Goal: Communication & Community: Share content

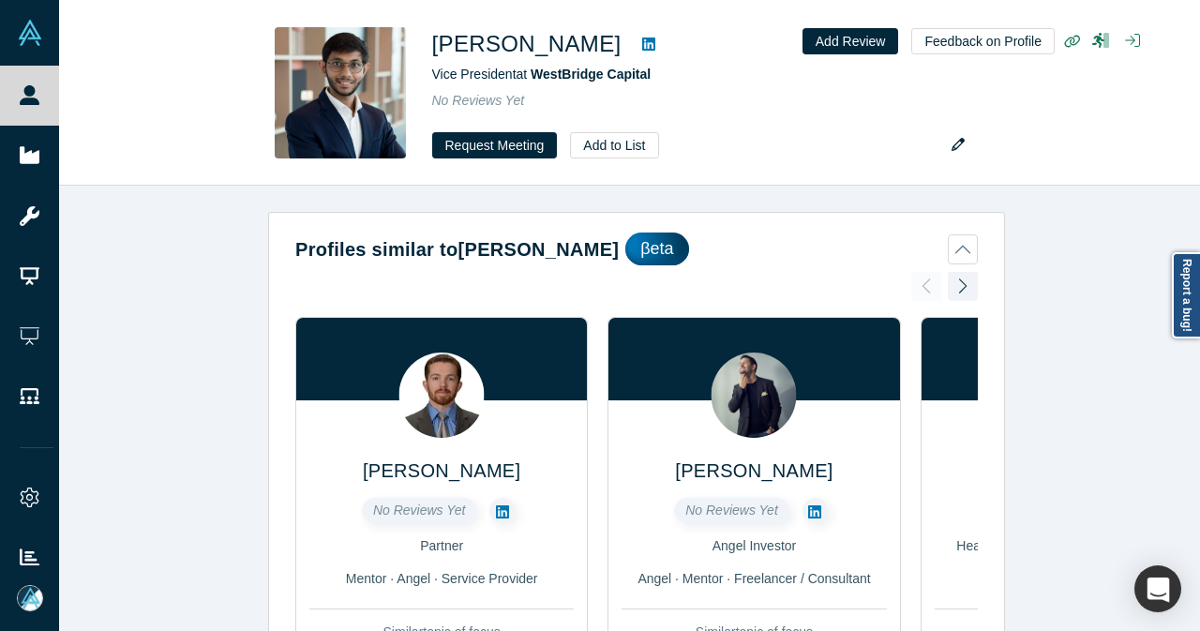
scroll to position [750, 0]
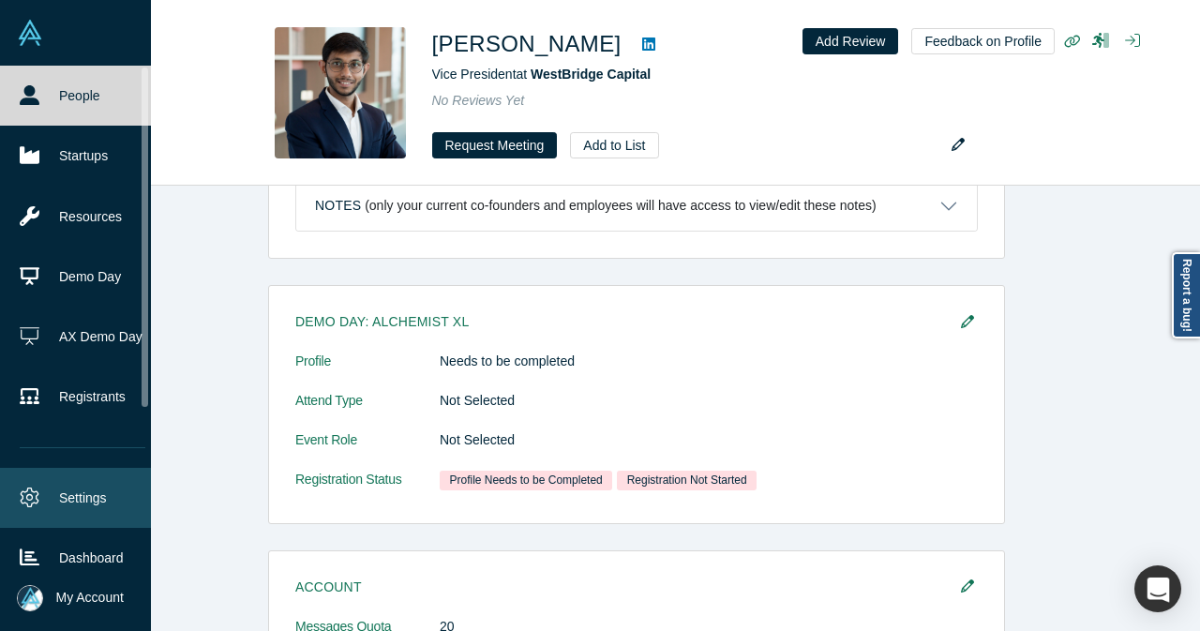
click at [58, 486] on link "Settings" at bounding box center [82, 498] width 165 height 60
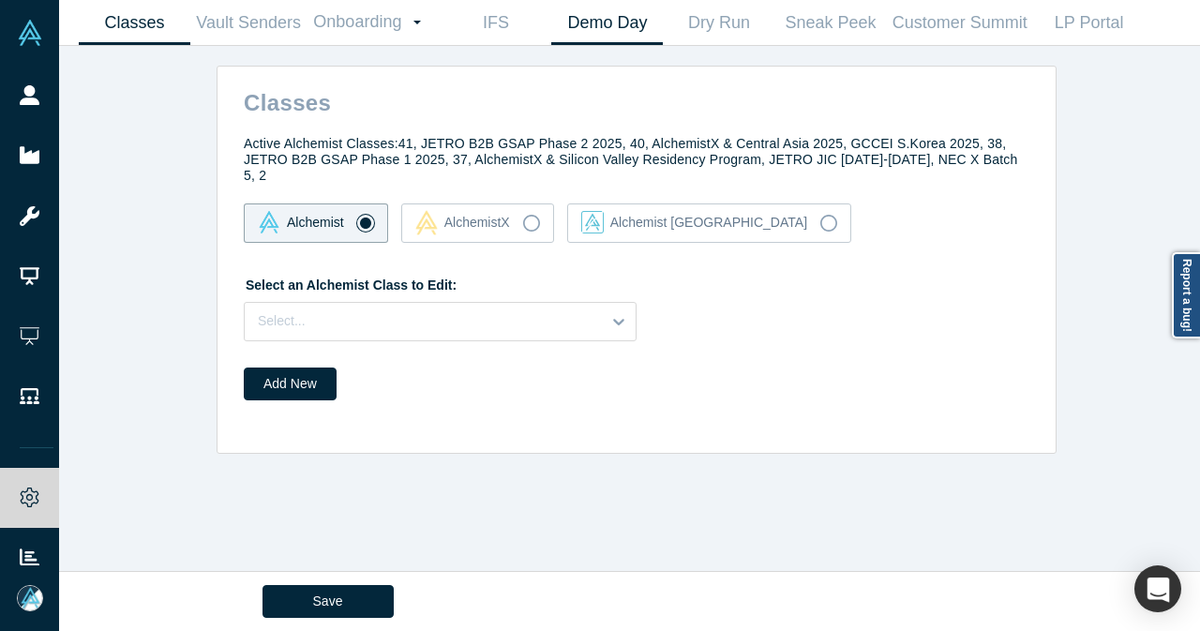
click at [590, 22] on link "Demo Day" at bounding box center [607, 23] width 112 height 44
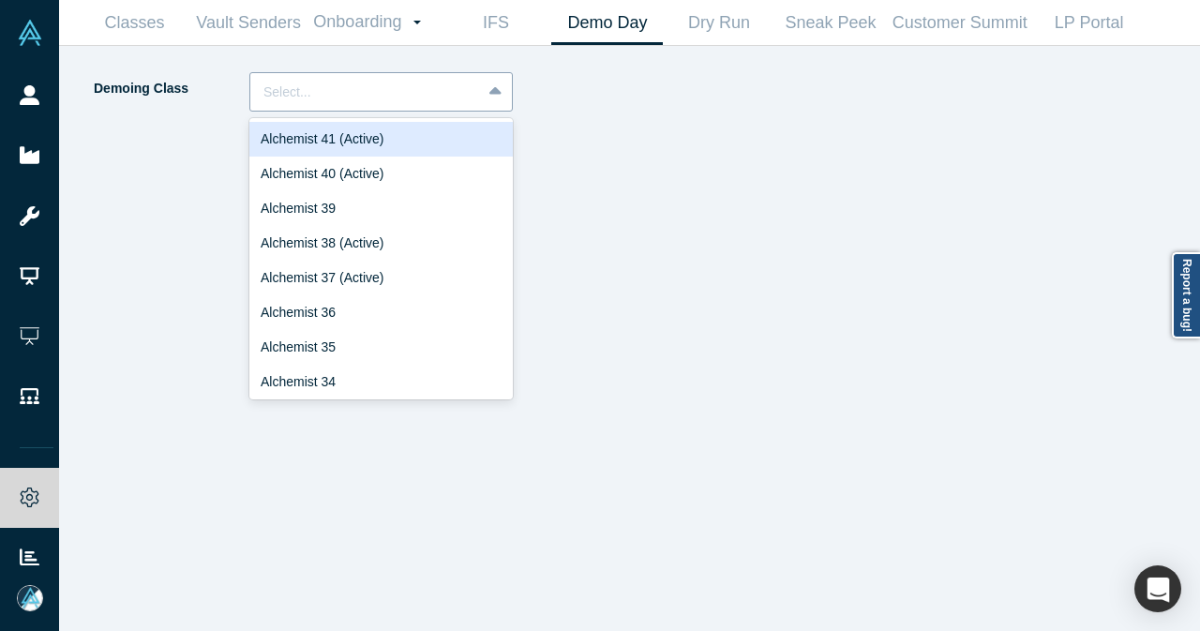
click at [449, 102] on div at bounding box center [365, 92] width 204 height 23
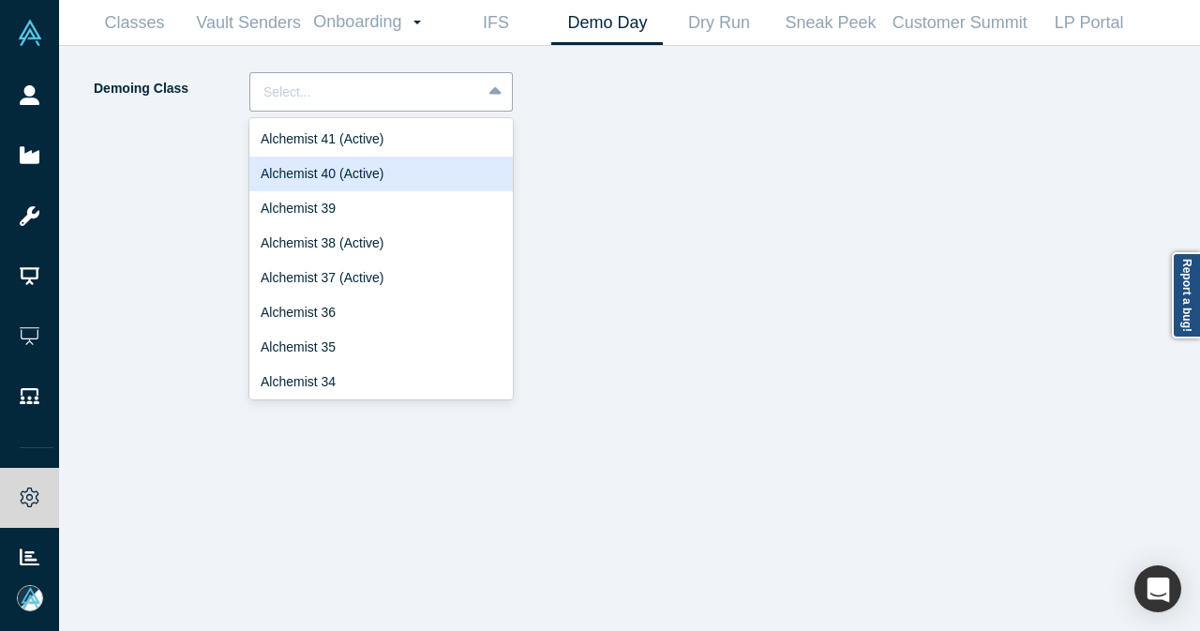
click at [401, 171] on div "Alchemist 40 (Active)" at bounding box center [380, 174] width 263 height 35
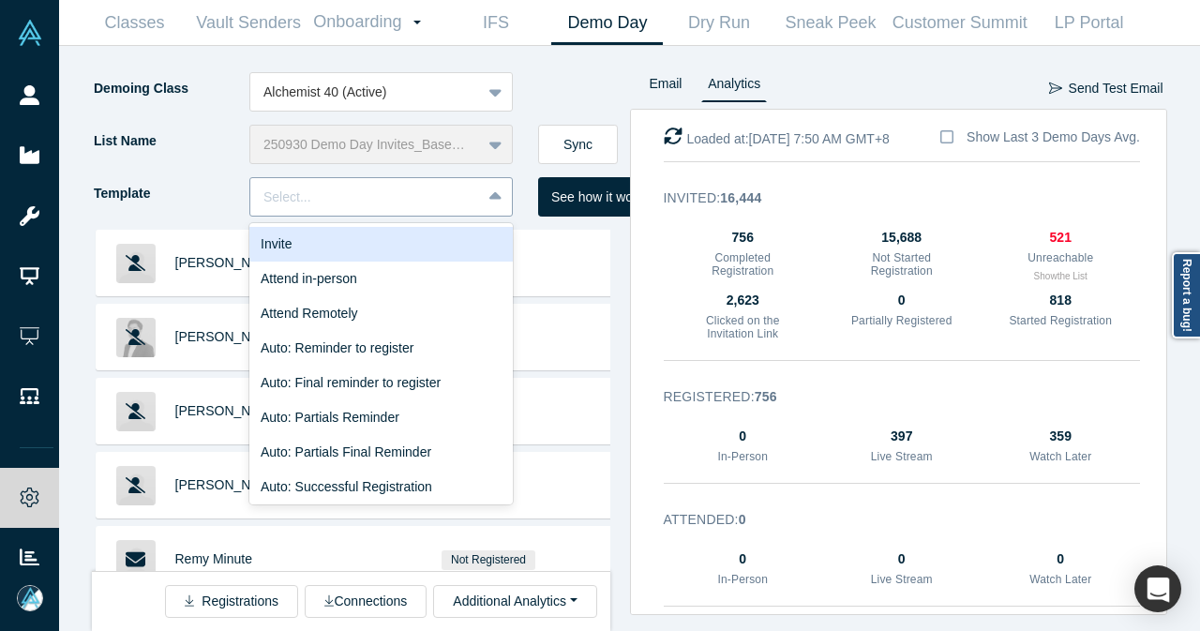
click at [493, 193] on icon at bounding box center [495, 197] width 12 height 19
click at [446, 256] on div "Invite" at bounding box center [380, 244] width 263 height 35
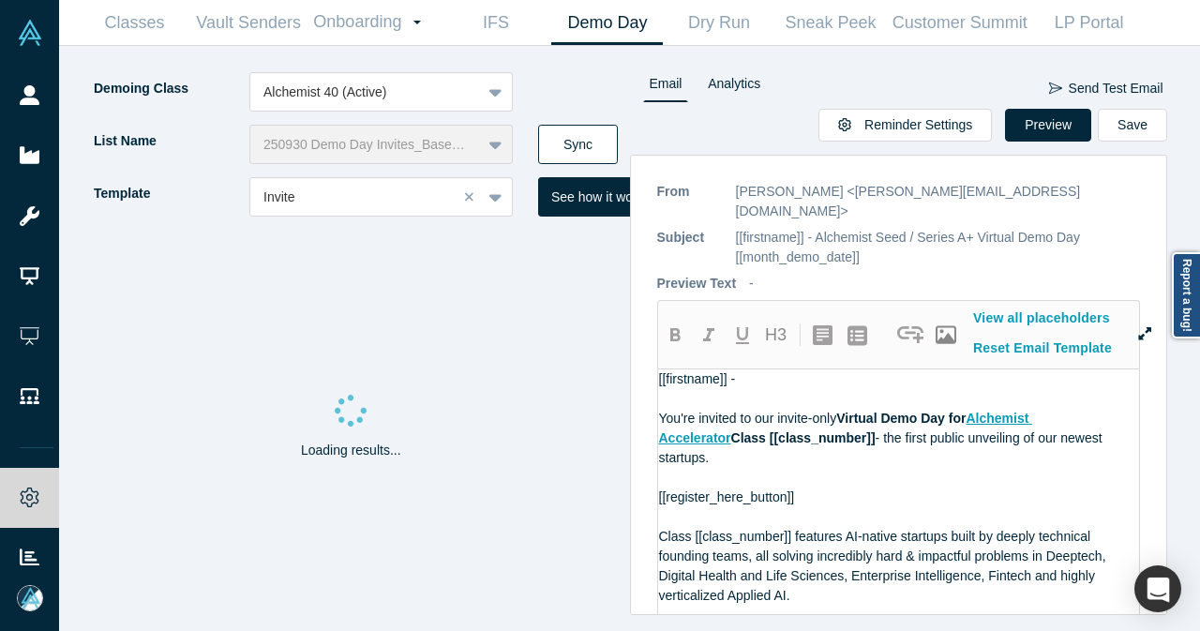
click at [587, 138] on button "Sync" at bounding box center [578, 144] width 80 height 39
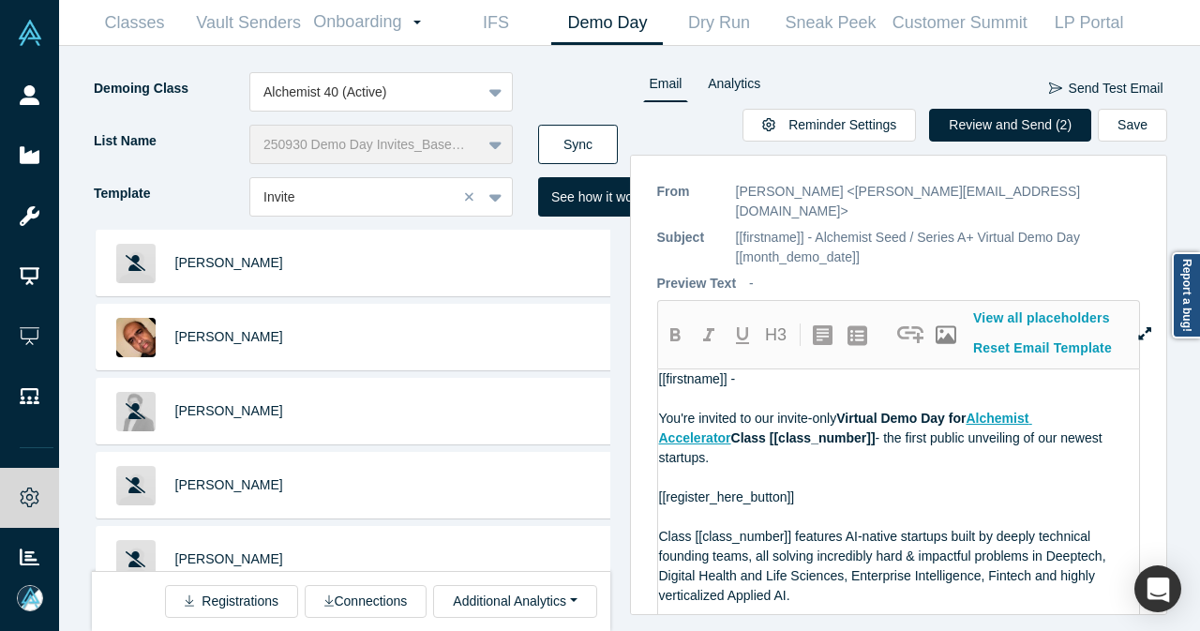
click at [594, 149] on button "Sync" at bounding box center [578, 144] width 80 height 39
click at [987, 120] on button "Review and Send (2)" at bounding box center [1010, 125] width 162 height 33
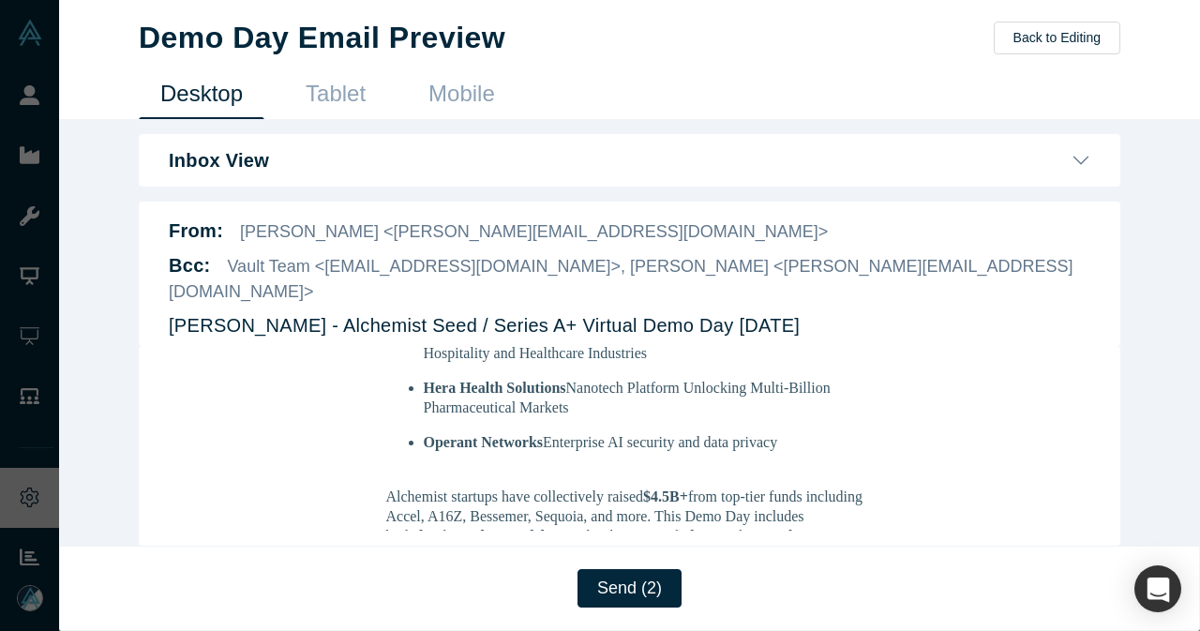
scroll to position [563, 0]
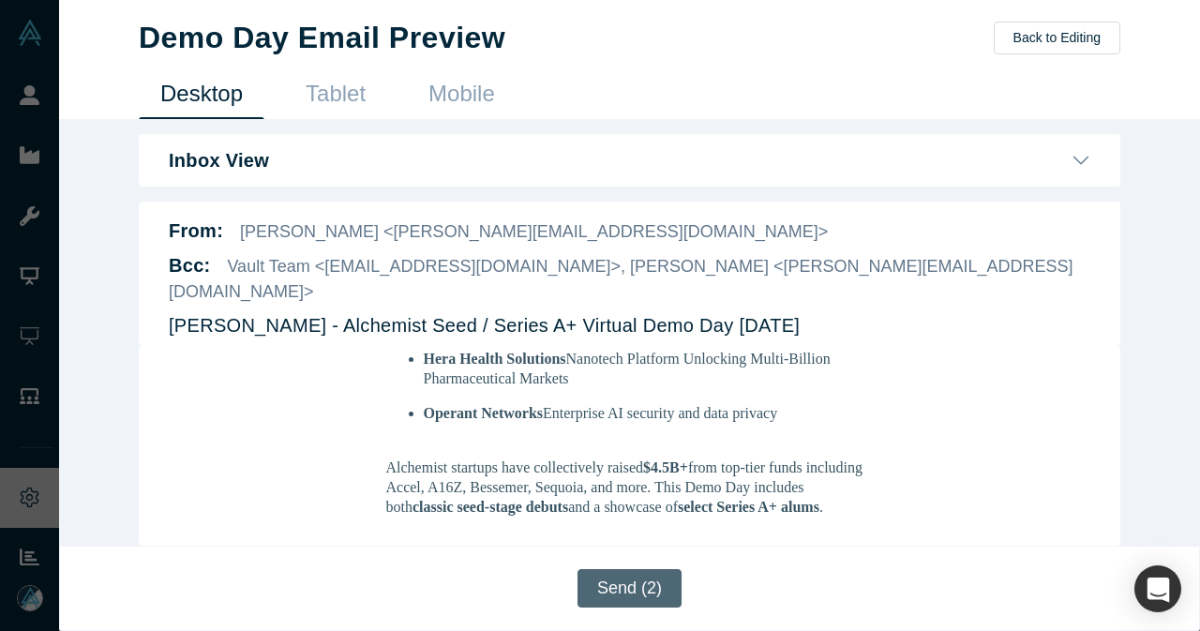
click at [656, 594] on button "Send (2)" at bounding box center [630, 588] width 104 height 38
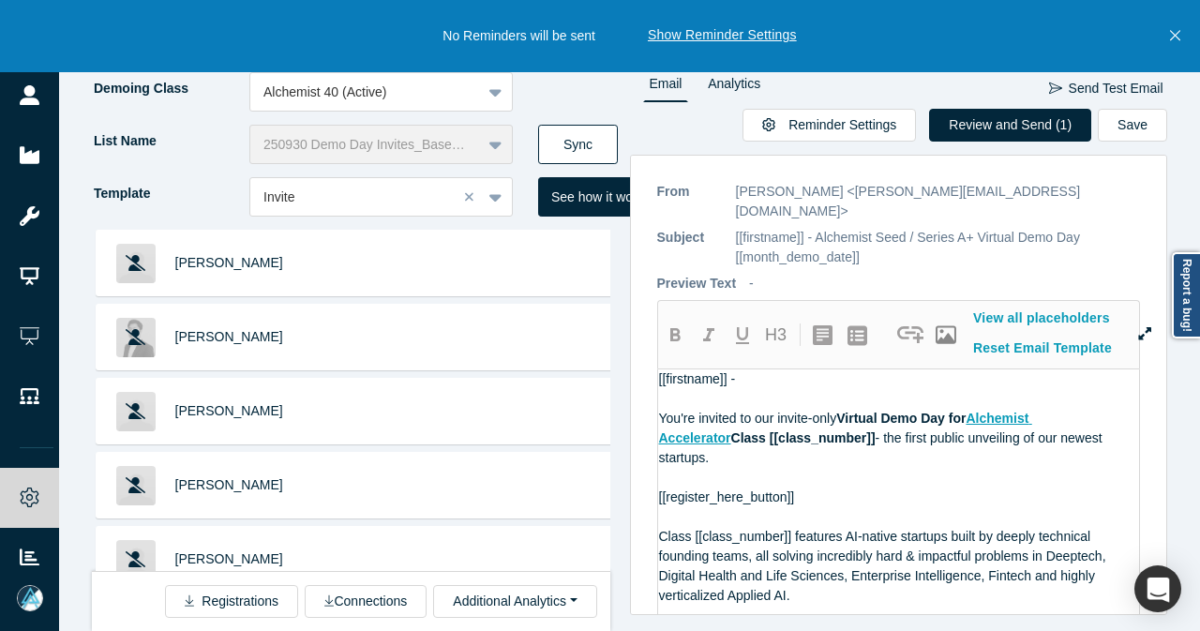
click at [581, 145] on button "Sync" at bounding box center [578, 144] width 80 height 39
click at [1179, 38] on icon "Close" at bounding box center [1175, 35] width 10 height 17
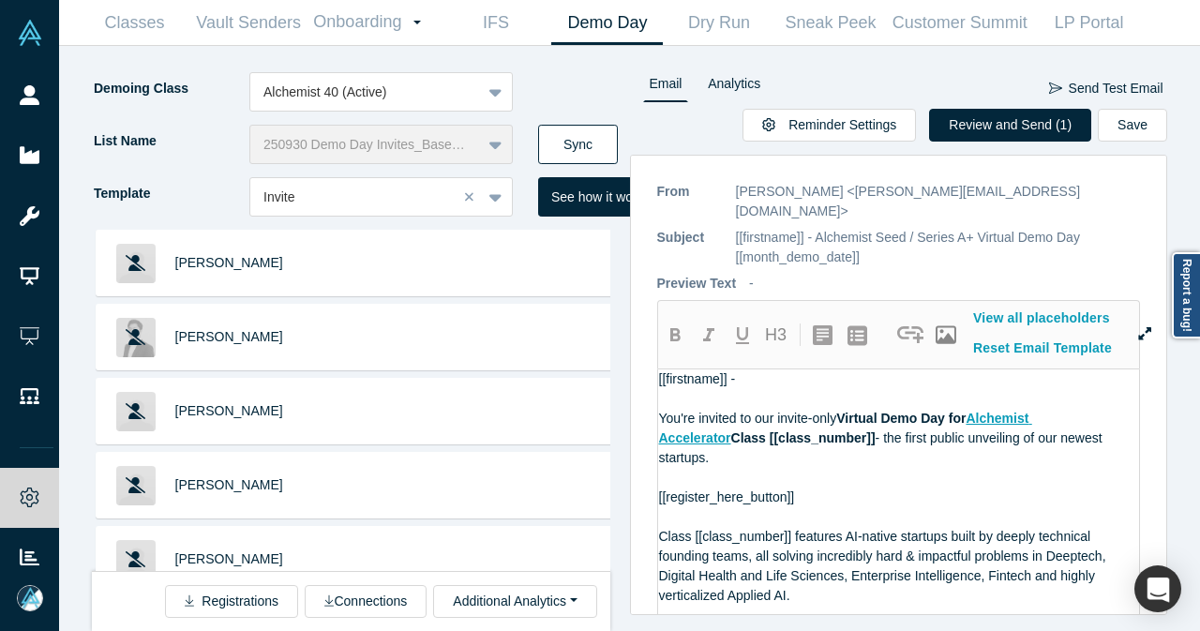
click at [559, 134] on button "Sync" at bounding box center [578, 144] width 80 height 39
click at [596, 137] on button "Sync" at bounding box center [578, 144] width 80 height 39
click at [568, 123] on div "Demoing Class Alchemist 40 (Active)" at bounding box center [361, 98] width 538 height 53
click at [569, 143] on button "Sync" at bounding box center [578, 144] width 80 height 39
click at [571, 145] on button "Sync" at bounding box center [578, 144] width 80 height 39
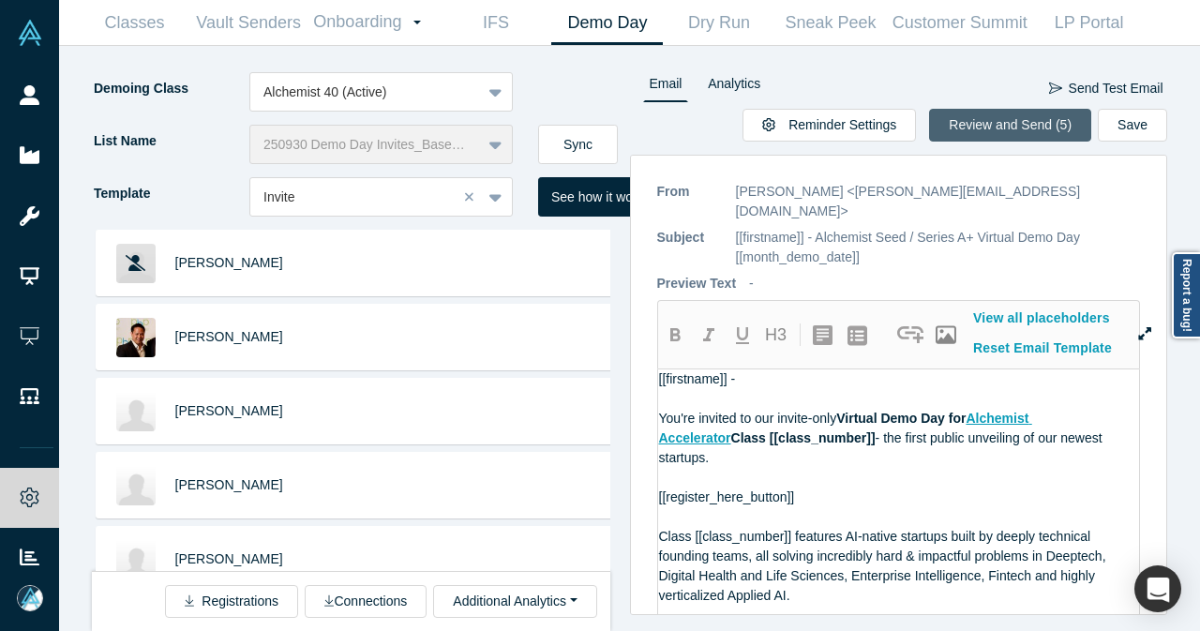
click at [1002, 124] on button "Review and Send (5)" at bounding box center [1010, 125] width 162 height 33
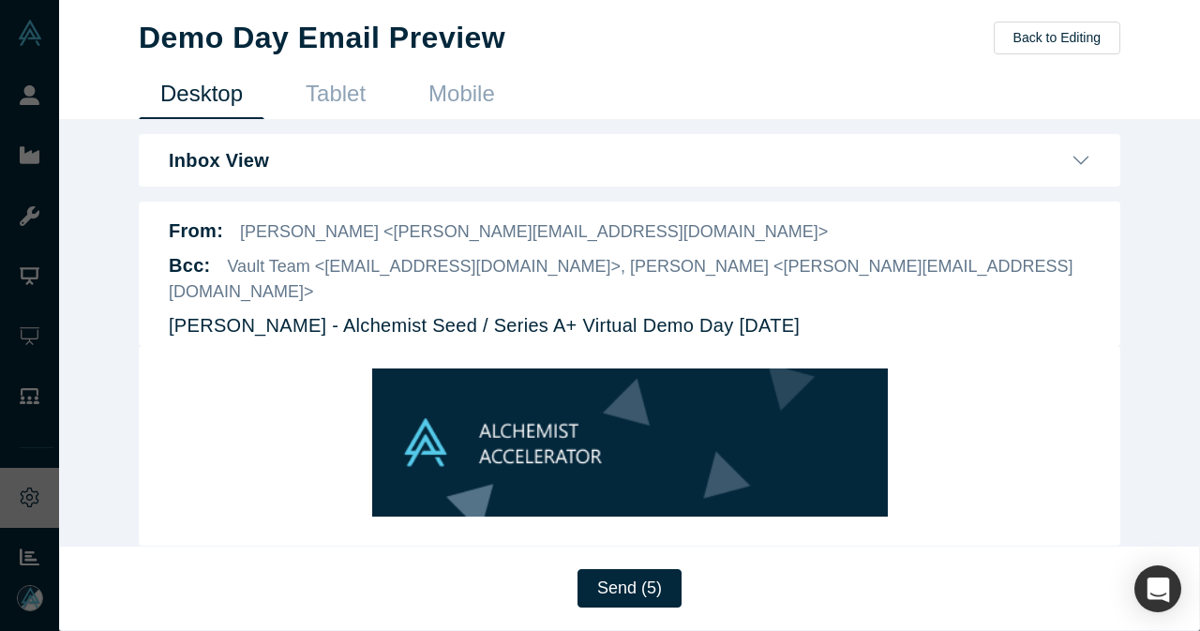
scroll to position [0, 0]
click at [645, 593] on button "Send (5)" at bounding box center [630, 588] width 104 height 38
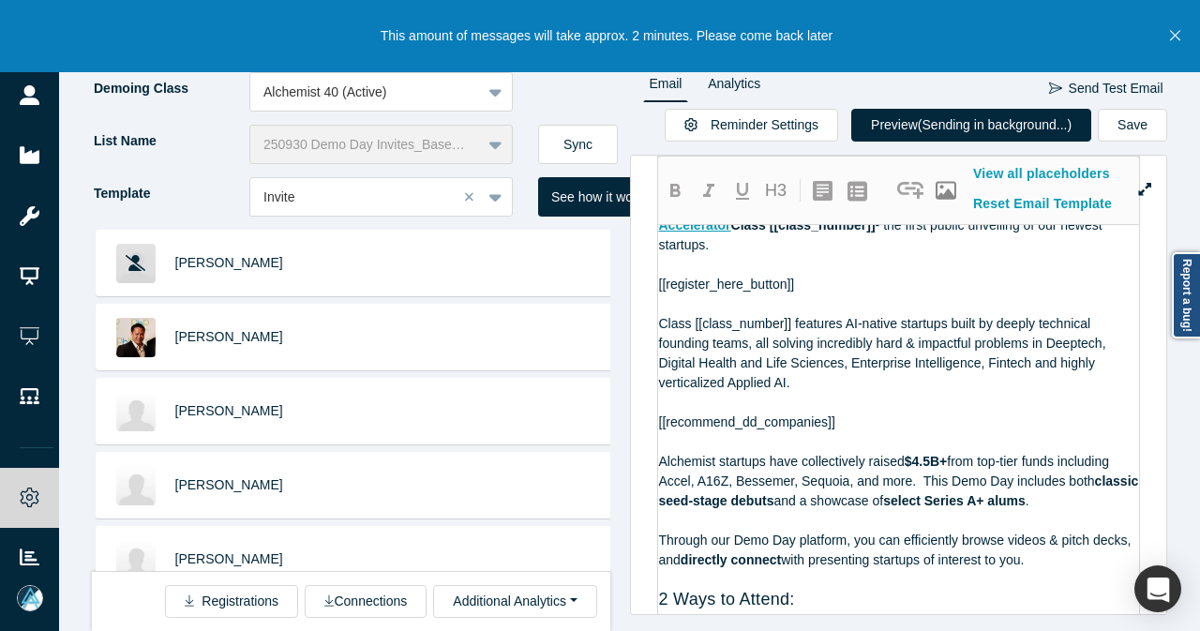
scroll to position [214, 0]
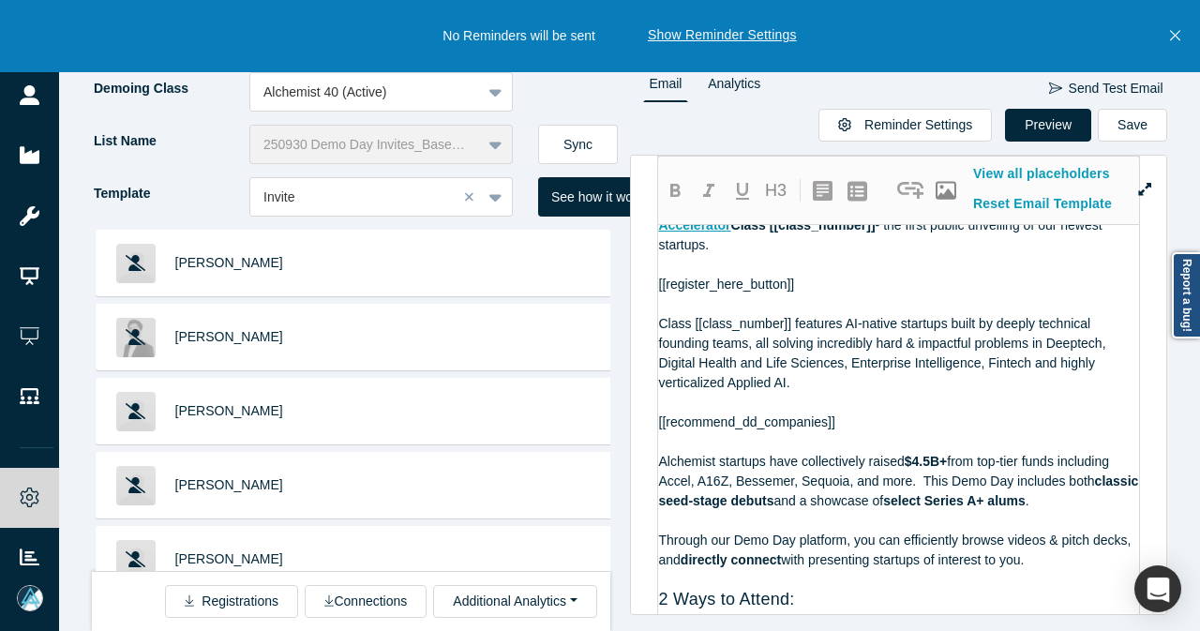
click at [1172, 33] on icon "Close" at bounding box center [1175, 35] width 10 height 17
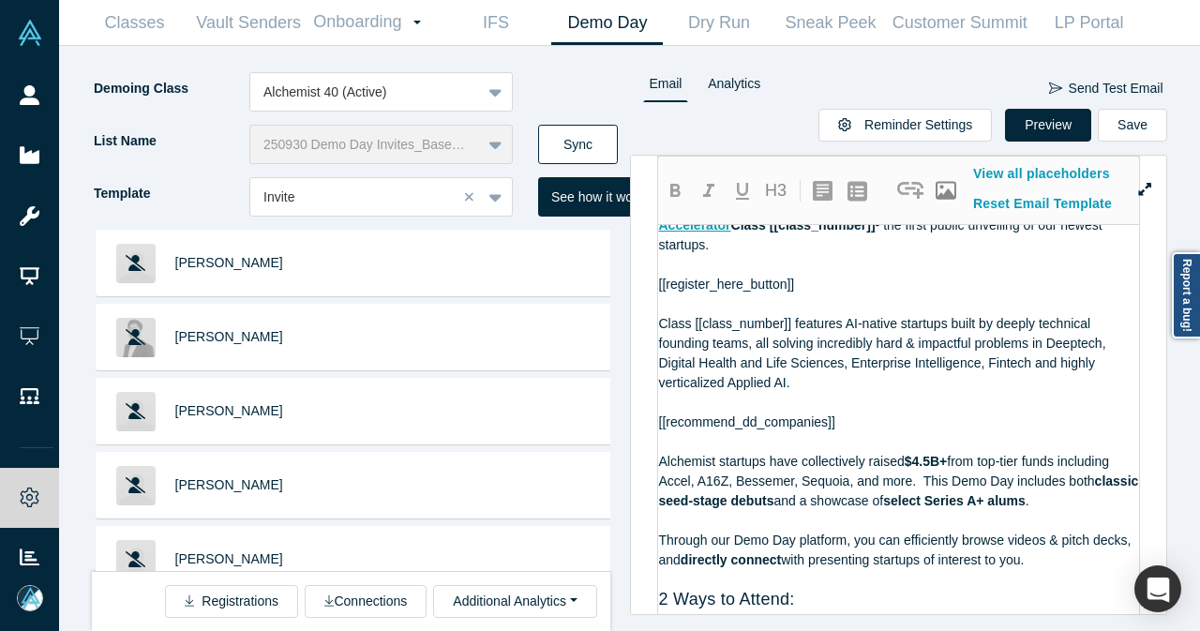
click at [593, 135] on button "Sync" at bounding box center [578, 144] width 80 height 39
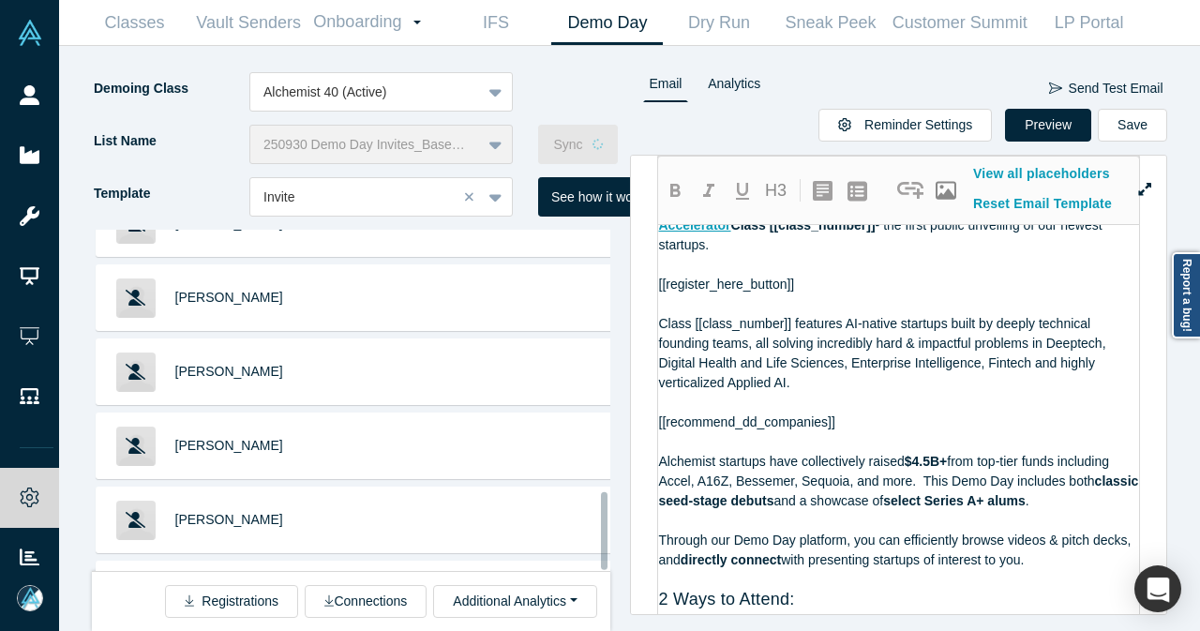
scroll to position [876, 0]
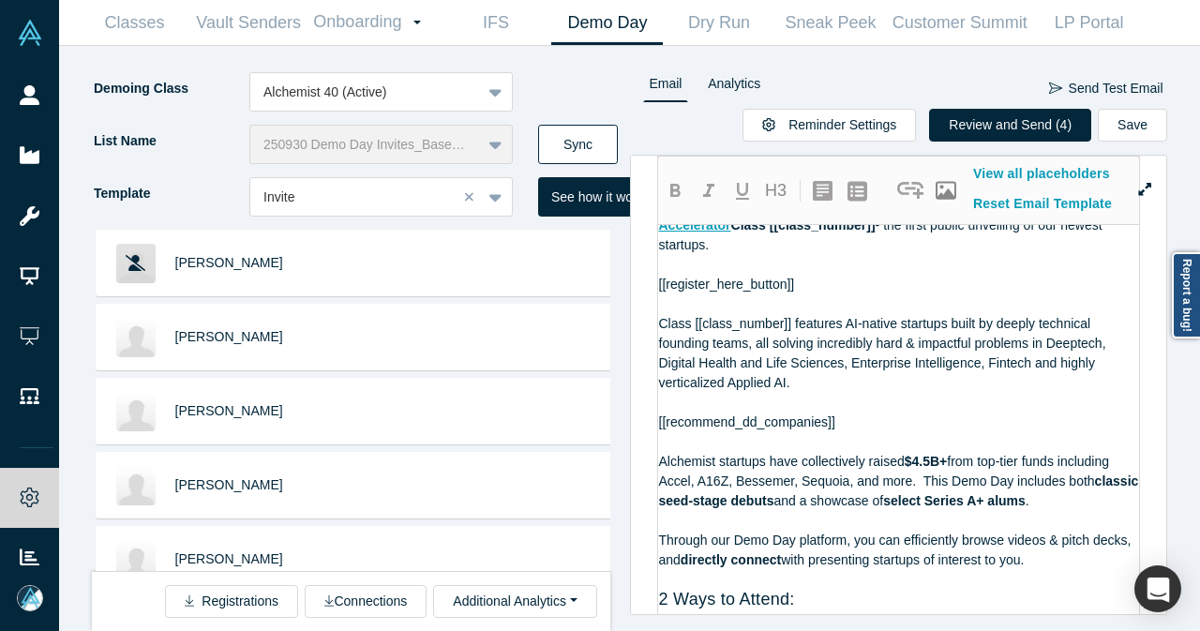
click at [552, 142] on button "Sync" at bounding box center [578, 144] width 80 height 39
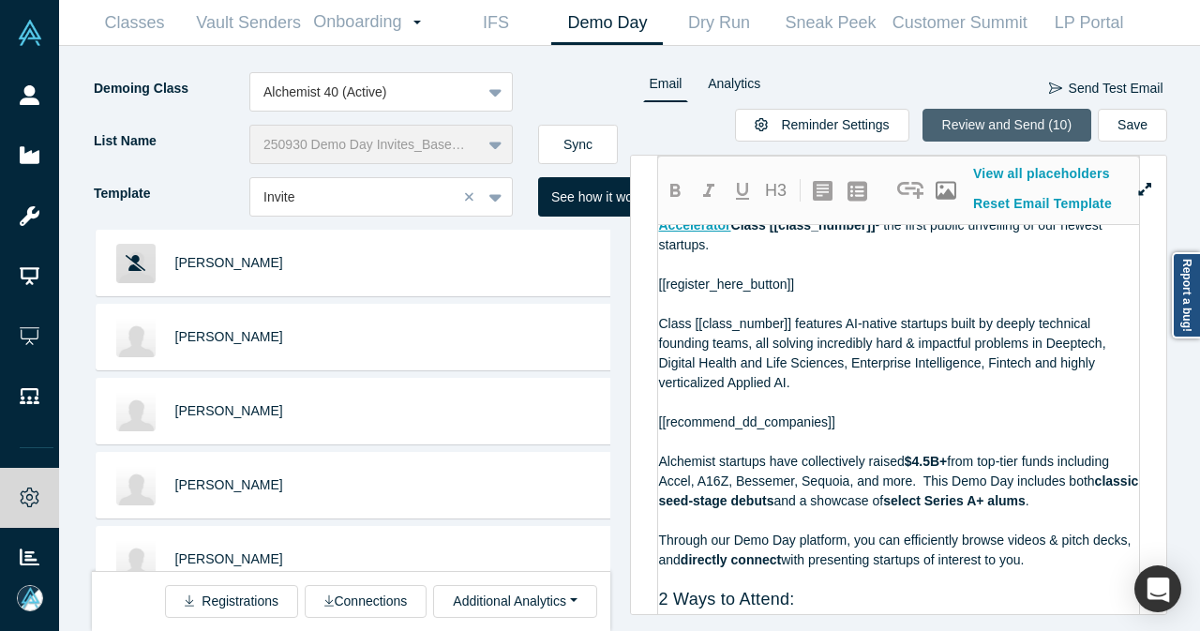
click at [968, 115] on button "Review and Send (10)" at bounding box center [1008, 125] width 170 height 33
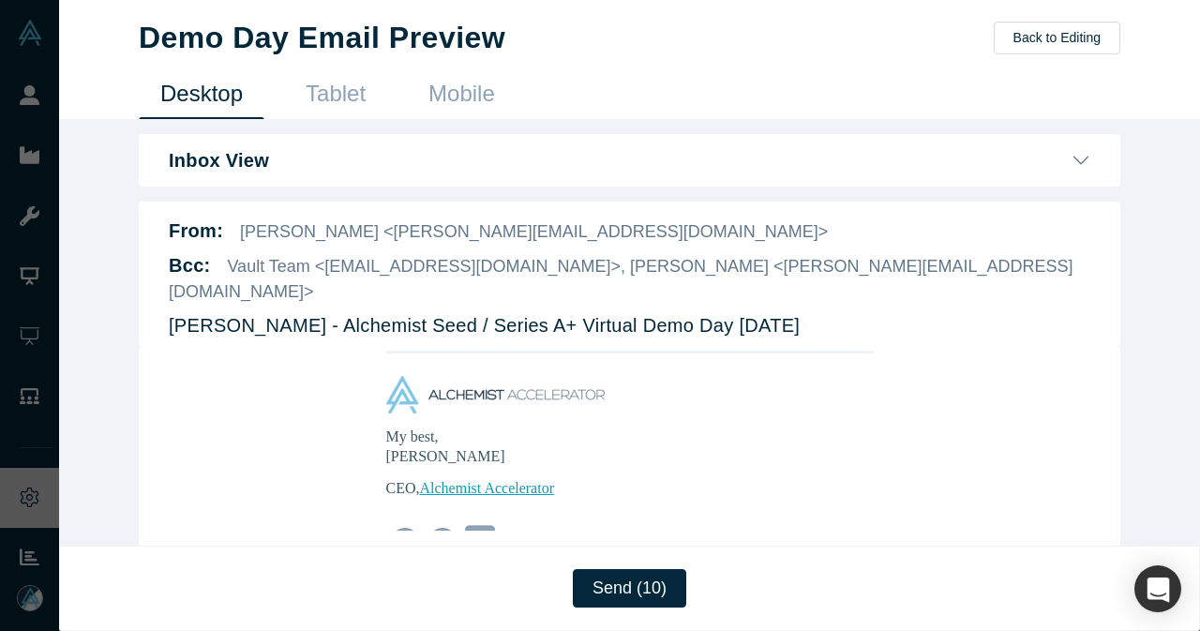
scroll to position [1313, 0]
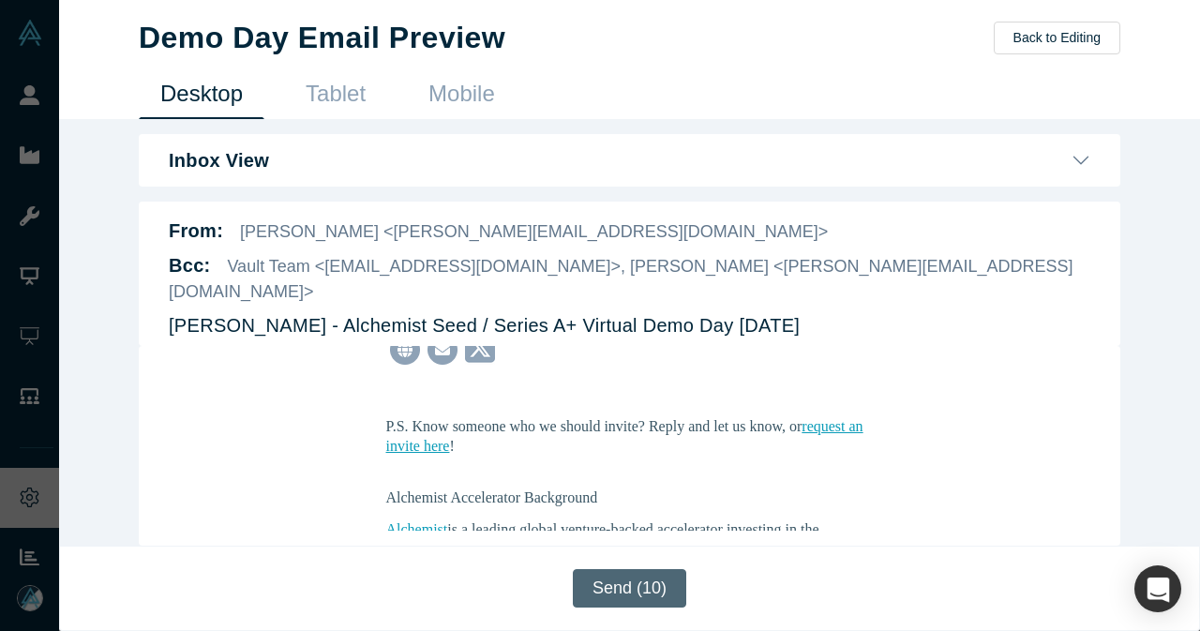
click at [629, 584] on button "Send (10)" at bounding box center [629, 588] width 113 height 38
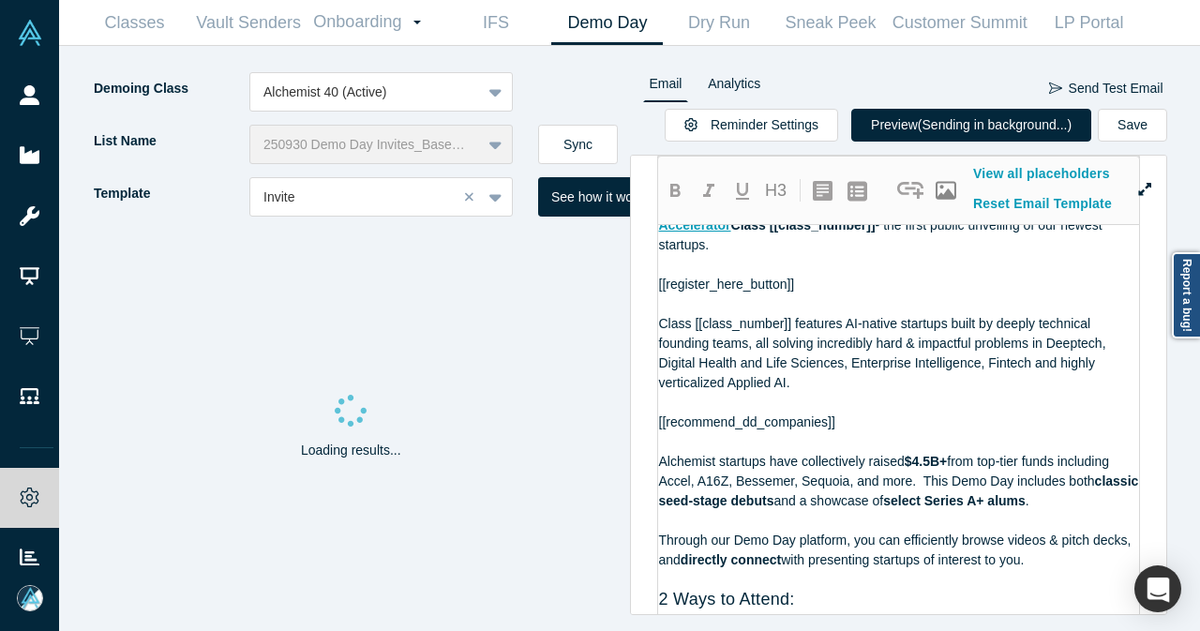
click at [1177, 31] on icon "Close" at bounding box center [1175, 35] width 10 height 17
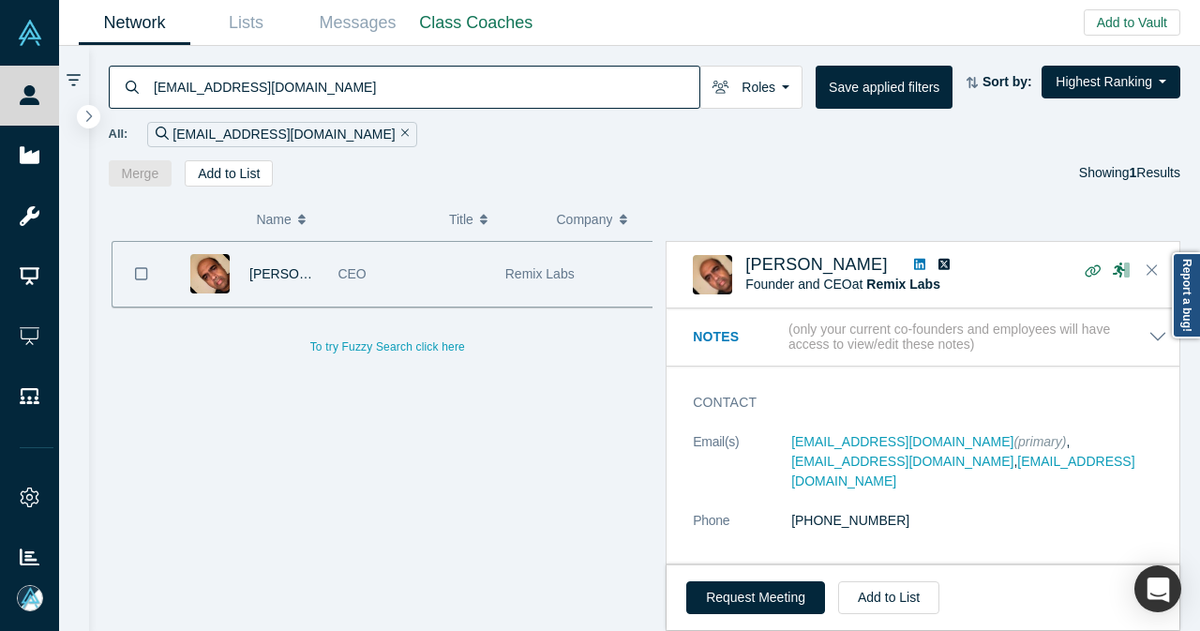
scroll to position [1196, 0]
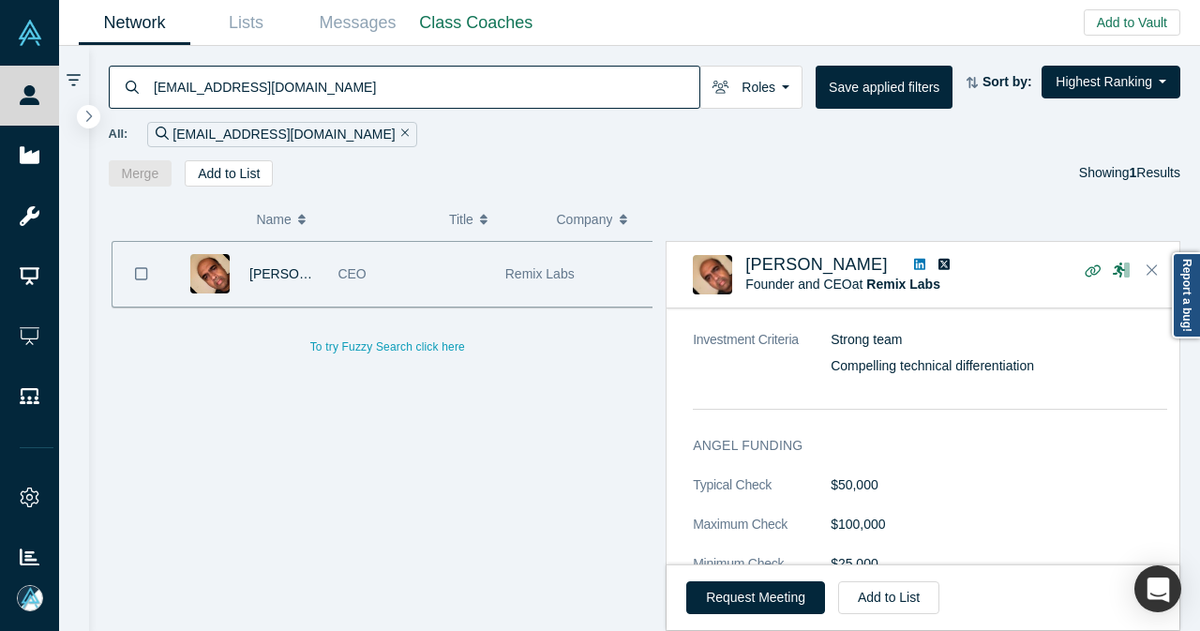
click at [401, 136] on icon "Remove Filter" at bounding box center [405, 133] width 8 height 8
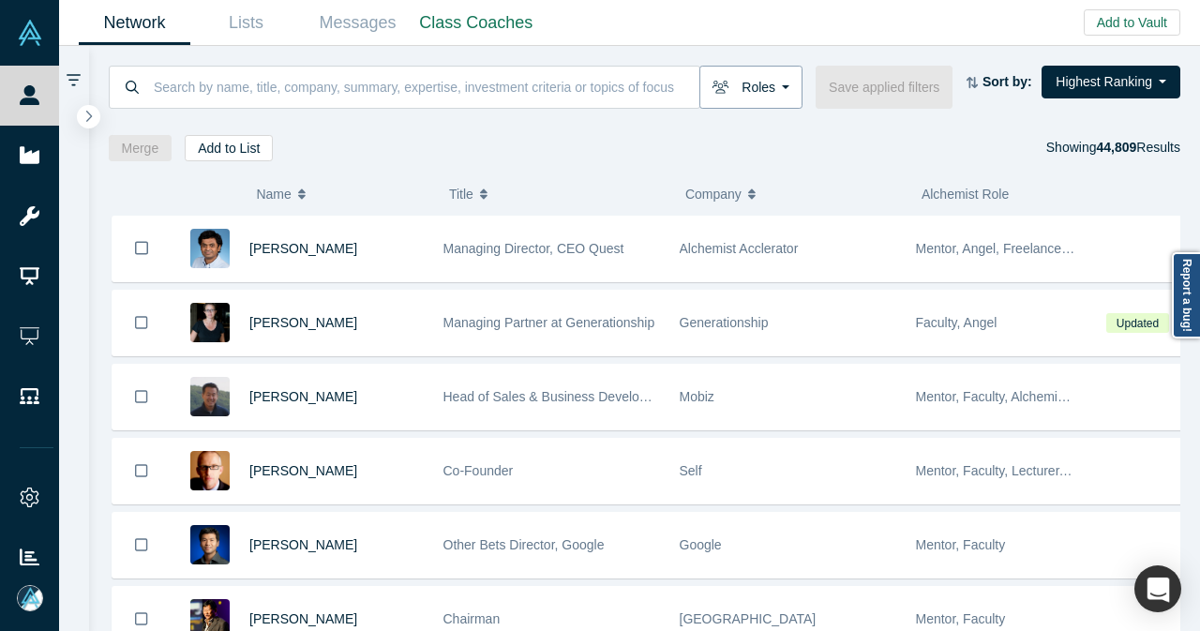
click at [771, 104] on button "Roles" at bounding box center [751, 87] width 103 height 43
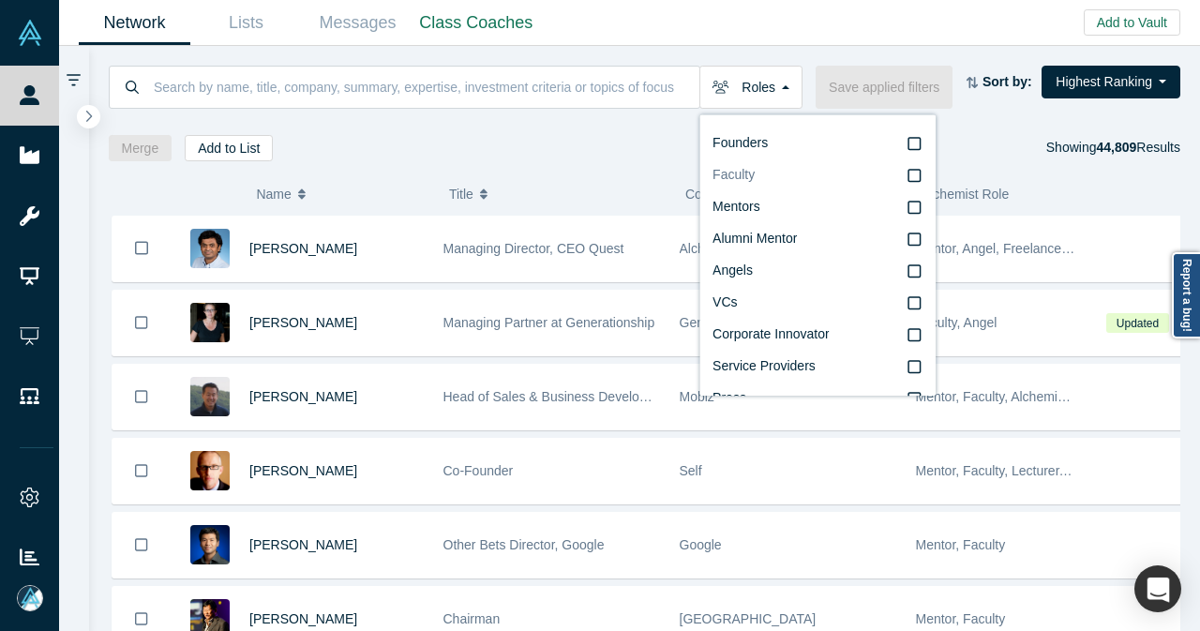
click at [733, 182] on span "Faculty" at bounding box center [734, 174] width 42 height 15
click at [0, 0] on input "Faculty" at bounding box center [0, 0] width 0 height 0
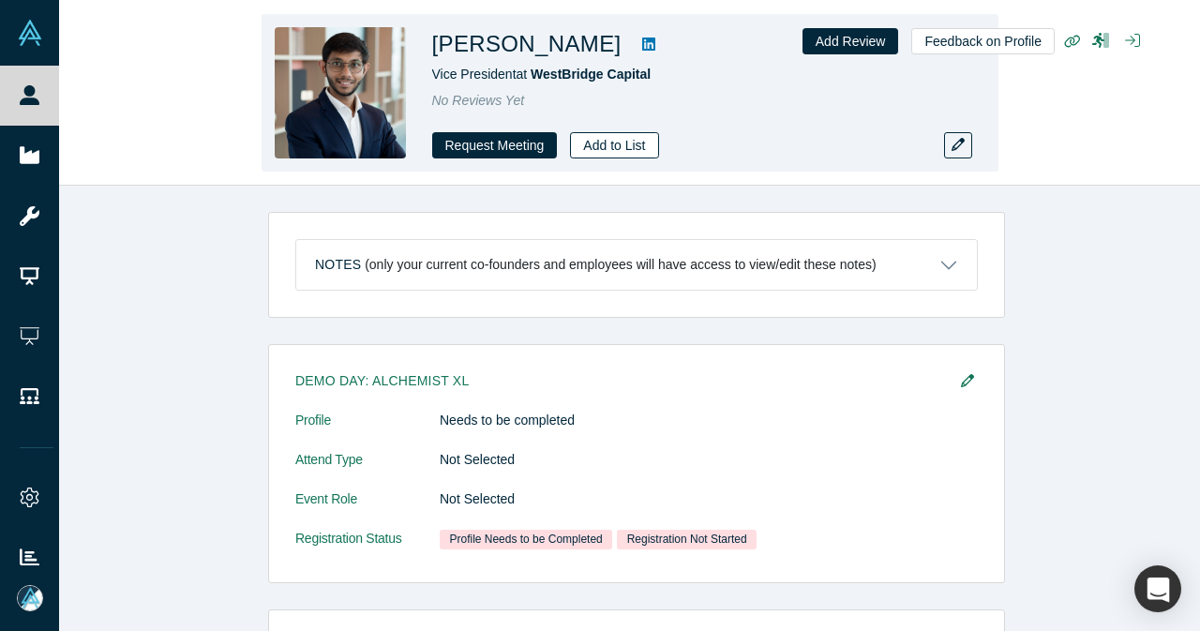
click at [647, 145] on button "Add to List" at bounding box center [614, 145] width 88 height 26
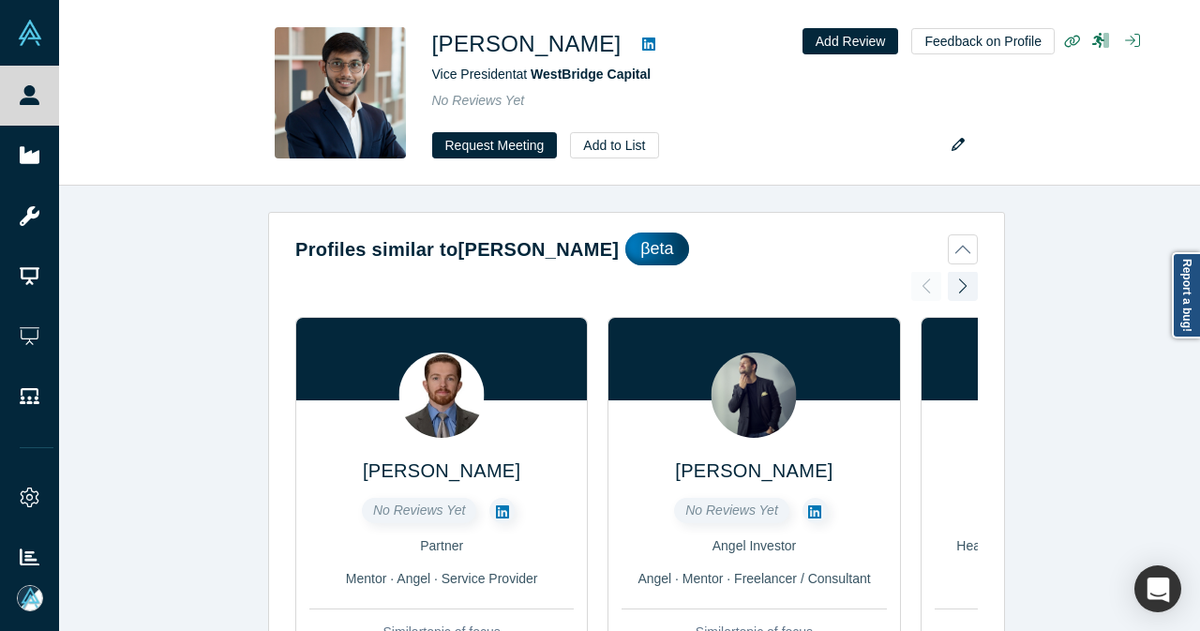
click at [625, 145] on button "Create New List" at bounding box center [686, 137] width 133 height 33
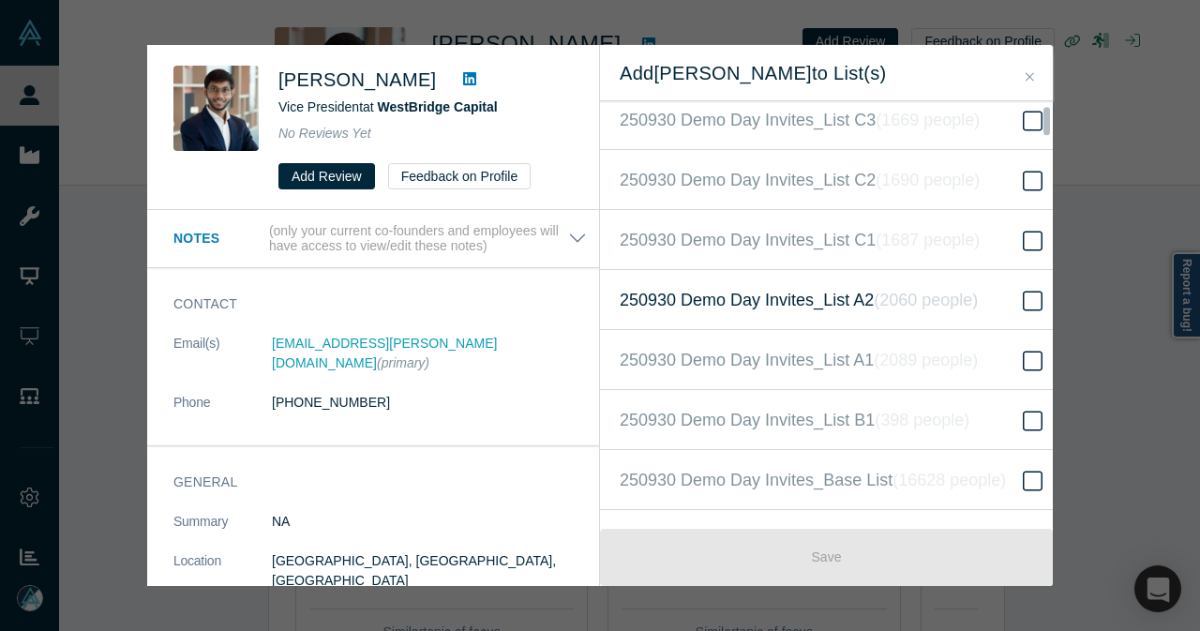
scroll to position [469, 0]
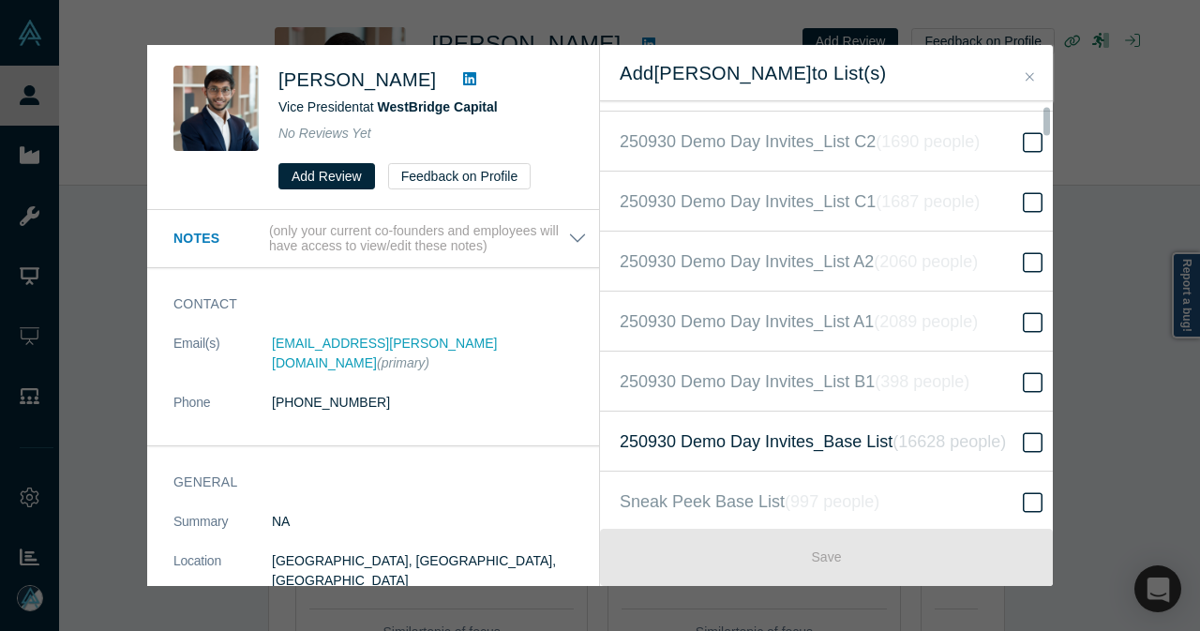
click at [785, 429] on span "250930 Demo Day Invites_Base List ( 16628 people )" at bounding box center [813, 442] width 386 height 26
click at [0, 0] on input "250930 Demo Day Invites_Base List ( 16628 people )" at bounding box center [0, 0] width 0 height 0
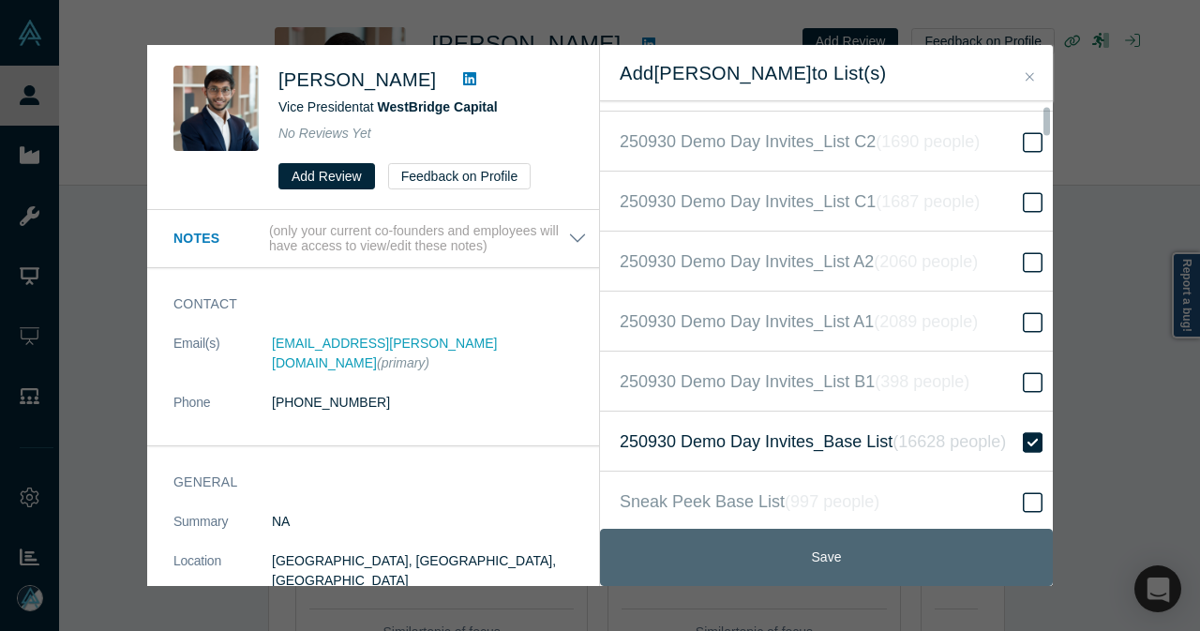
click at [814, 560] on button "Save" at bounding box center [826, 557] width 453 height 57
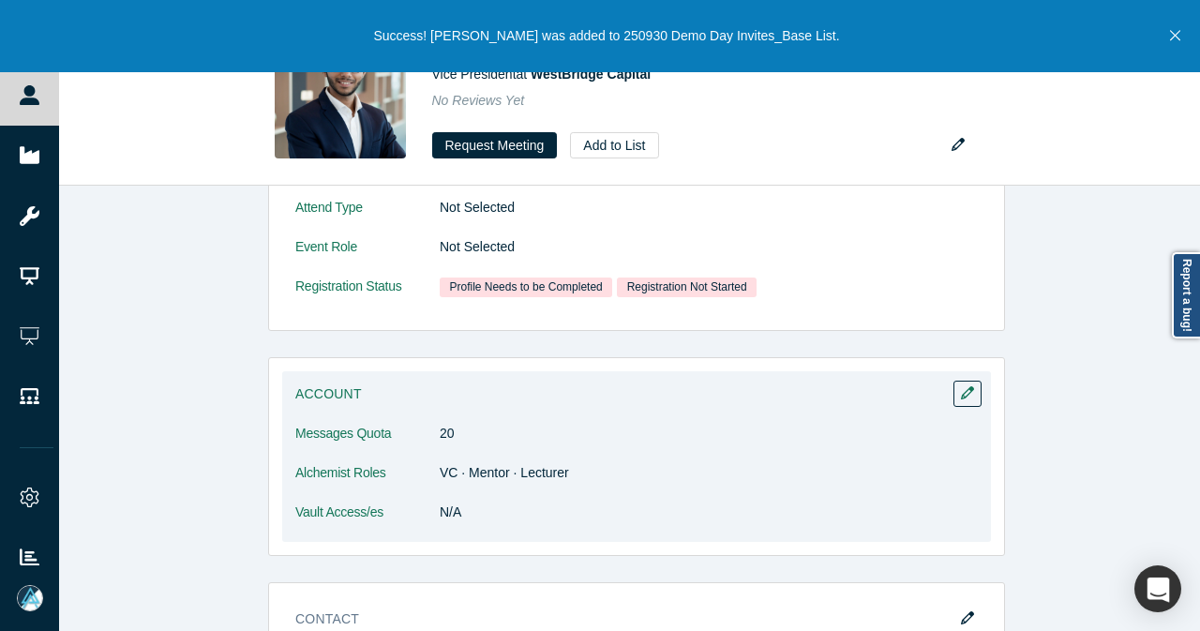
scroll to position [1031, 0]
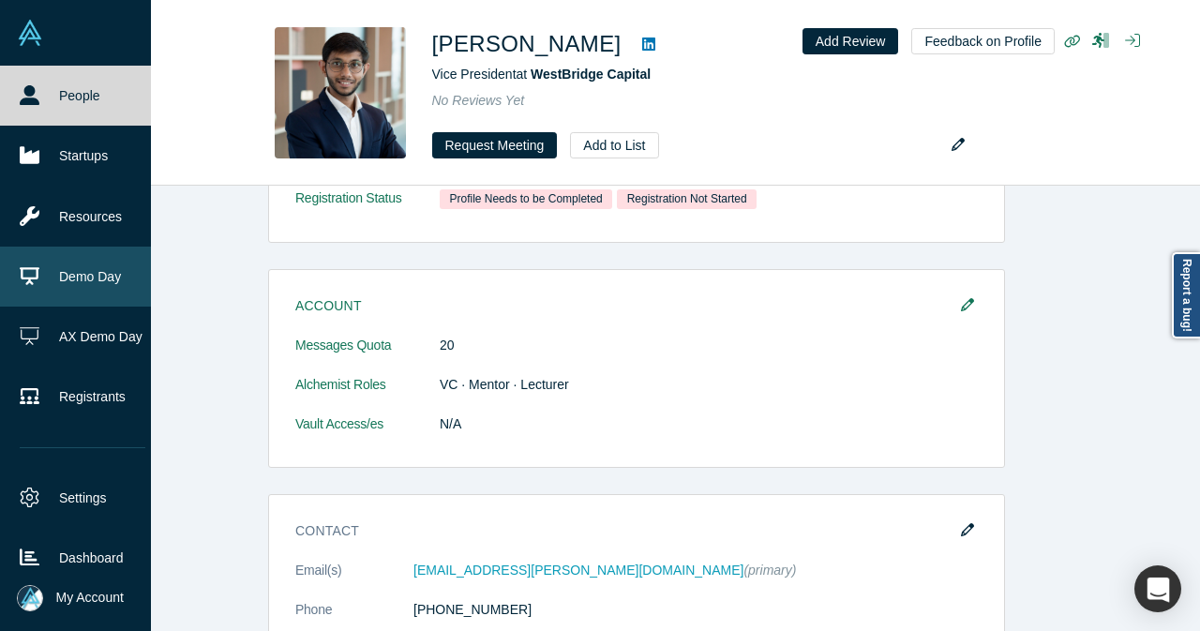
click at [49, 271] on link "Demo Day" at bounding box center [82, 277] width 165 height 60
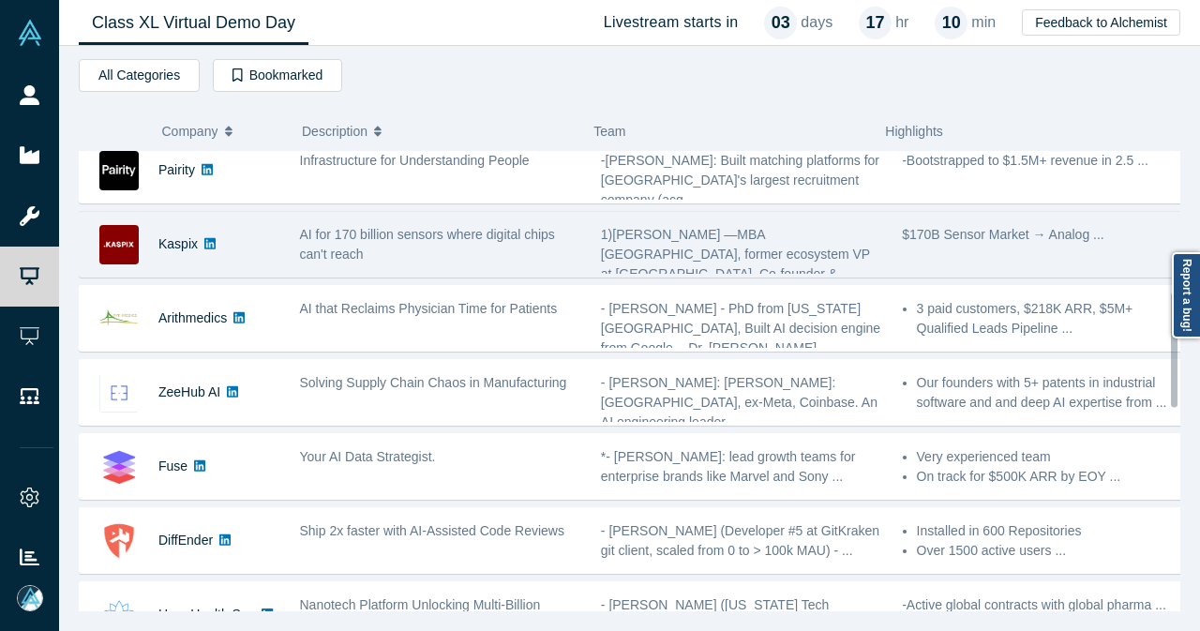
scroll to position [563, 0]
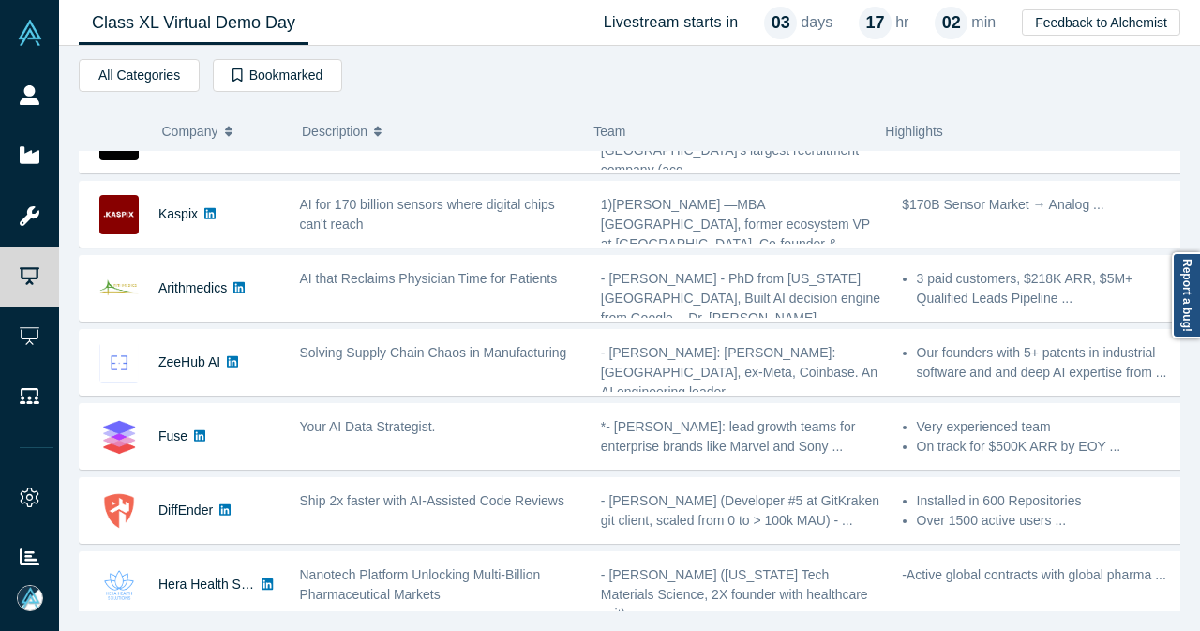
click at [47, 108] on link "People" at bounding box center [36, 96] width 73 height 60
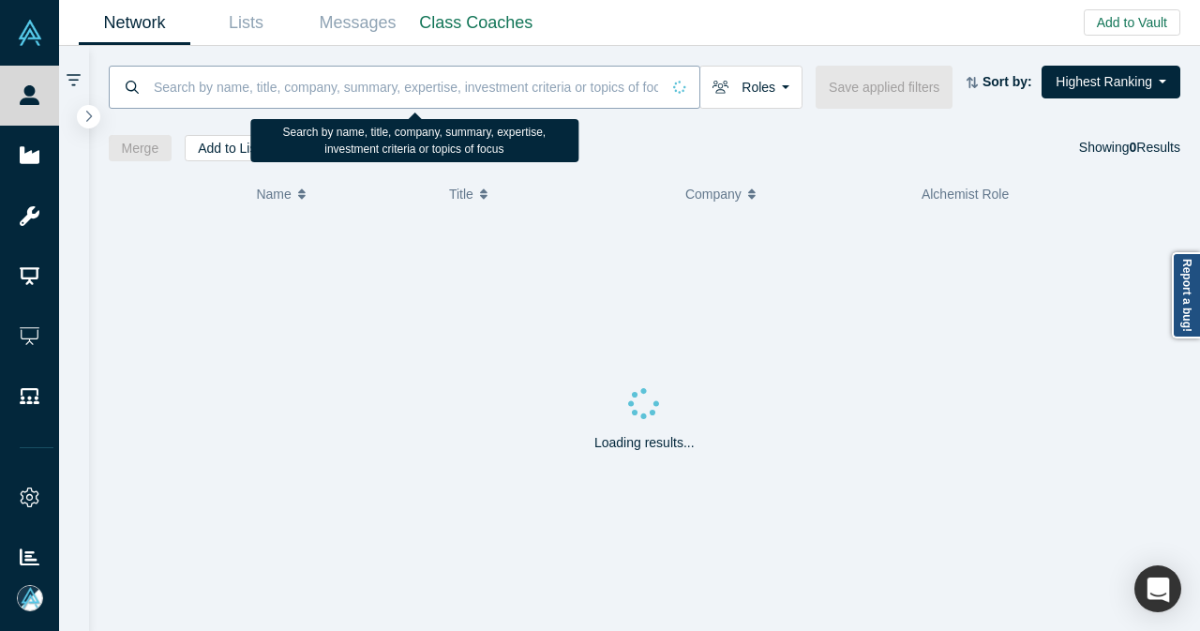
click at [399, 93] on input at bounding box center [406, 87] width 508 height 44
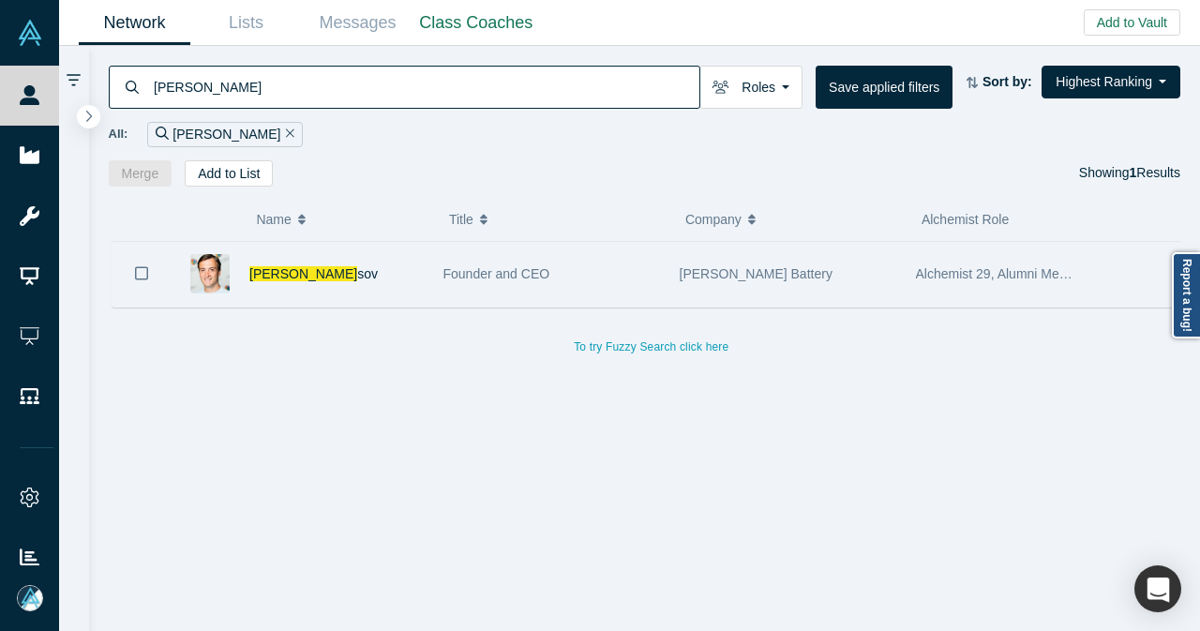
type input "yuri vla"
click at [353, 278] on div "Yuri Vla sov" at bounding box center [336, 274] width 174 height 65
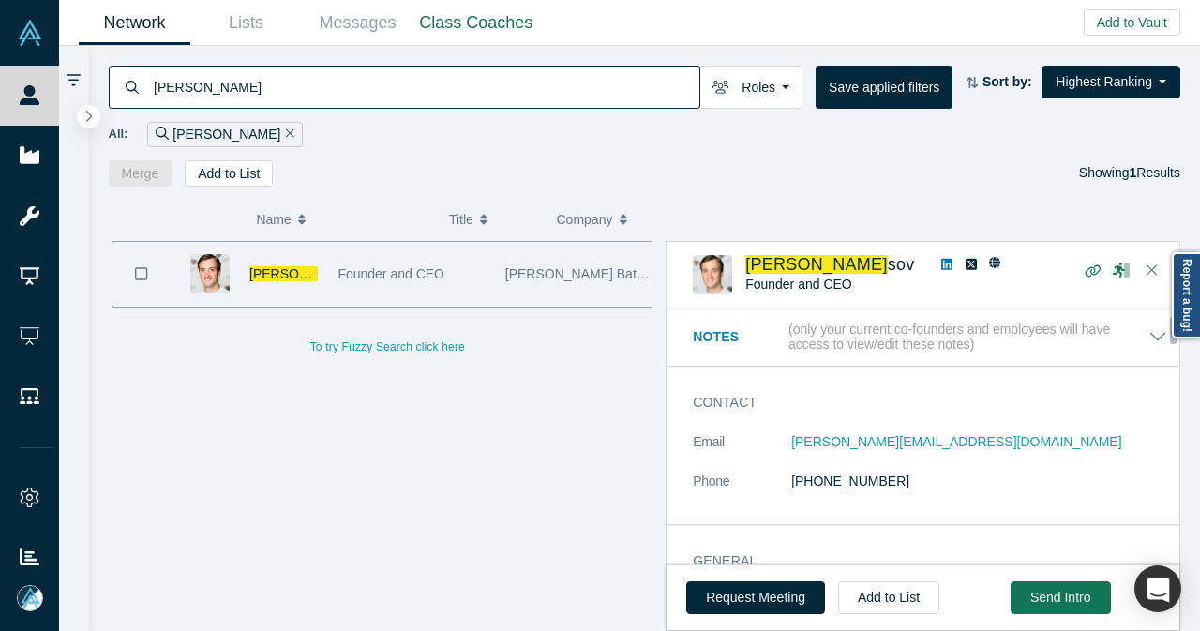
scroll to position [94, 0]
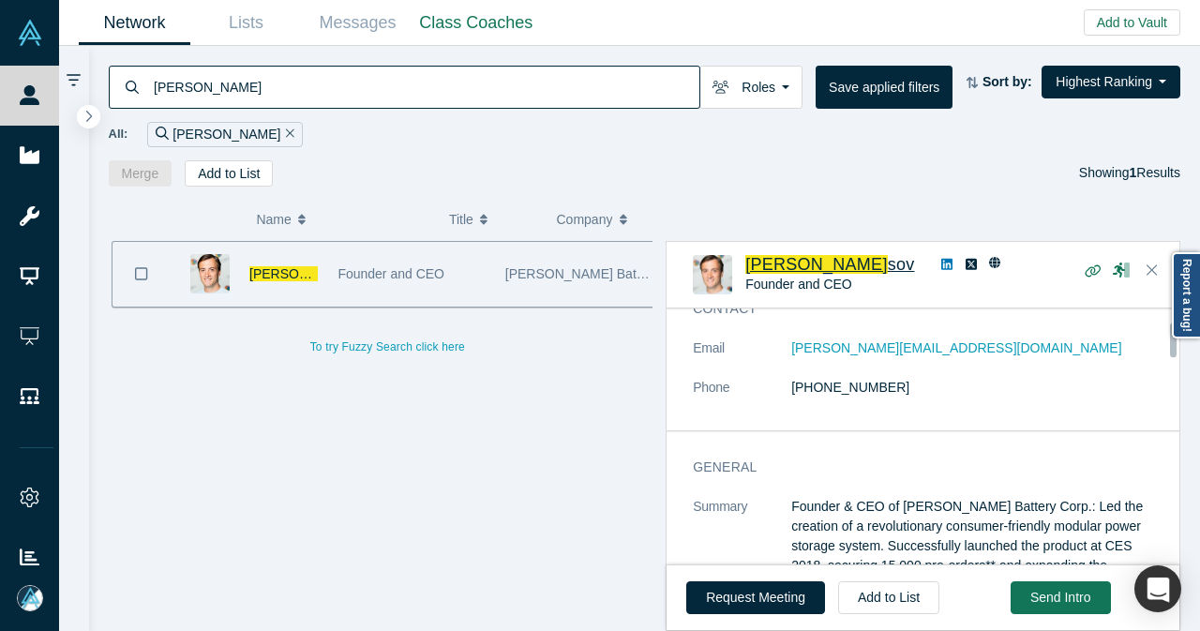
click at [786, 267] on span "Yuri Vla" at bounding box center [816, 264] width 143 height 19
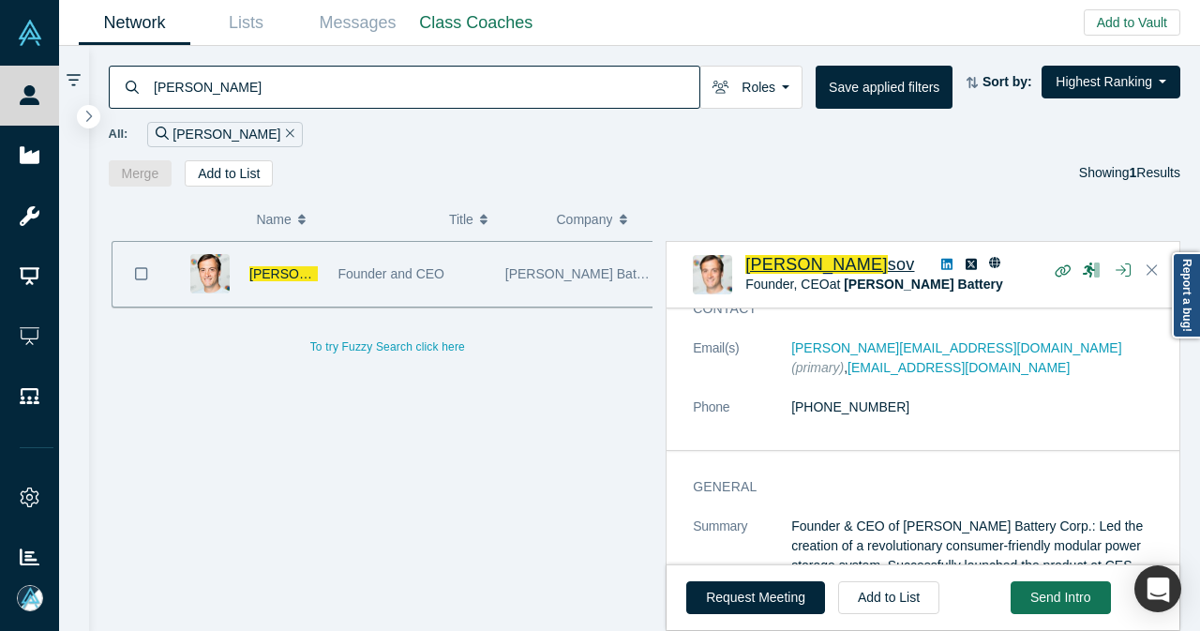
drag, startPoint x: 226, startPoint y: 137, endPoint x: 234, endPoint y: 118, distance: 20.6
click at [226, 136] on div "yuri vla" at bounding box center [225, 134] width 156 height 25
click at [286, 128] on icon "Remove Filter" at bounding box center [290, 133] width 8 height 13
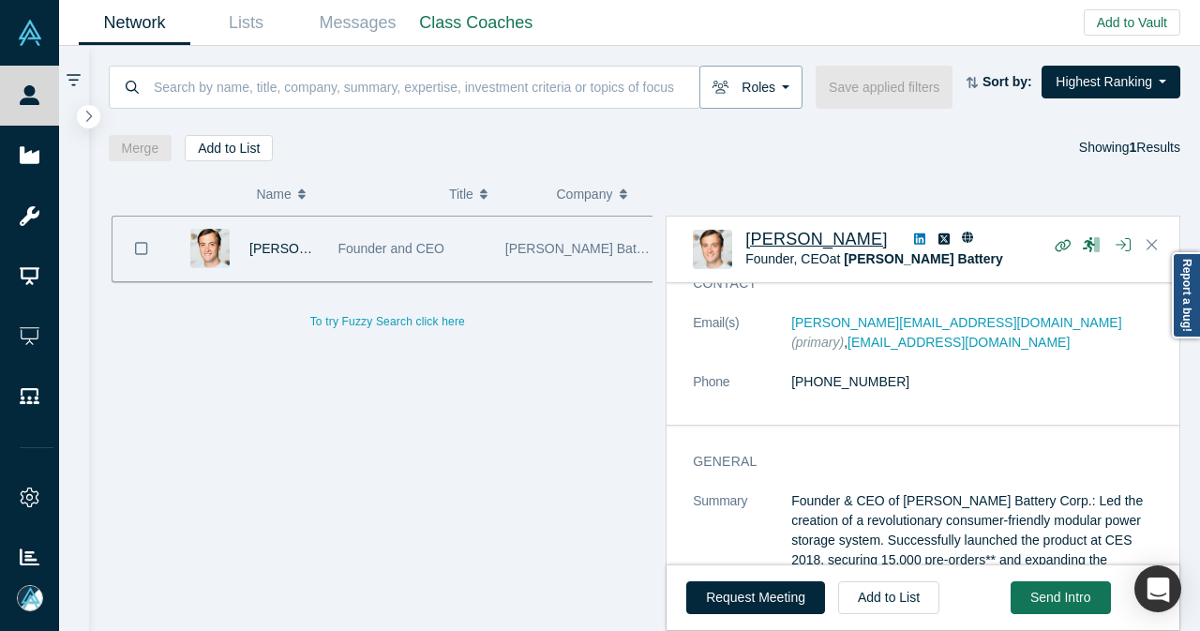
click at [746, 91] on button "Roles" at bounding box center [751, 87] width 103 height 43
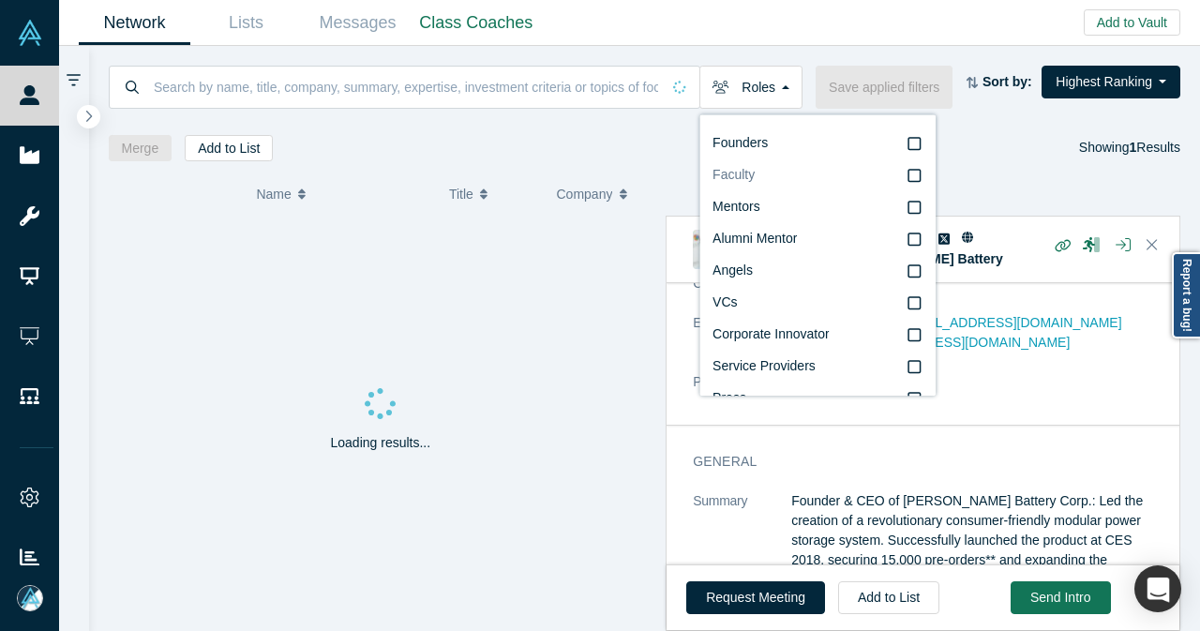
click at [744, 172] on span "Faculty" at bounding box center [734, 174] width 42 height 15
click at [0, 0] on input "Faculty" at bounding box center [0, 0] width 0 height 0
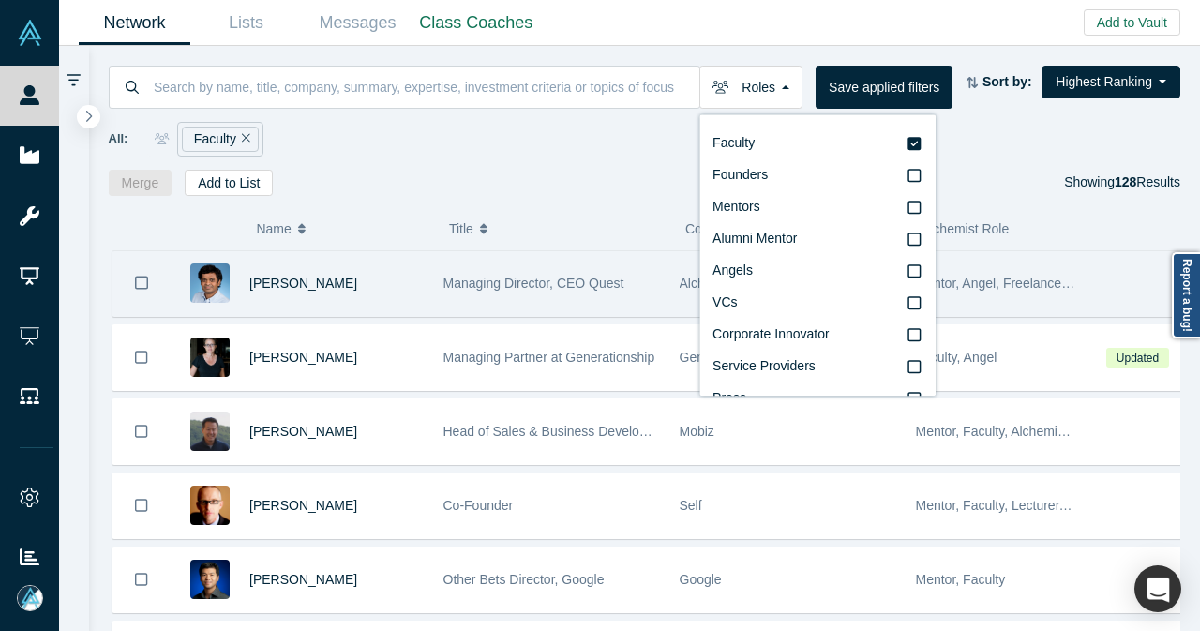
click at [371, 274] on div "Gnani Palanikumar" at bounding box center [336, 283] width 174 height 65
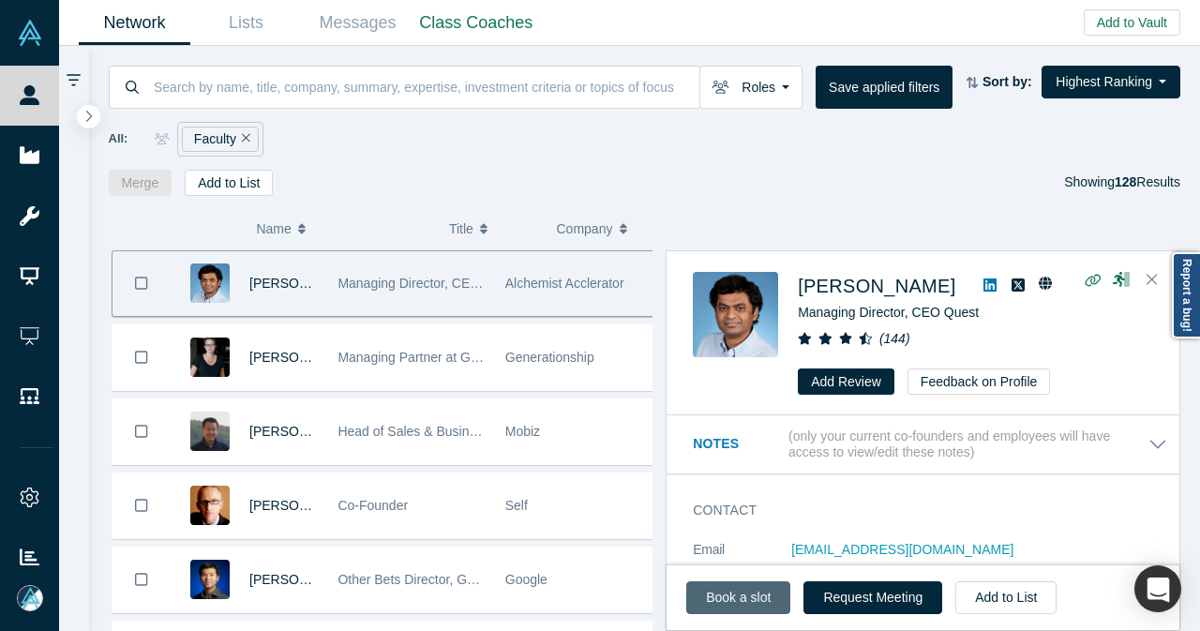
click at [737, 602] on link "Book a slot" at bounding box center [738, 597] width 104 height 33
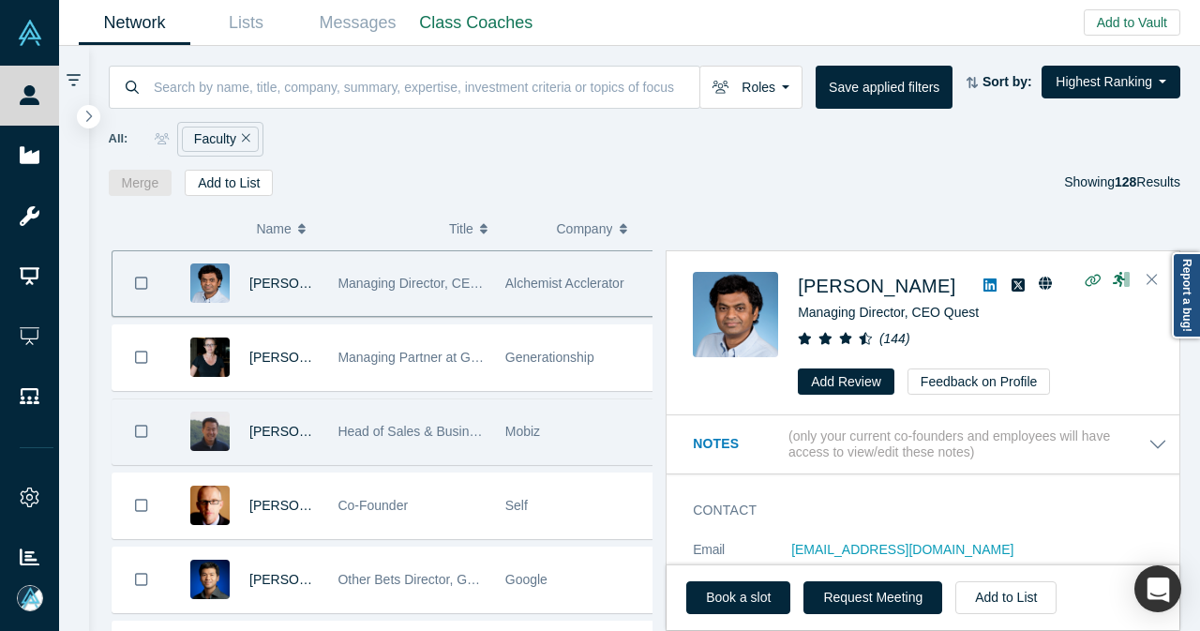
click at [431, 414] on div "Head of Sales & Business Development (interim)" at bounding box center [411, 431] width 147 height 65
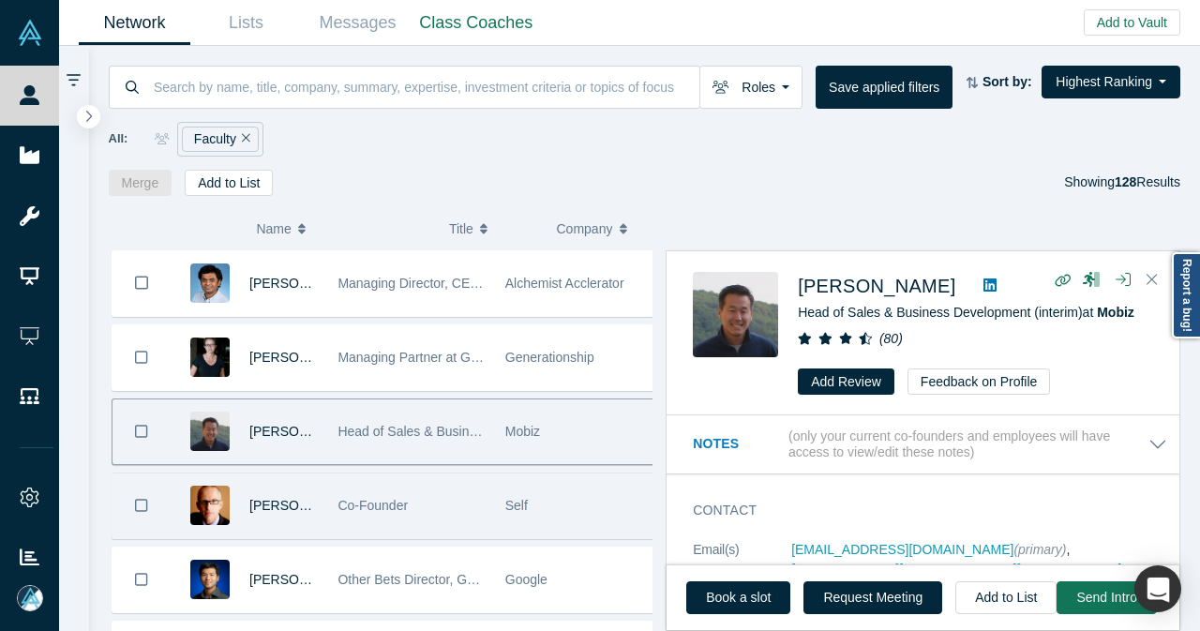
click at [435, 485] on div "Co-Founder" at bounding box center [411, 506] width 147 height 65
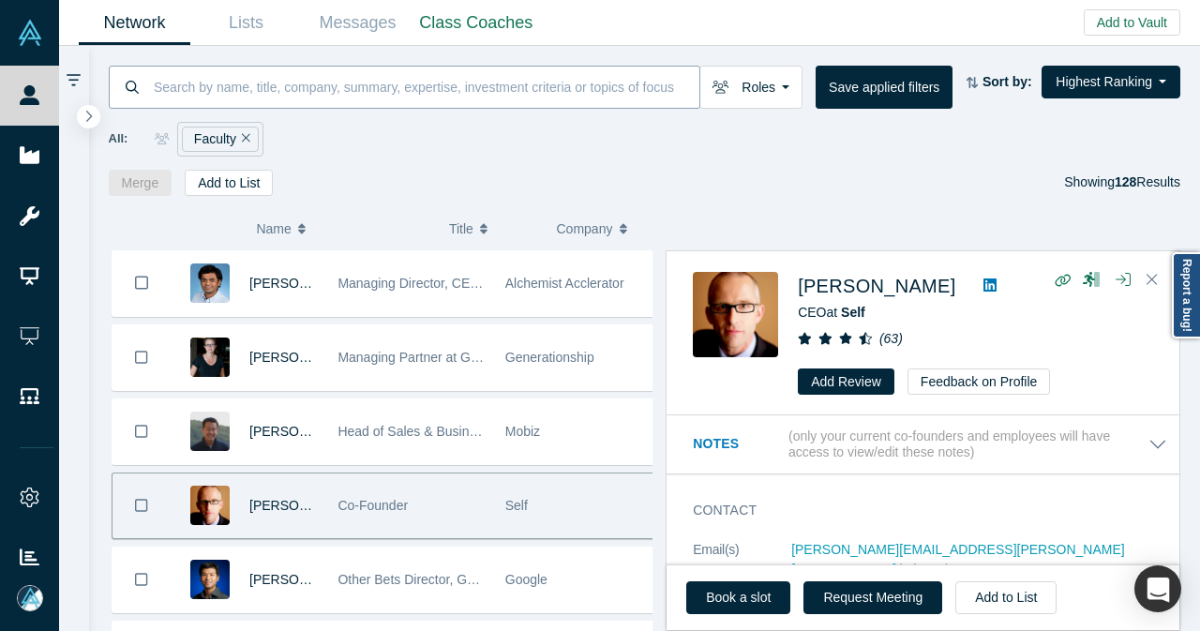
click at [336, 99] on input at bounding box center [426, 87] width 548 height 44
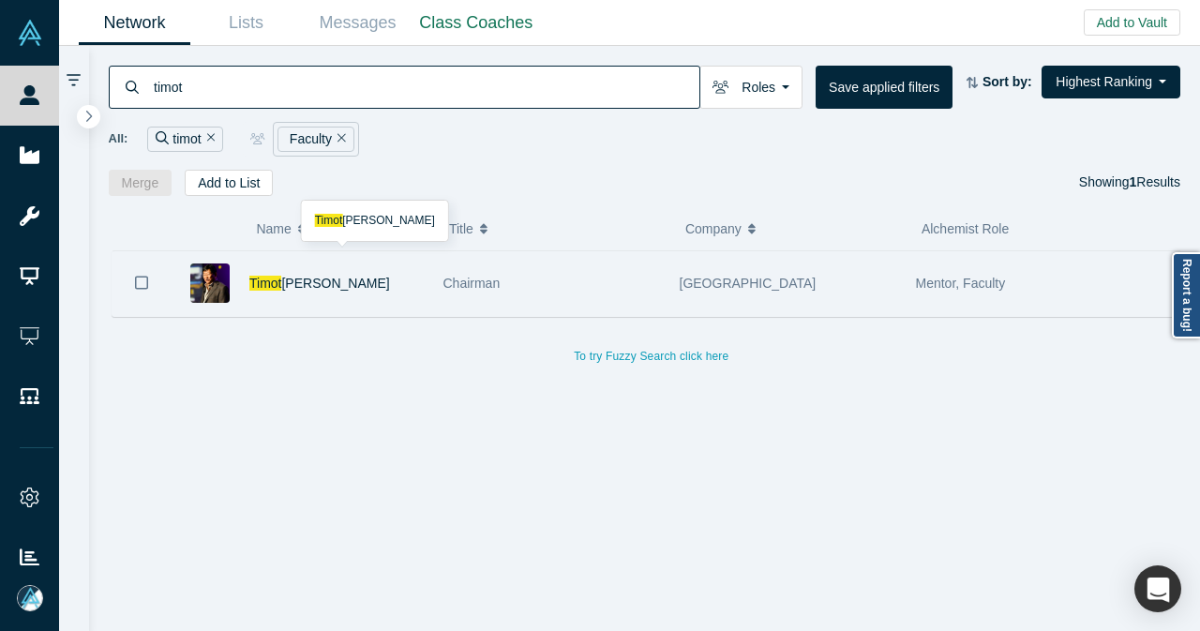
click at [374, 293] on div "Timot hy Chou" at bounding box center [336, 283] width 174 height 65
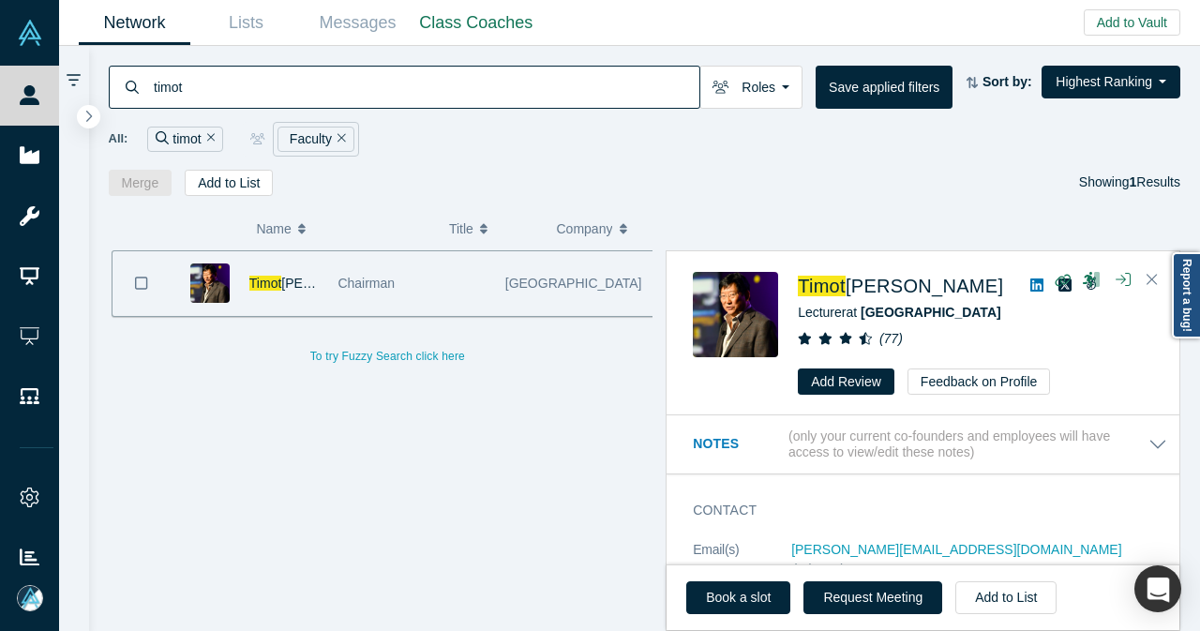
drag, startPoint x: 201, startPoint y: 85, endPoint x: 109, endPoint y: 84, distance: 91.9
click at [109, 84] on div "timot" at bounding box center [405, 87] width 592 height 43
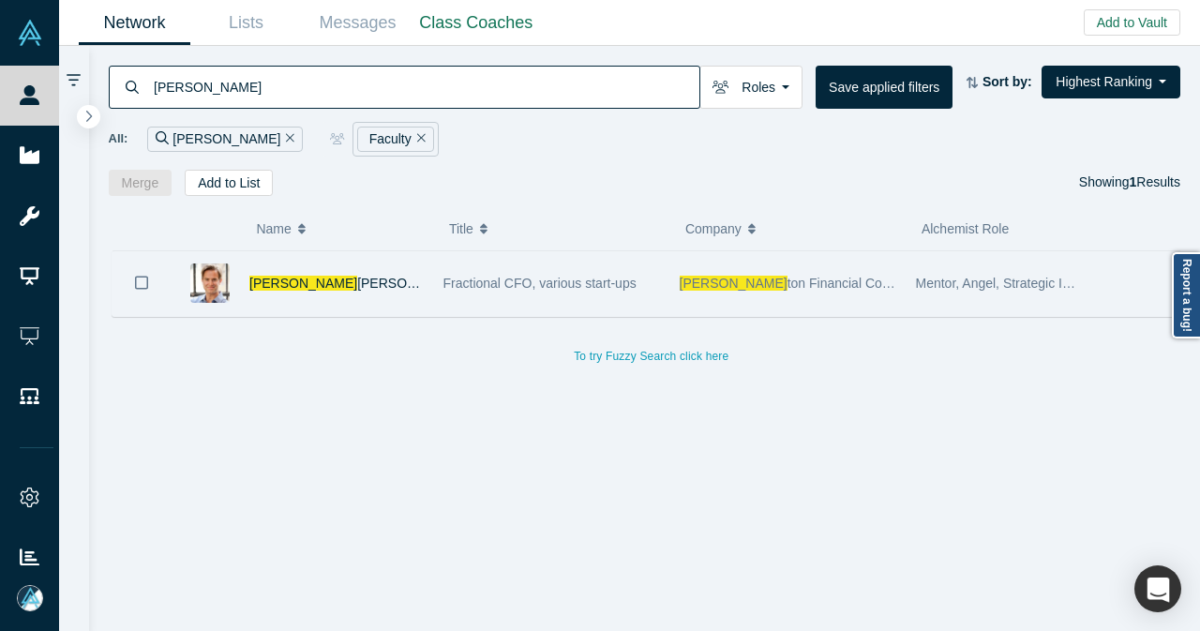
click at [374, 289] on div "Leigh ton Smith" at bounding box center [336, 283] width 174 height 65
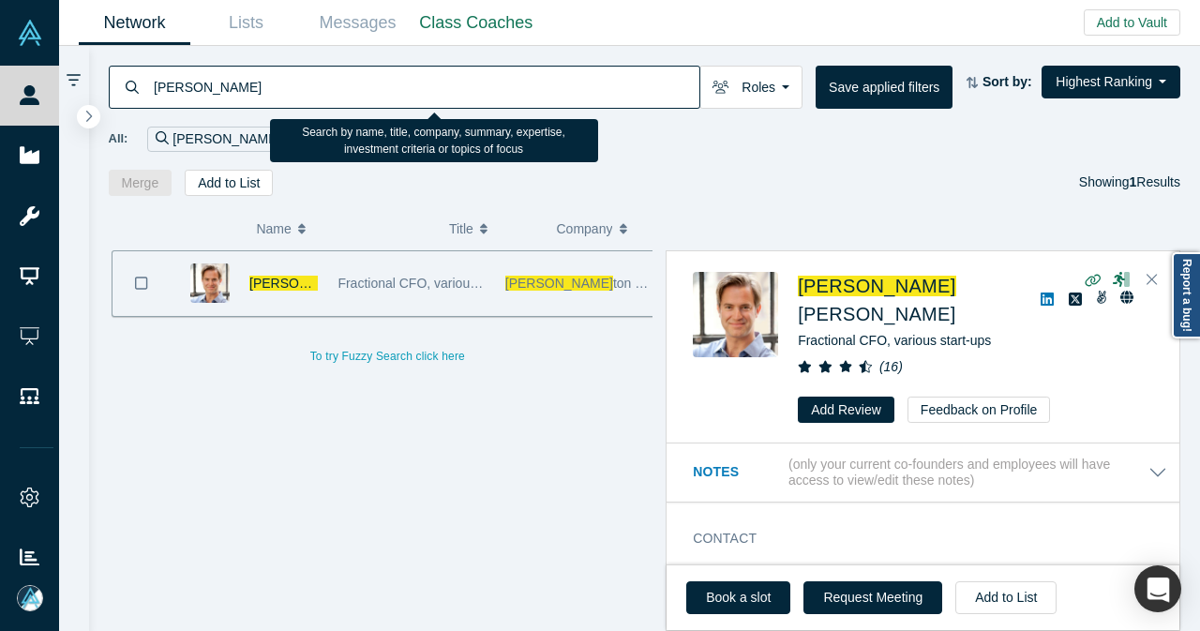
drag, startPoint x: 180, startPoint y: 98, endPoint x: 113, endPoint y: 98, distance: 66.6
click at [113, 98] on div "leigh" at bounding box center [405, 87] width 592 height 43
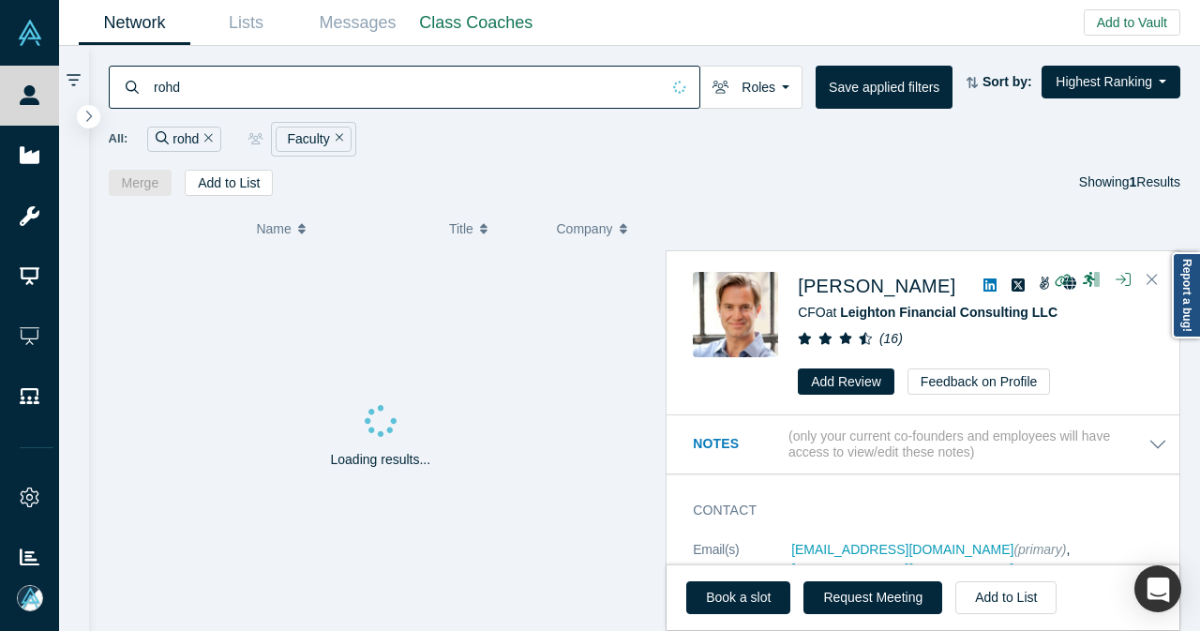
type input "rohd"
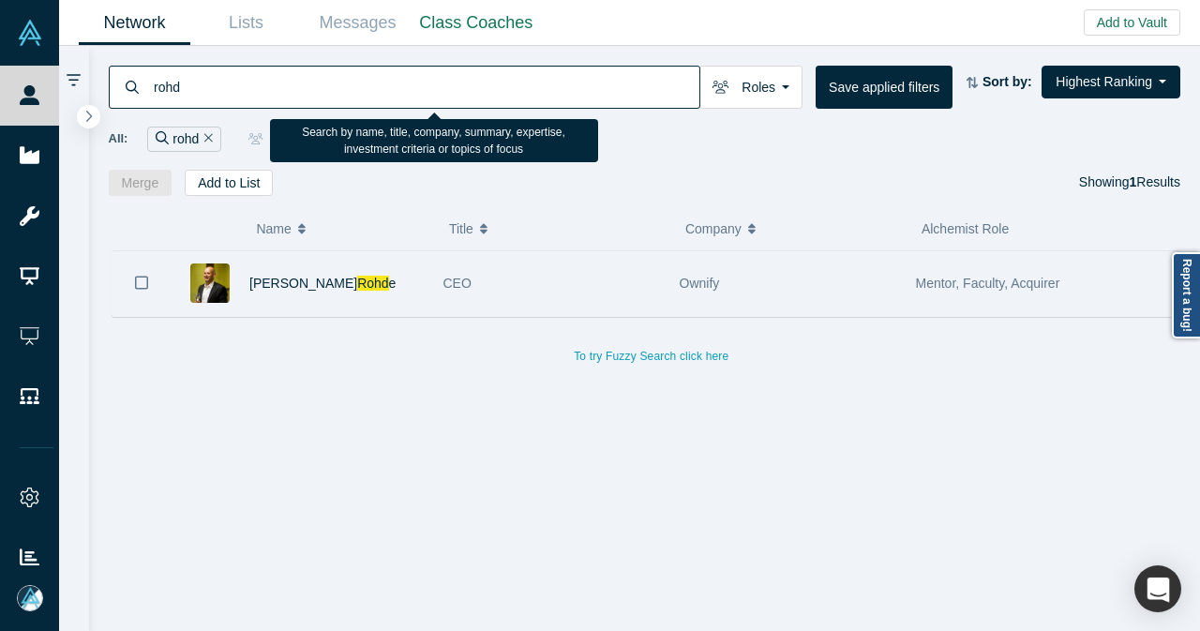
click at [398, 275] on div "Frank Rohd e" at bounding box center [336, 283] width 174 height 65
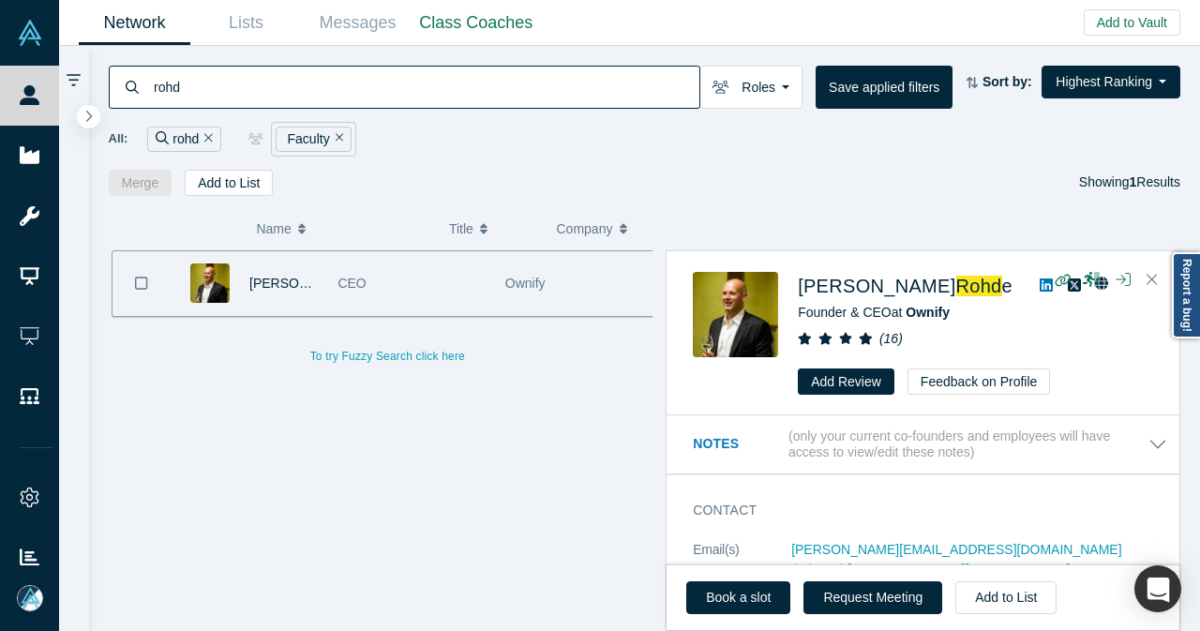
click at [349, 142] on div "Faculty" at bounding box center [314, 139] width 86 height 35
click at [340, 141] on div "Faculty" at bounding box center [314, 139] width 77 height 25
click at [339, 134] on icon "Remove Filter" at bounding box center [340, 138] width 8 height 8
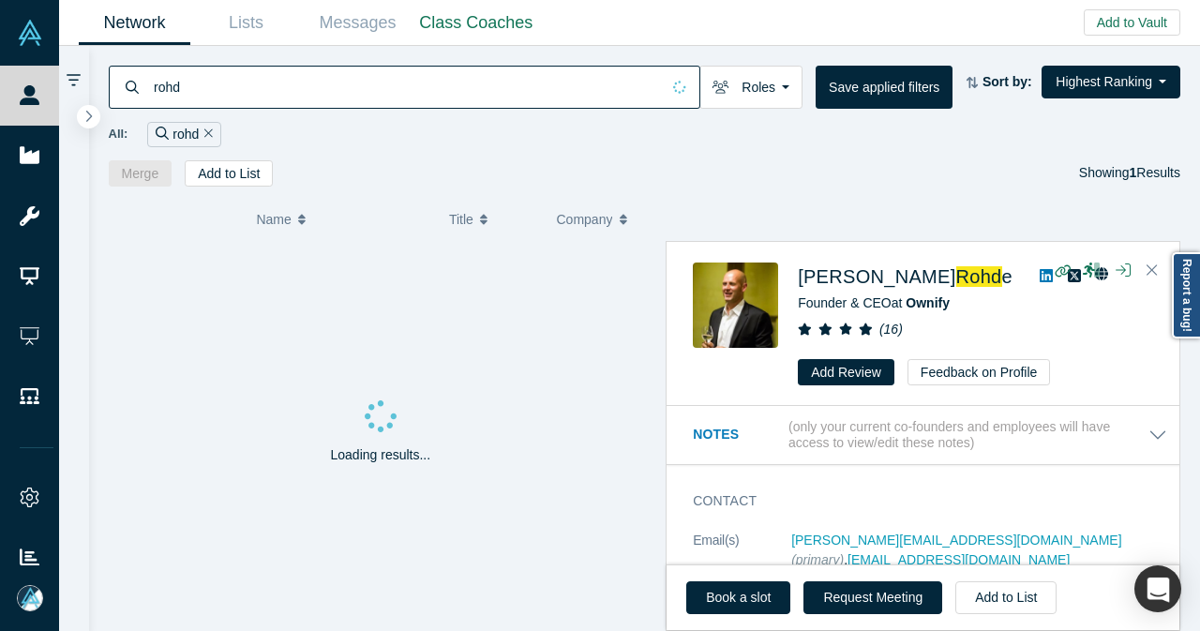
click at [207, 131] on icon "Remove Filter" at bounding box center [208, 133] width 8 height 13
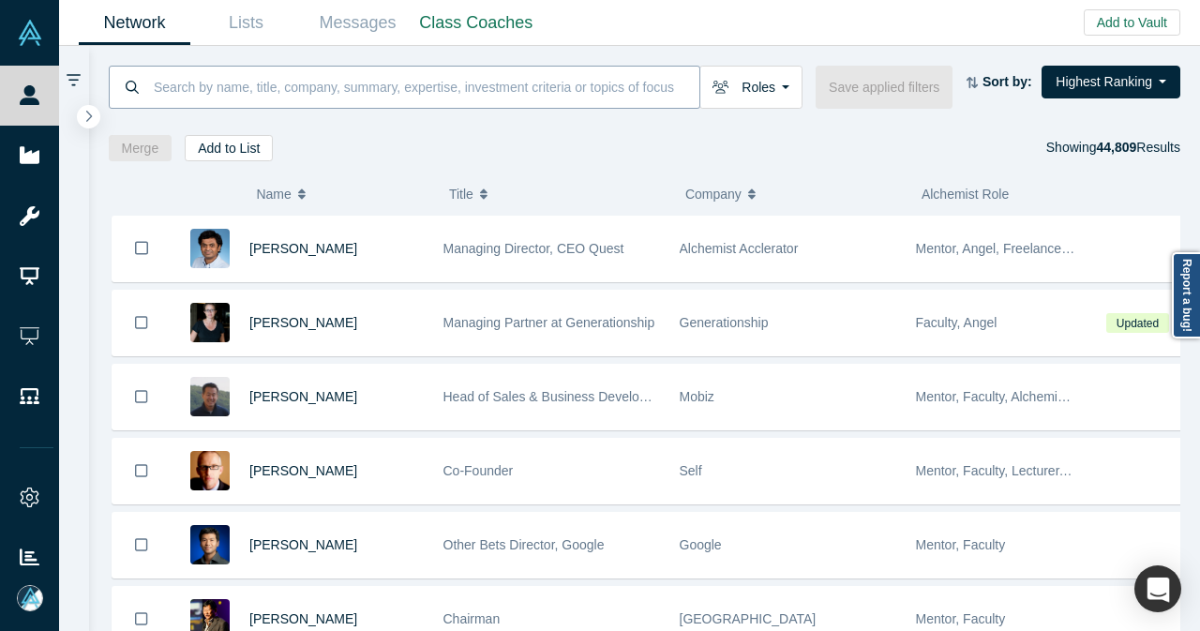
click at [508, 75] on input at bounding box center [426, 87] width 548 height 44
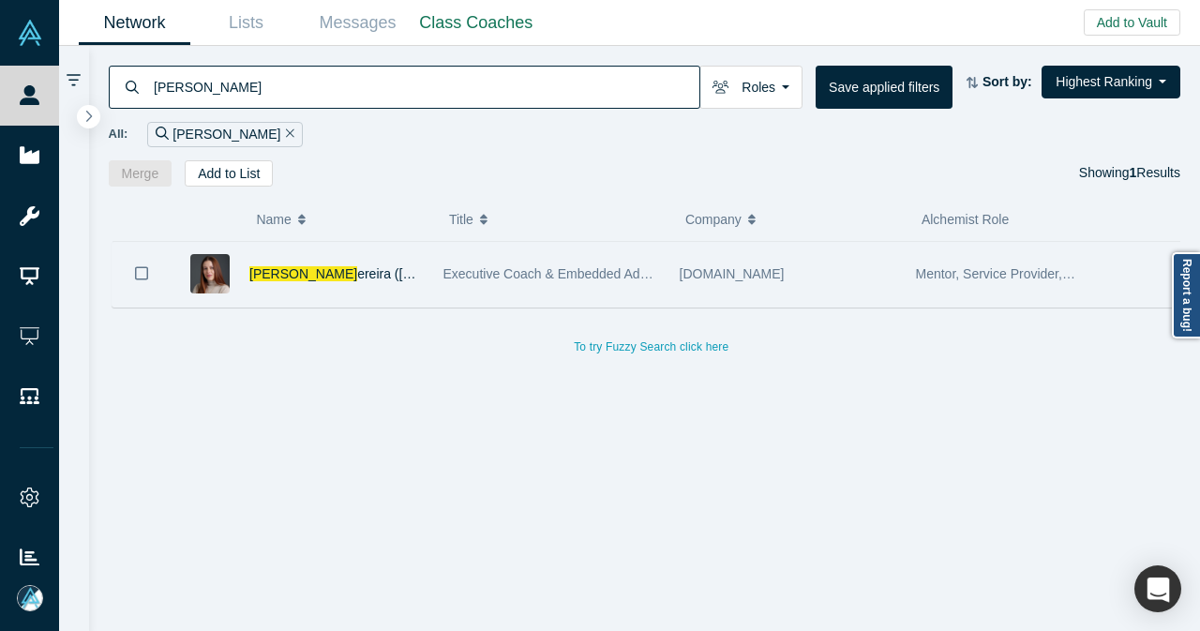
type input "fabiana p"
click at [403, 270] on div "Fabiana P ereira (Hotz)" at bounding box center [336, 274] width 174 height 65
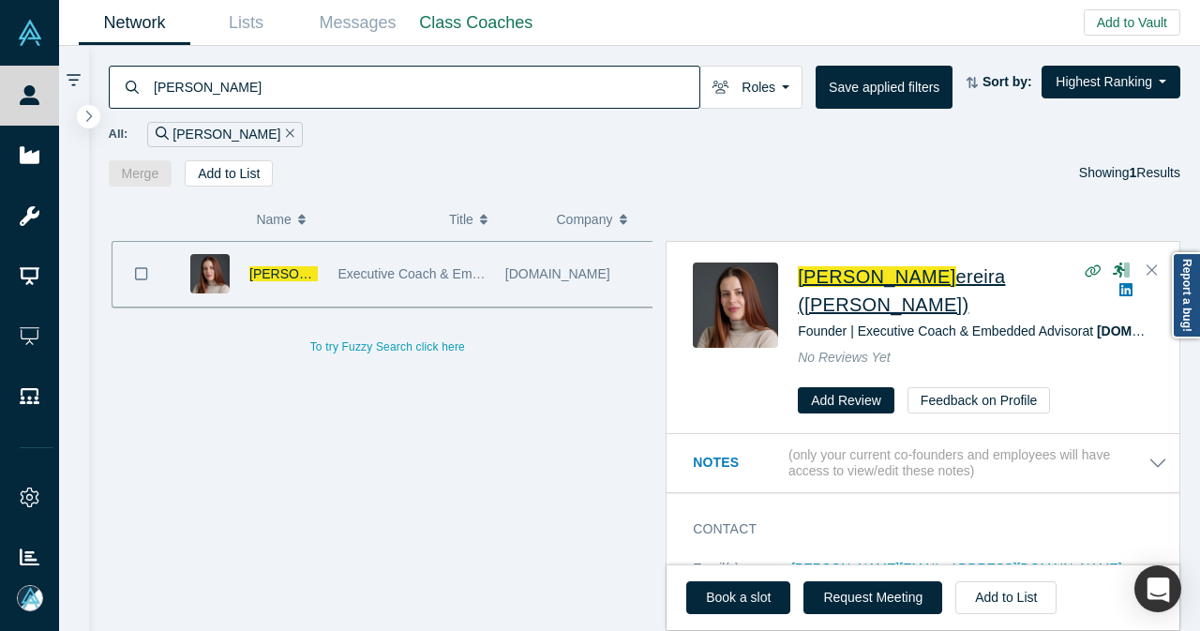
click at [883, 269] on span "ereira (Hotz)" at bounding box center [901, 290] width 207 height 49
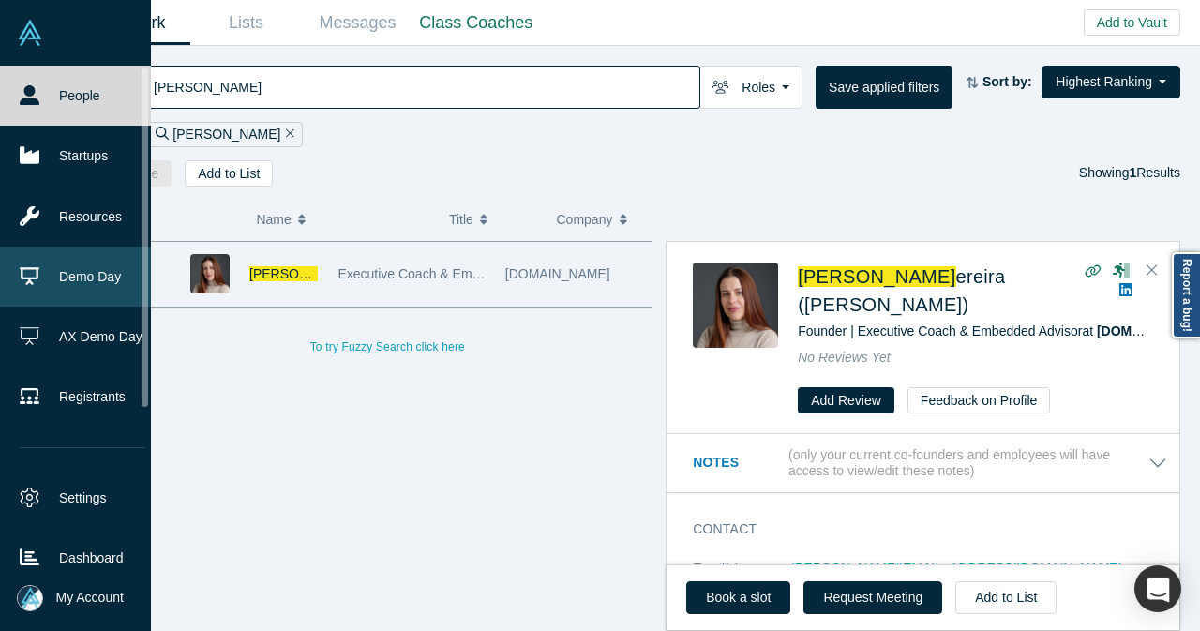
click at [60, 273] on link "Demo Day" at bounding box center [82, 277] width 165 height 60
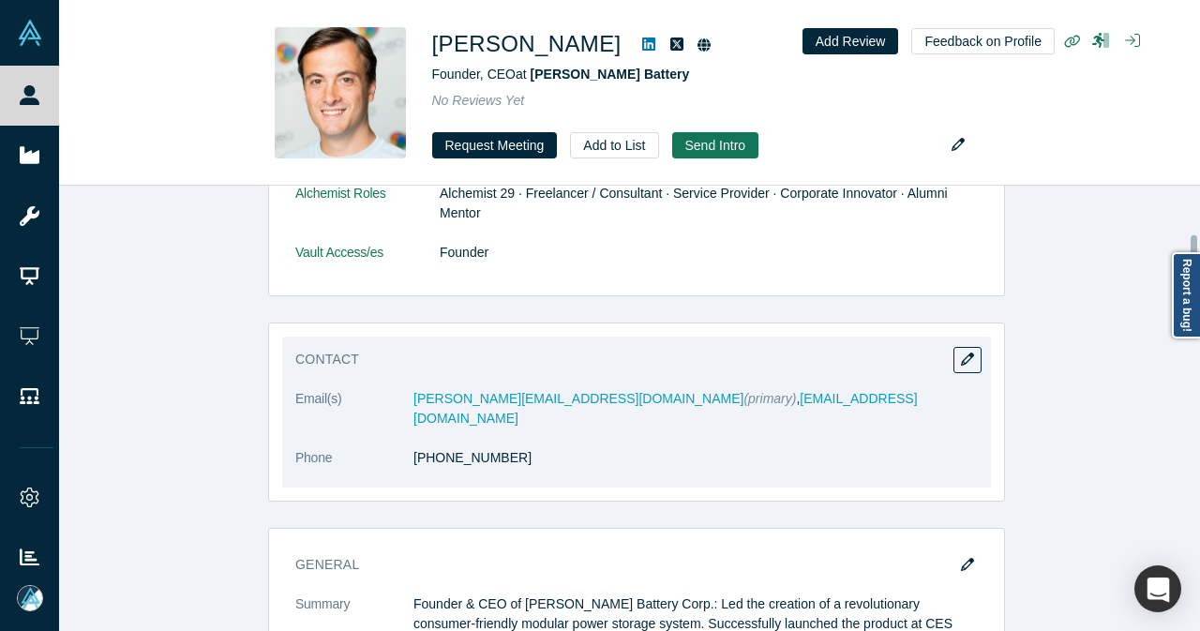
scroll to position [469, 0]
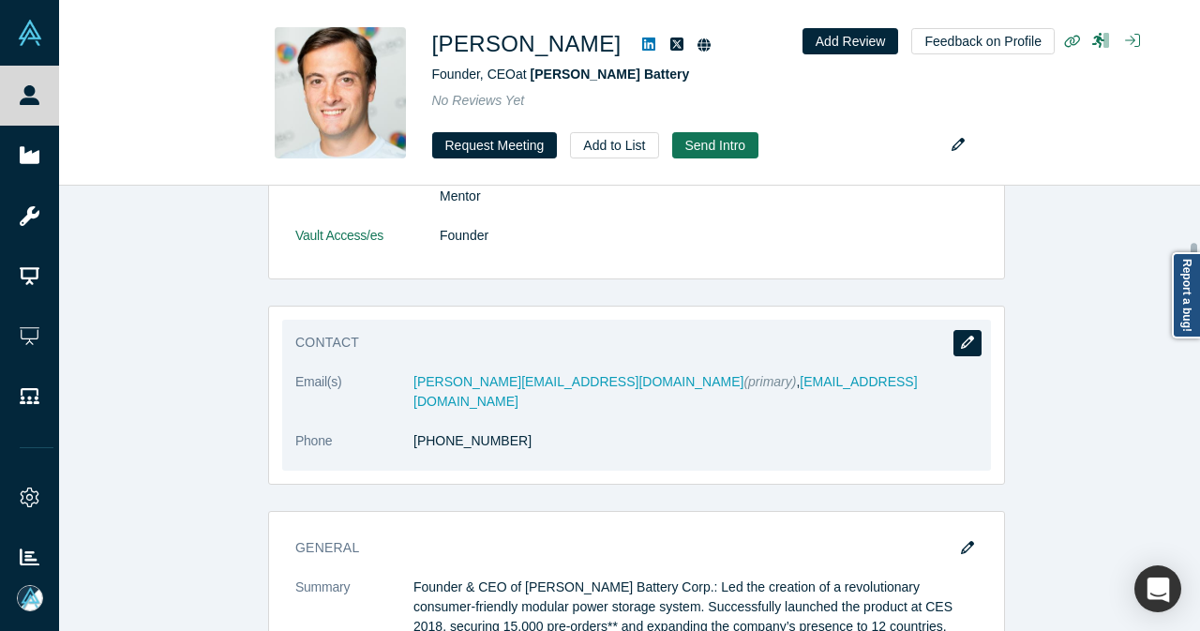
click at [967, 339] on icon "button" at bounding box center [967, 342] width 13 height 13
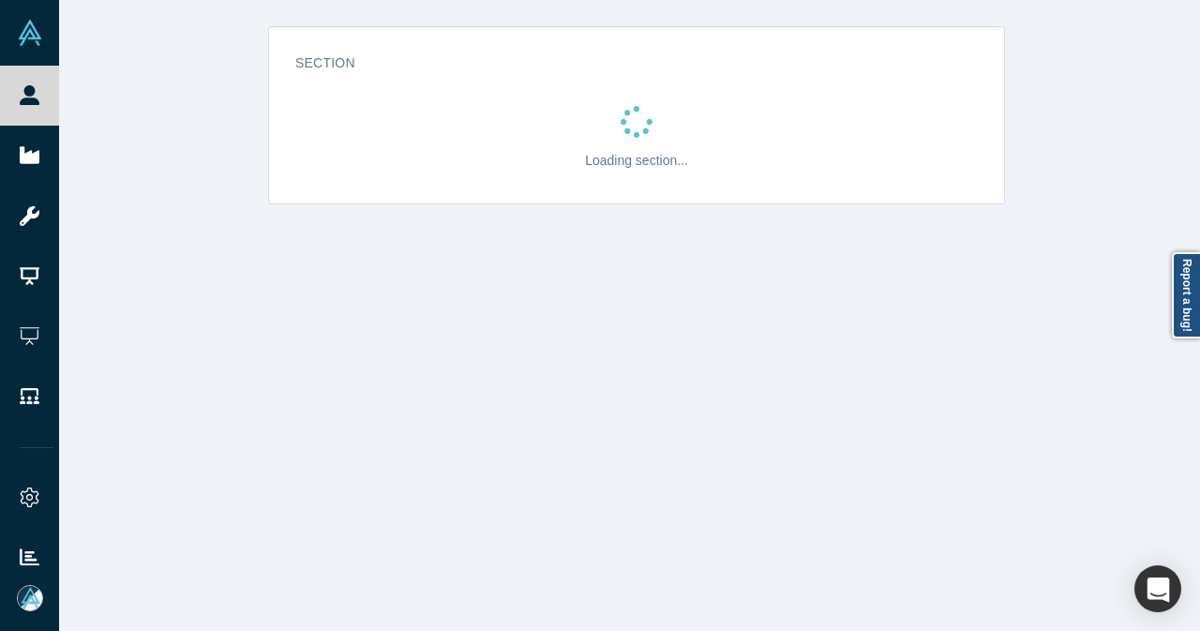
scroll to position [0, 0]
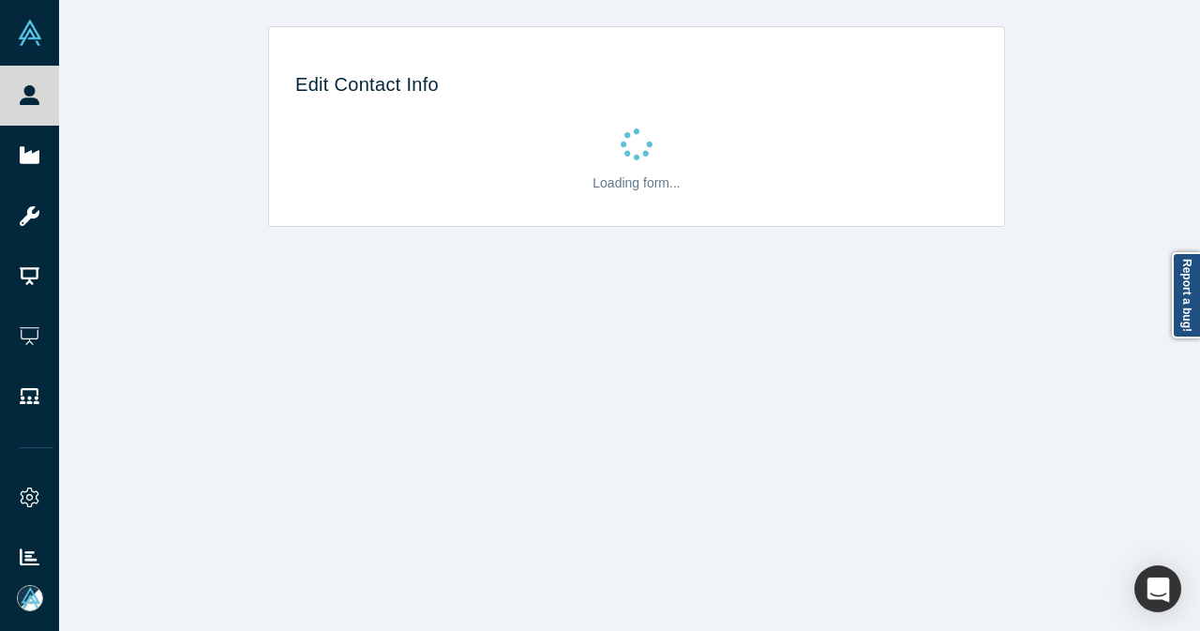
select select "US"
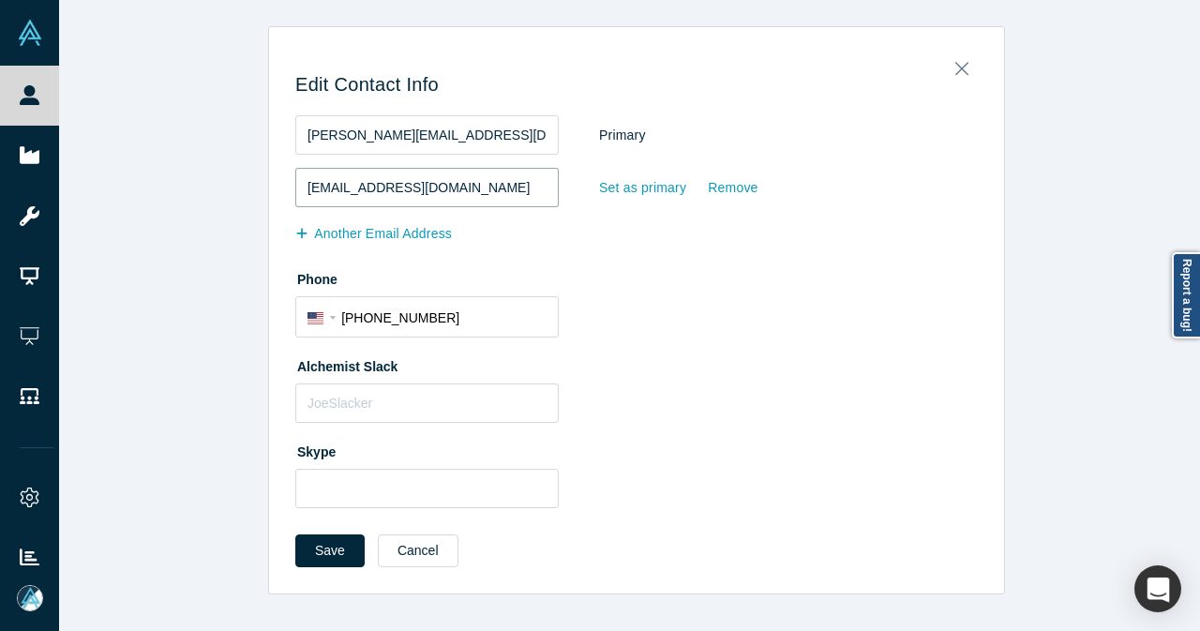
drag, startPoint x: 437, startPoint y: 185, endPoint x: 269, endPoint y: 190, distance: 167.9
click at [269, 190] on div "Edit Contact Info yuriy.vlasov@wattsbattery.com Primary y713606@gmail.com Set a…" at bounding box center [636, 316] width 735 height 553
click at [630, 187] on div "Set as primary" at bounding box center [642, 188] width 89 height 33
click at [0, 0] on input "Set as primary" at bounding box center [0, 0] width 0 height 0
click at [314, 555] on button "Save" at bounding box center [329, 550] width 69 height 33
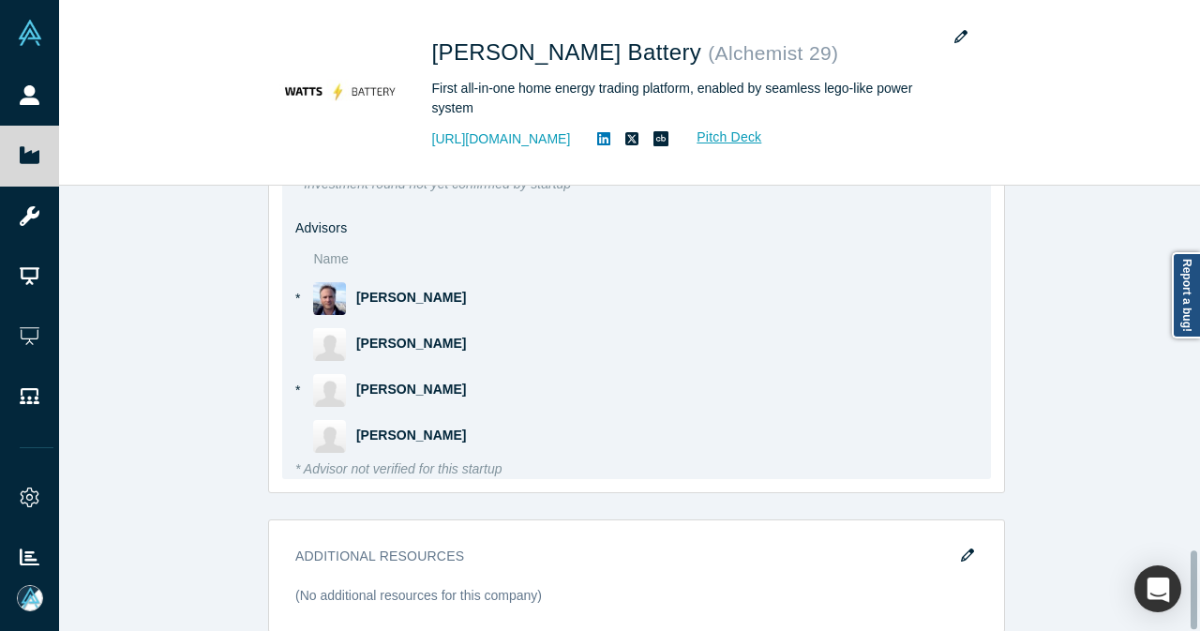
scroll to position [2077, 0]
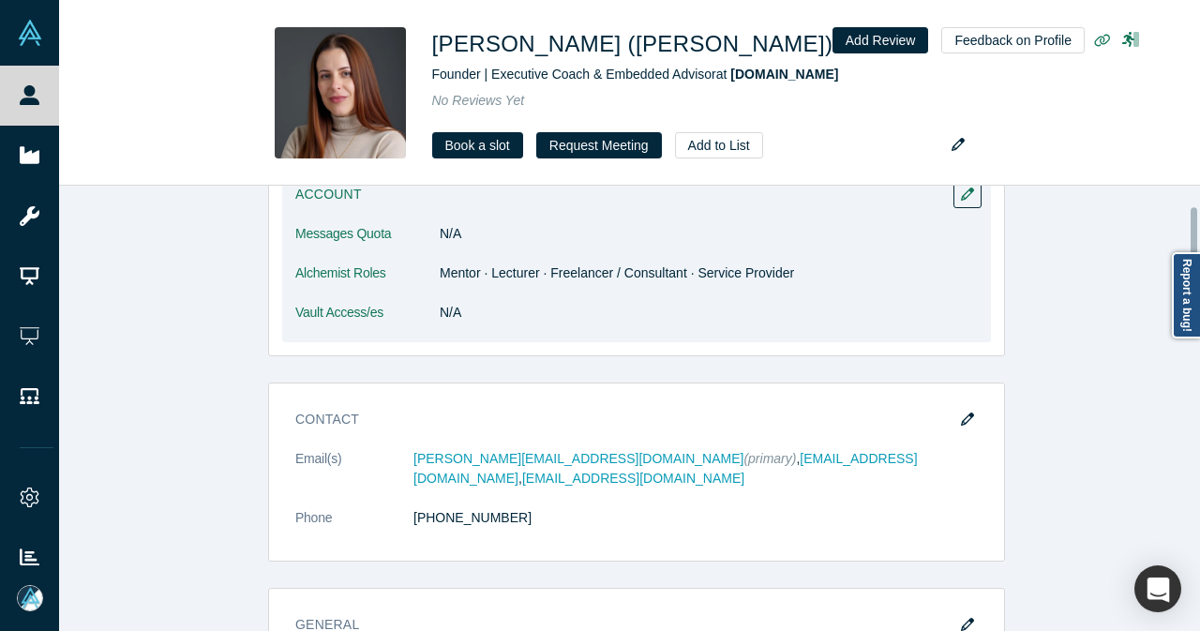
scroll to position [188, 0]
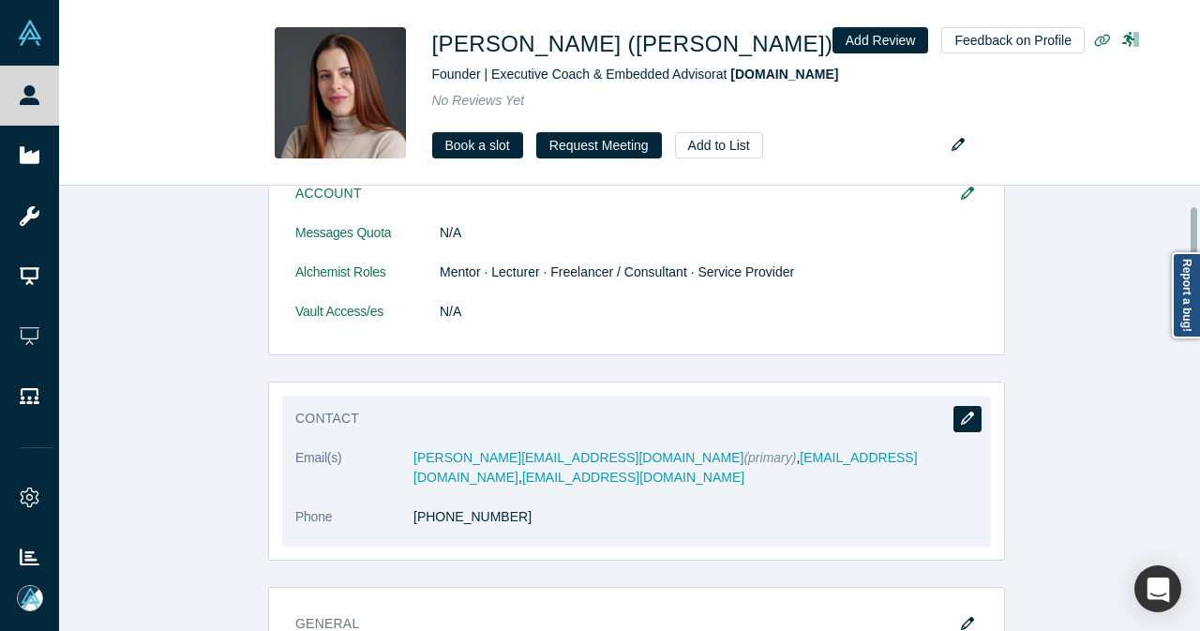
click at [961, 414] on icon "button" at bounding box center [967, 418] width 13 height 13
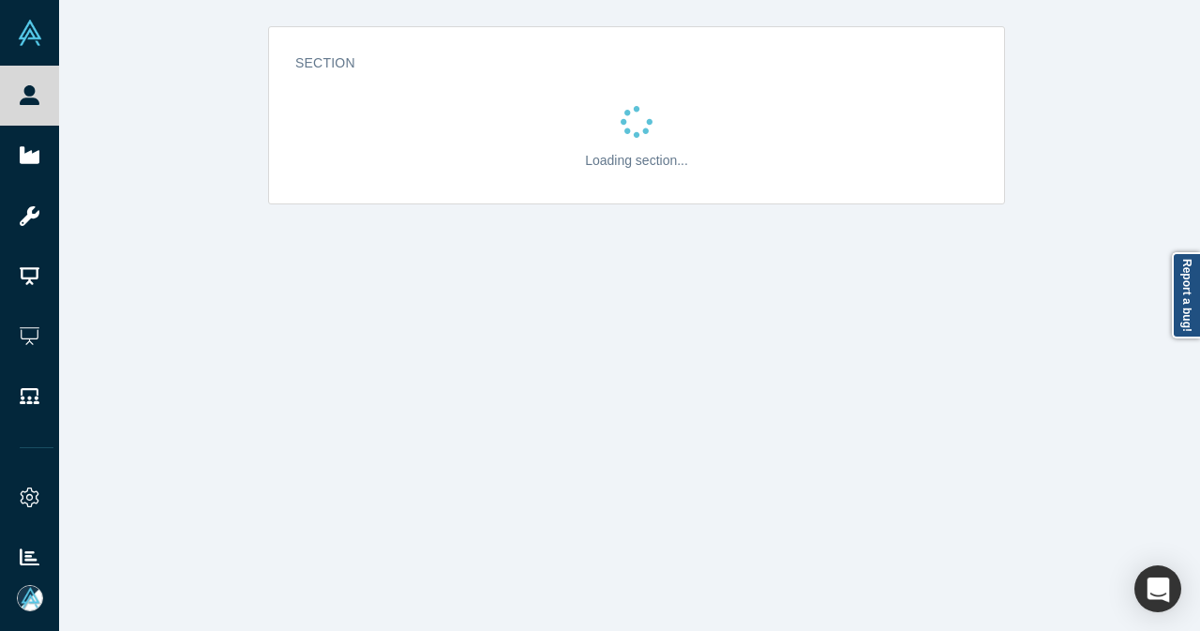
scroll to position [0, 0]
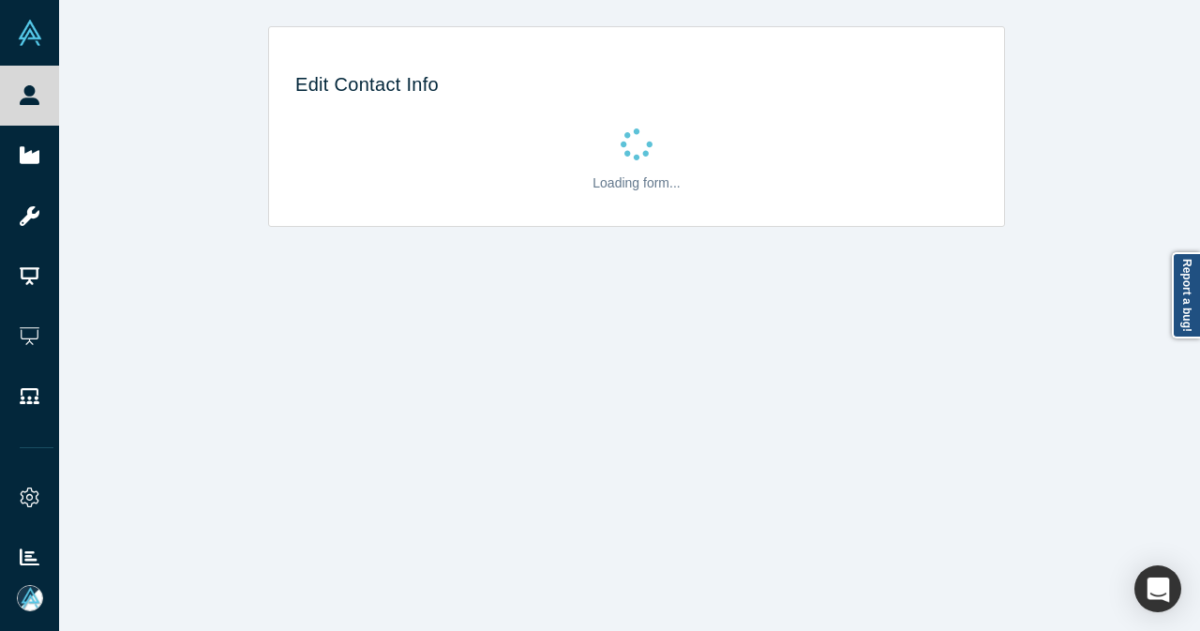
select select "US"
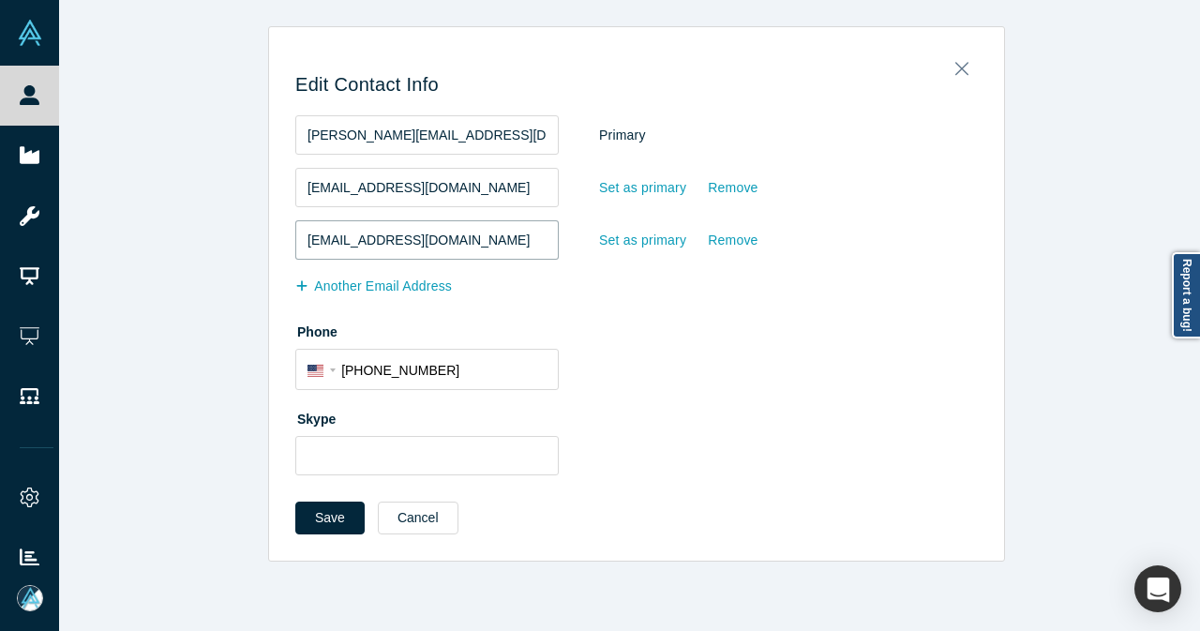
drag, startPoint x: 508, startPoint y: 235, endPoint x: 271, endPoint y: 253, distance: 237.9
click at [271, 253] on div "Edit Contact Info [EMAIL_ADDRESS][DOMAIN_NAME] Primary [EMAIL_ADDRESS][DOMAIN_N…" at bounding box center [636, 300] width 735 height 520
paste input "[EMAIL_ADDRESS][DOMAIN_NAME]"
type input "[PERSON_NAME][EMAIL_ADDRESS][DOMAIN_NAME]"
click at [598, 236] on div "Set as primary" at bounding box center [642, 240] width 89 height 33
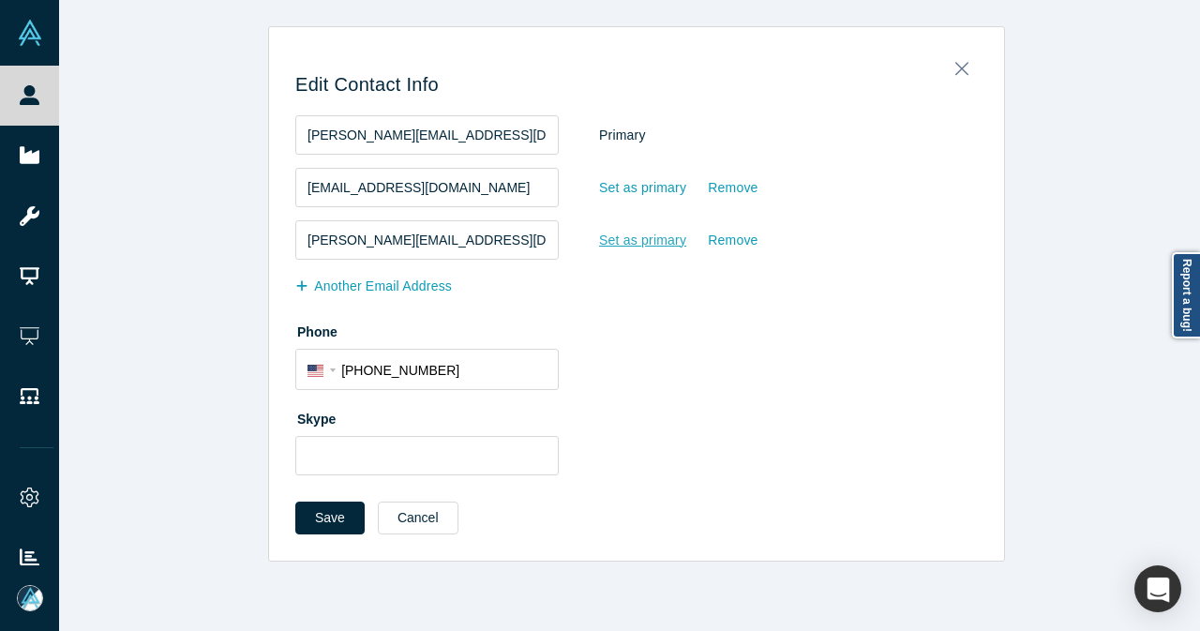
click at [0, 0] on input "Set as primary" at bounding box center [0, 0] width 0 height 0
click at [335, 511] on button "Save" at bounding box center [329, 518] width 69 height 33
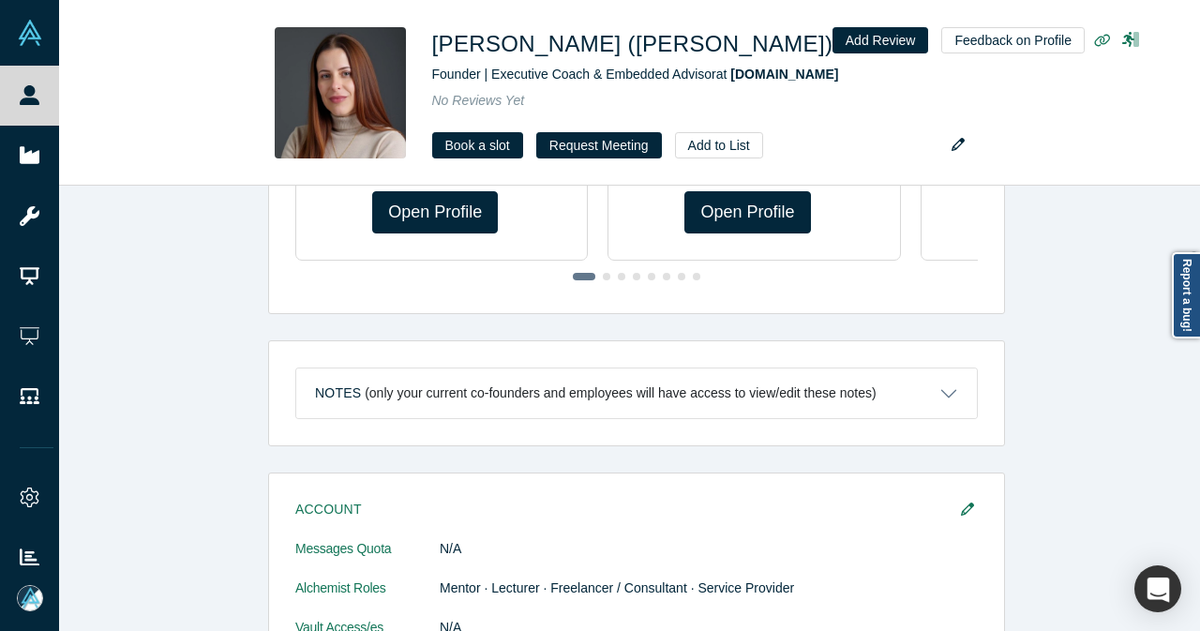
scroll to position [938, 0]
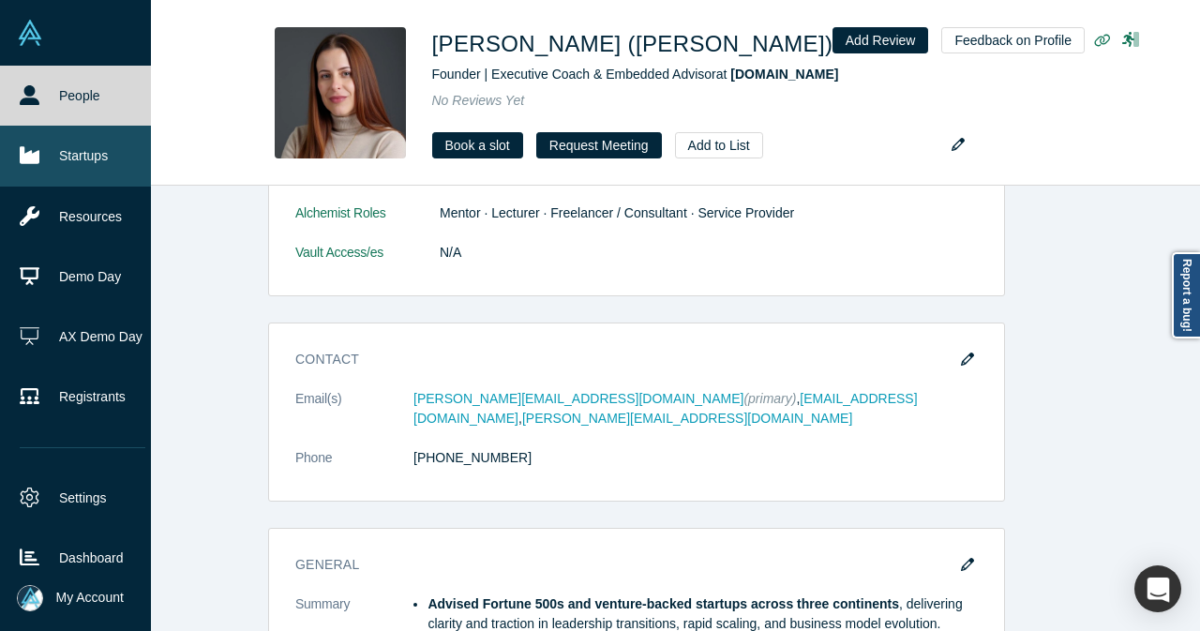
click at [54, 168] on link "Startups" at bounding box center [82, 156] width 165 height 60
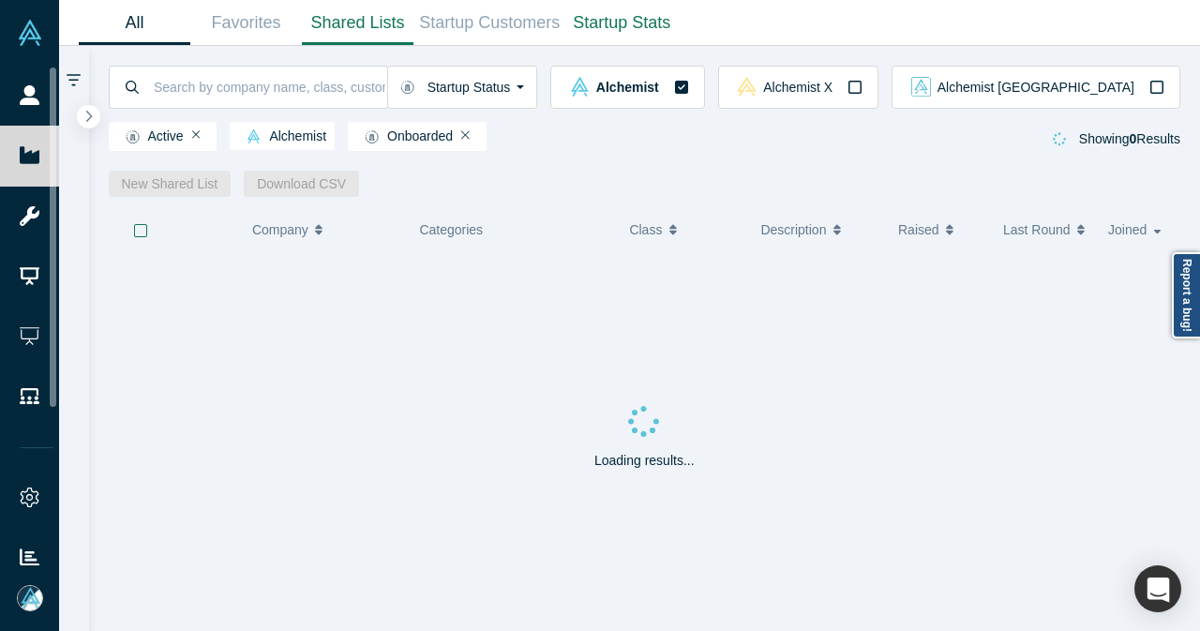
click at [347, 37] on link "Shared Lists" at bounding box center [358, 23] width 112 height 44
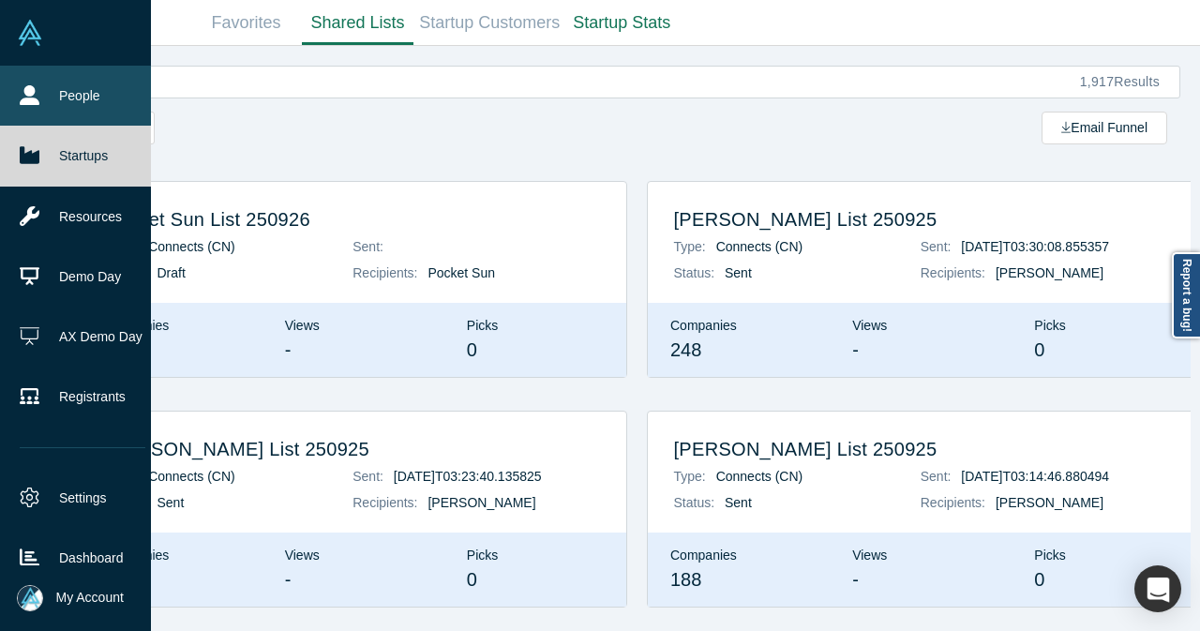
click at [21, 103] on icon at bounding box center [30, 95] width 20 height 20
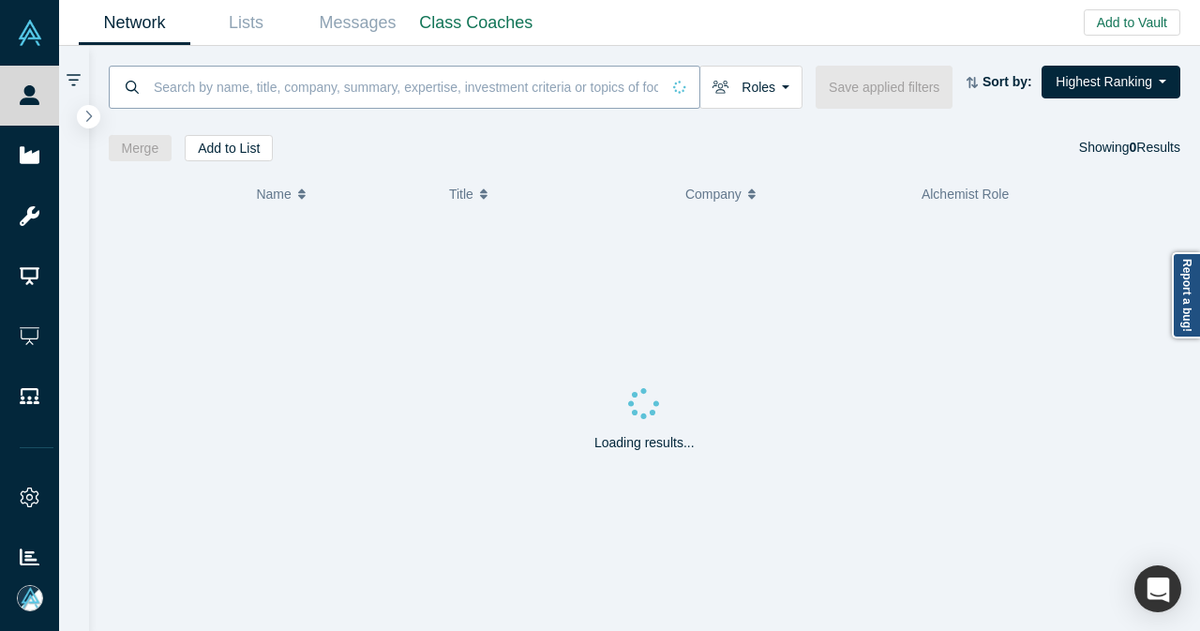
click at [437, 98] on input at bounding box center [406, 87] width 508 height 44
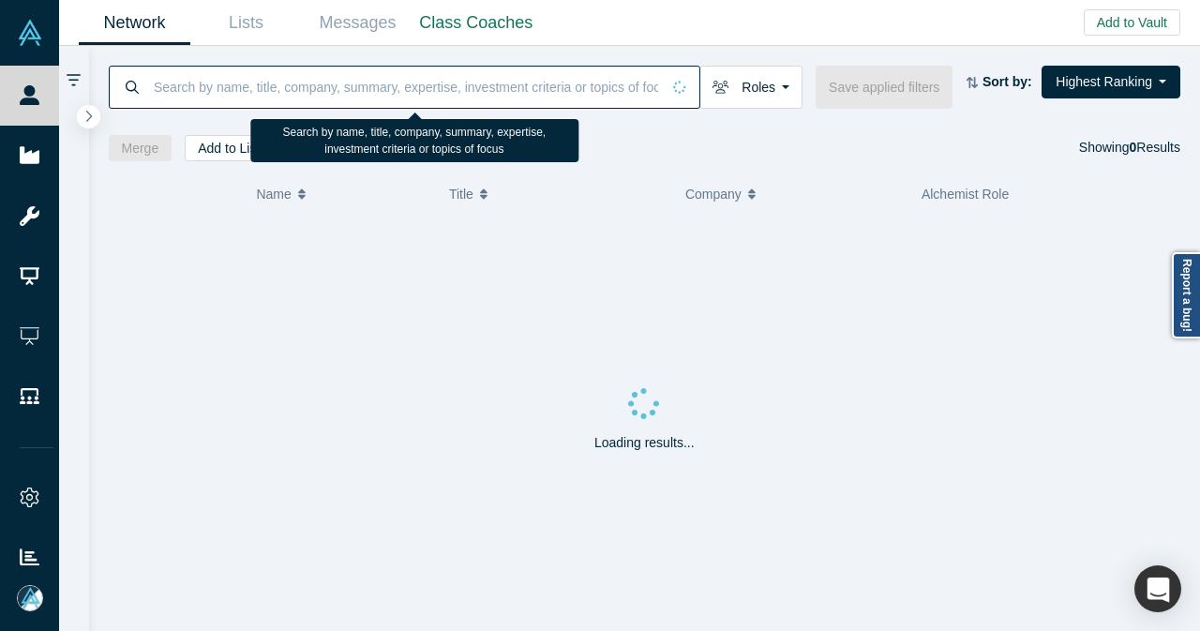
paste input "GitNotebooks Inc."
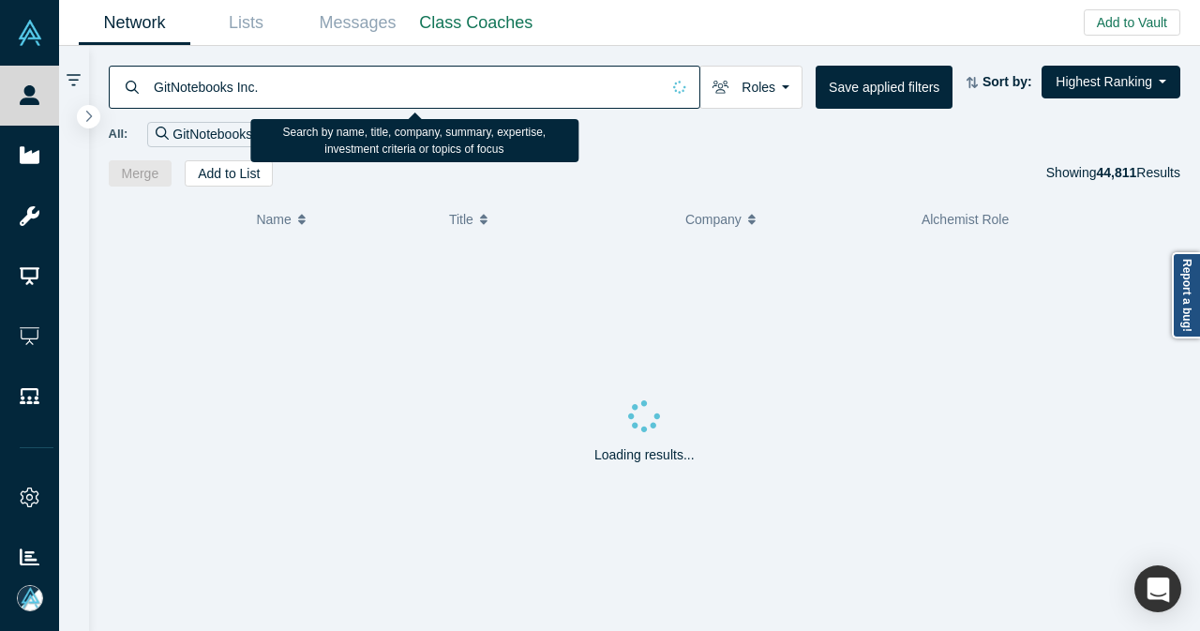
drag, startPoint x: 235, startPoint y: 91, endPoint x: 285, endPoint y: 89, distance: 49.7
click at [286, 93] on input "GitNotebooks Inc." at bounding box center [406, 87] width 508 height 44
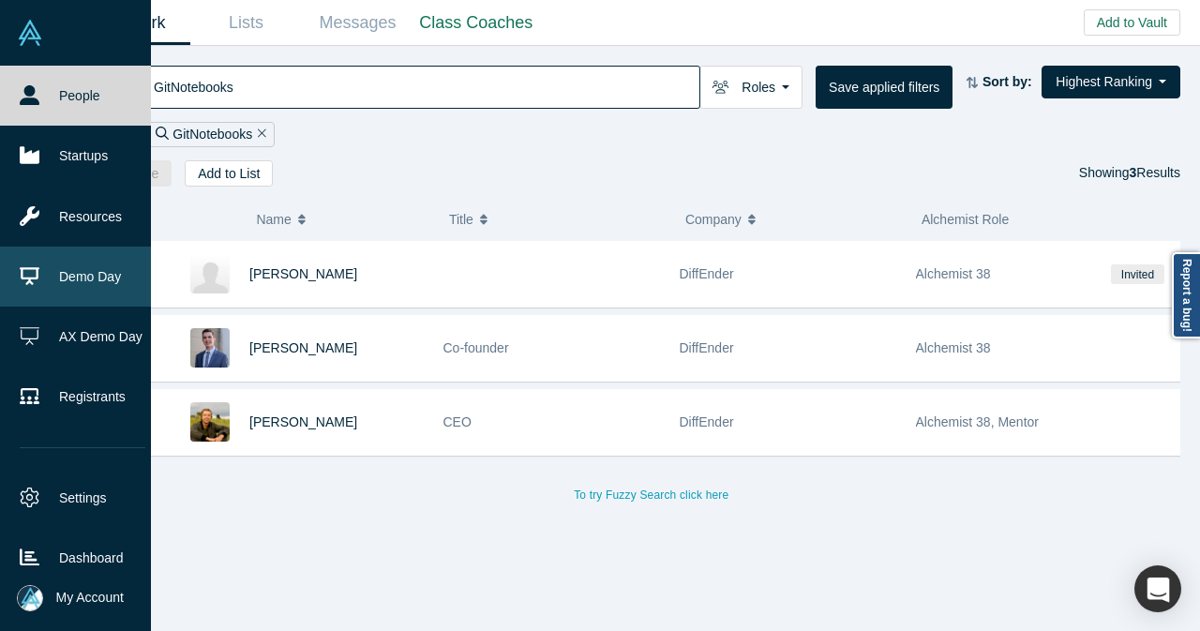
type input "GitNotebooks"
click at [31, 260] on link "Demo Day" at bounding box center [82, 277] width 165 height 60
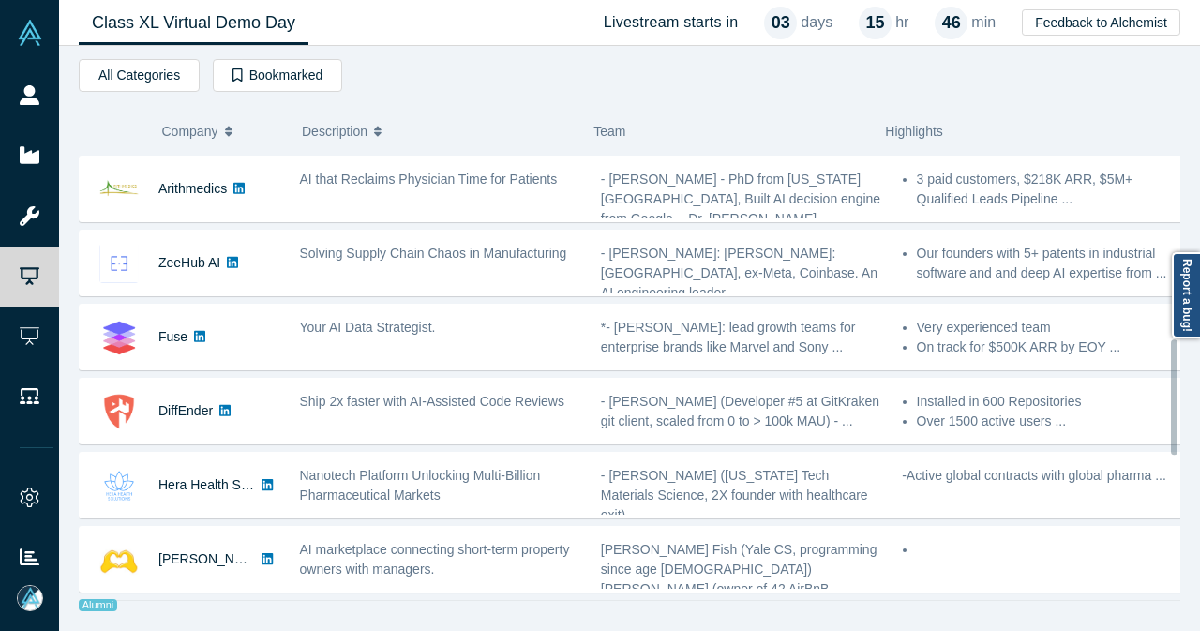
scroll to position [656, 0]
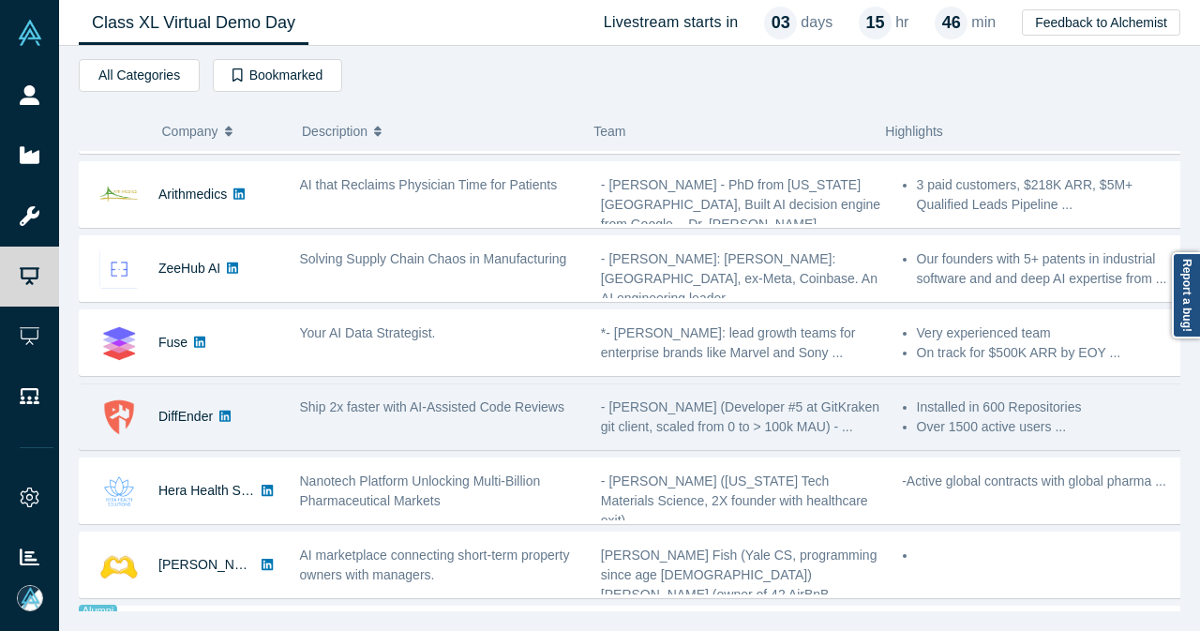
click at [244, 398] on div "DiffEnder" at bounding box center [180, 416] width 201 height 65
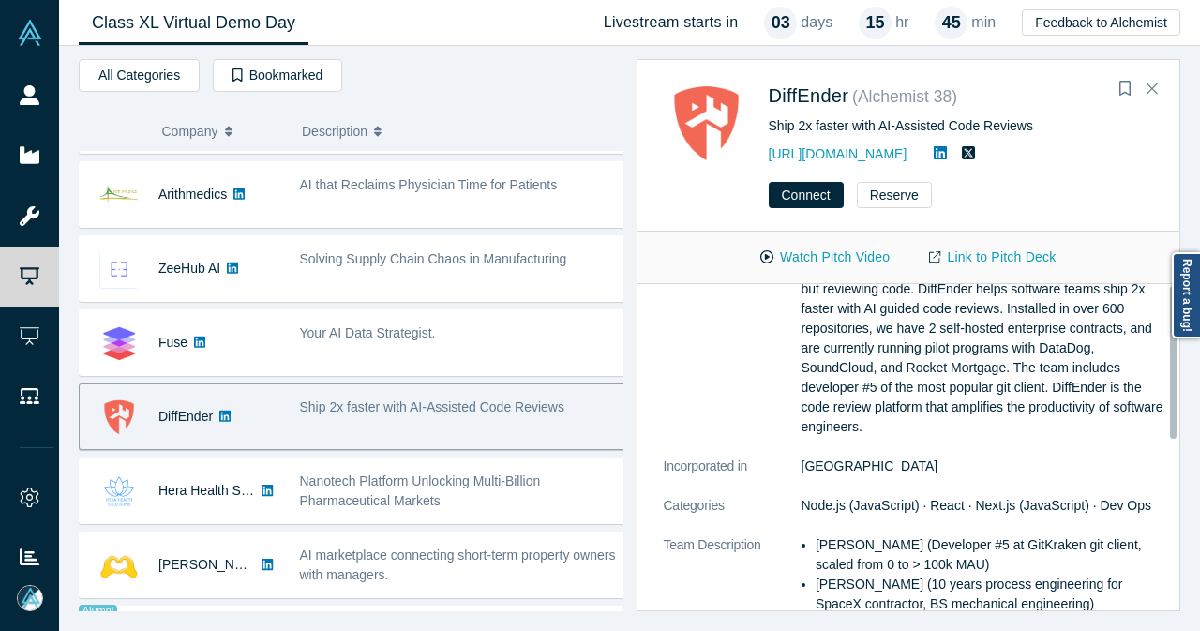
scroll to position [0, 0]
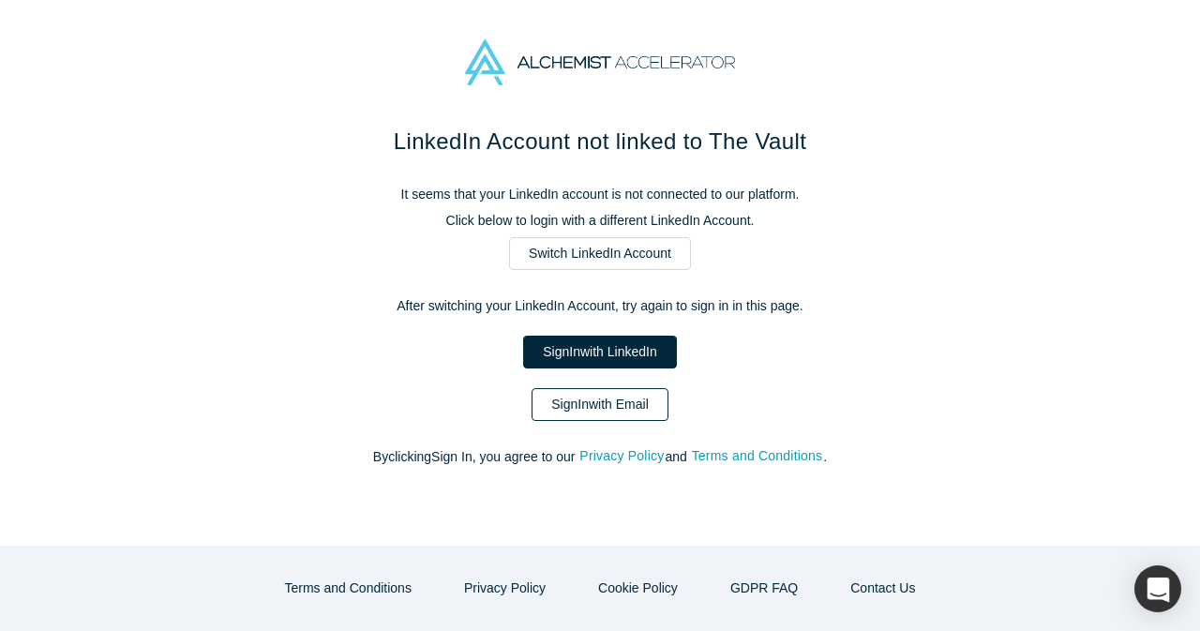
click at [581, 400] on link "Sign In with Email" at bounding box center [600, 404] width 137 height 33
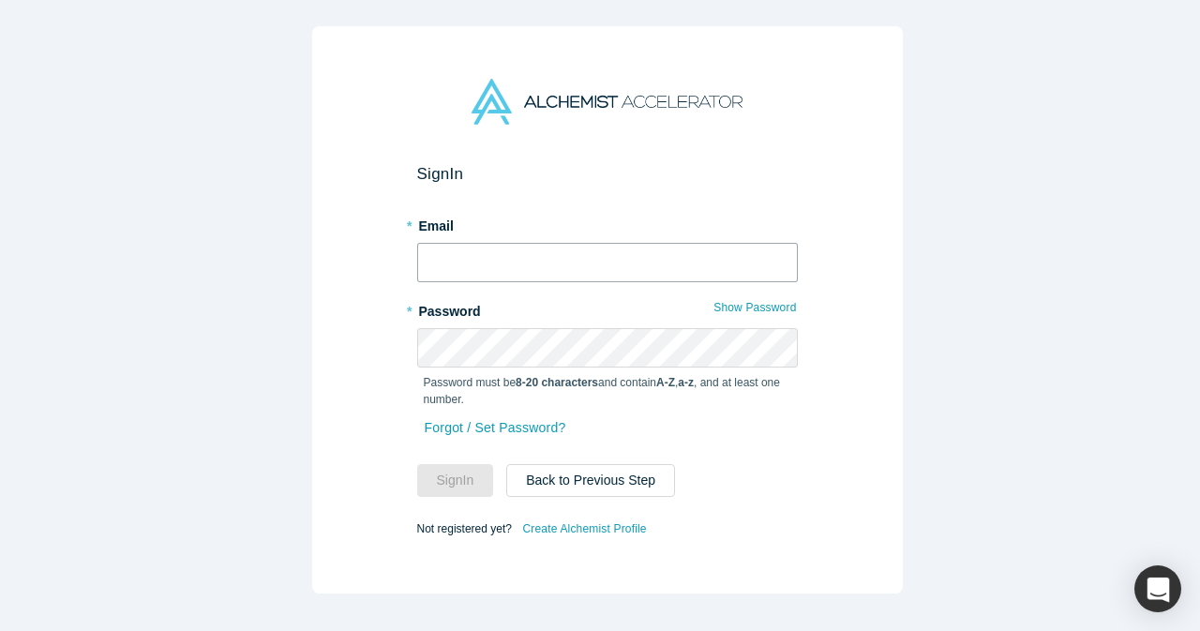
click at [549, 250] on input "text" at bounding box center [607, 262] width 381 height 39
type input "[EMAIL_ADDRESS][DOMAIN_NAME]"
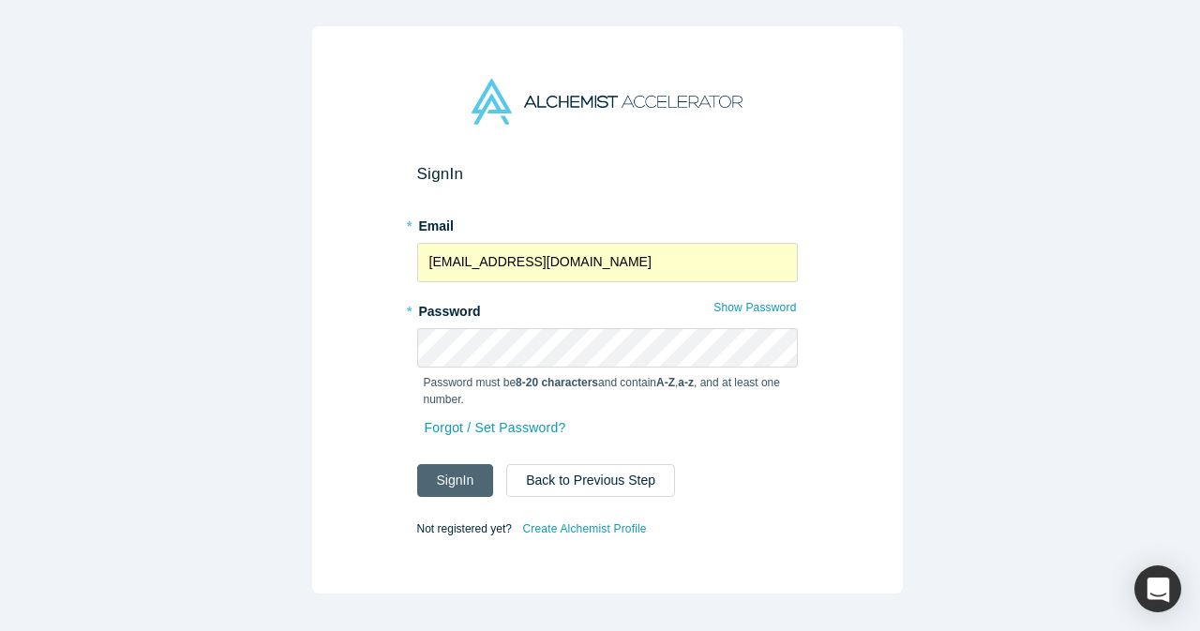
click at [463, 470] on button "Sign In" at bounding box center [455, 480] width 77 height 33
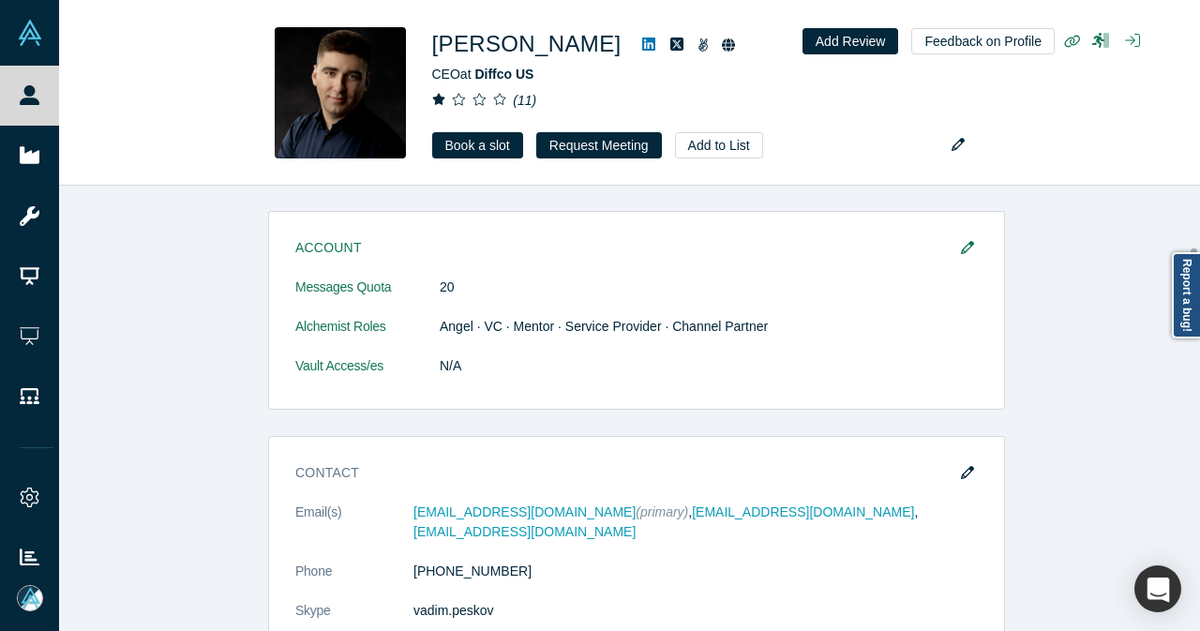
scroll to position [938, 0]
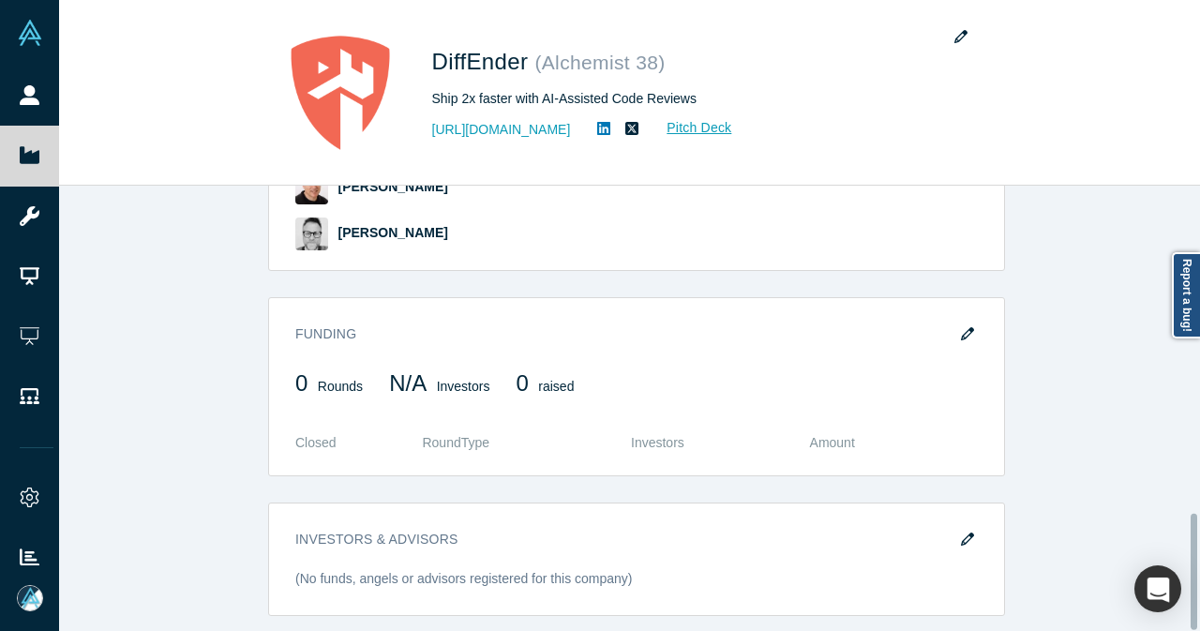
scroll to position [1257, 0]
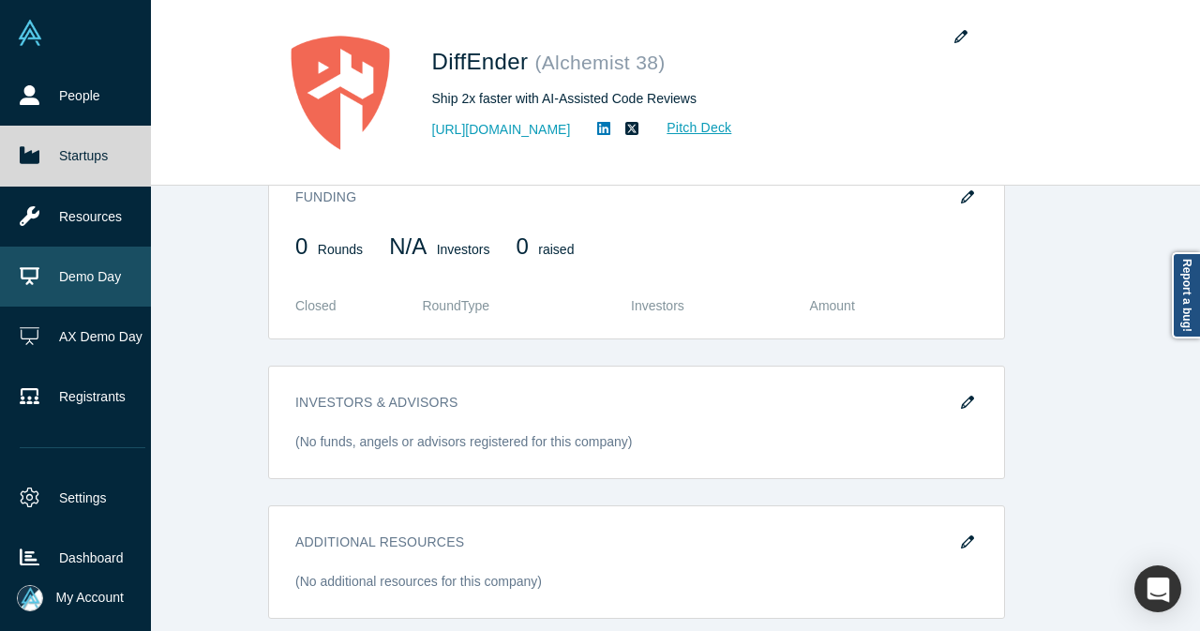
click at [42, 267] on link "Demo Day" at bounding box center [82, 277] width 165 height 60
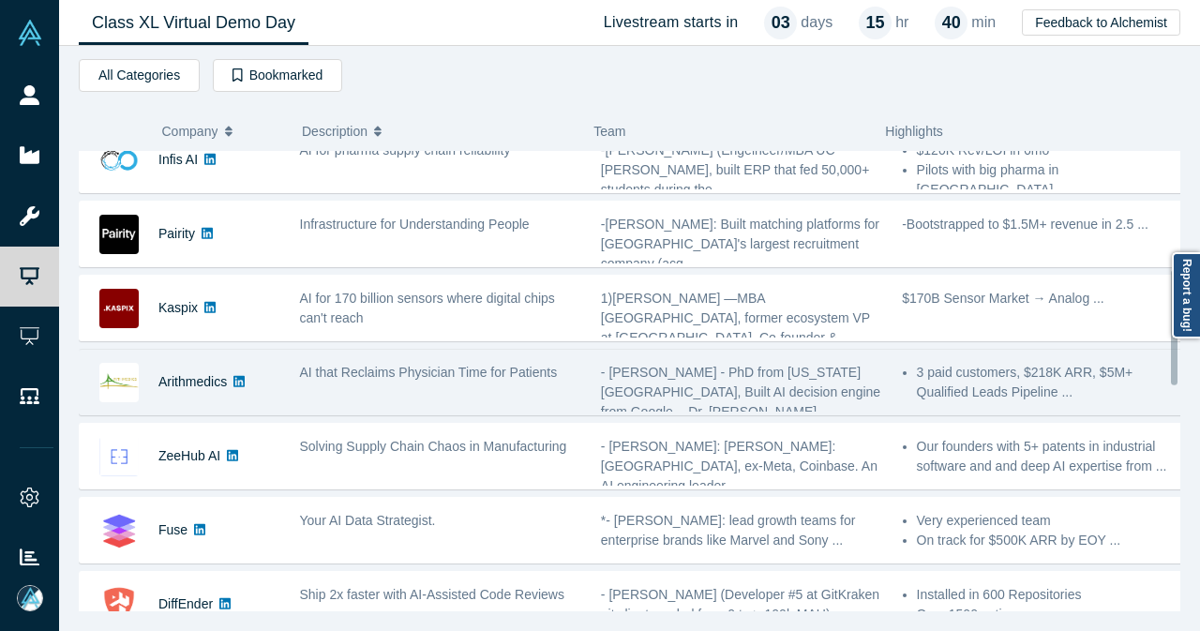
scroll to position [656, 0]
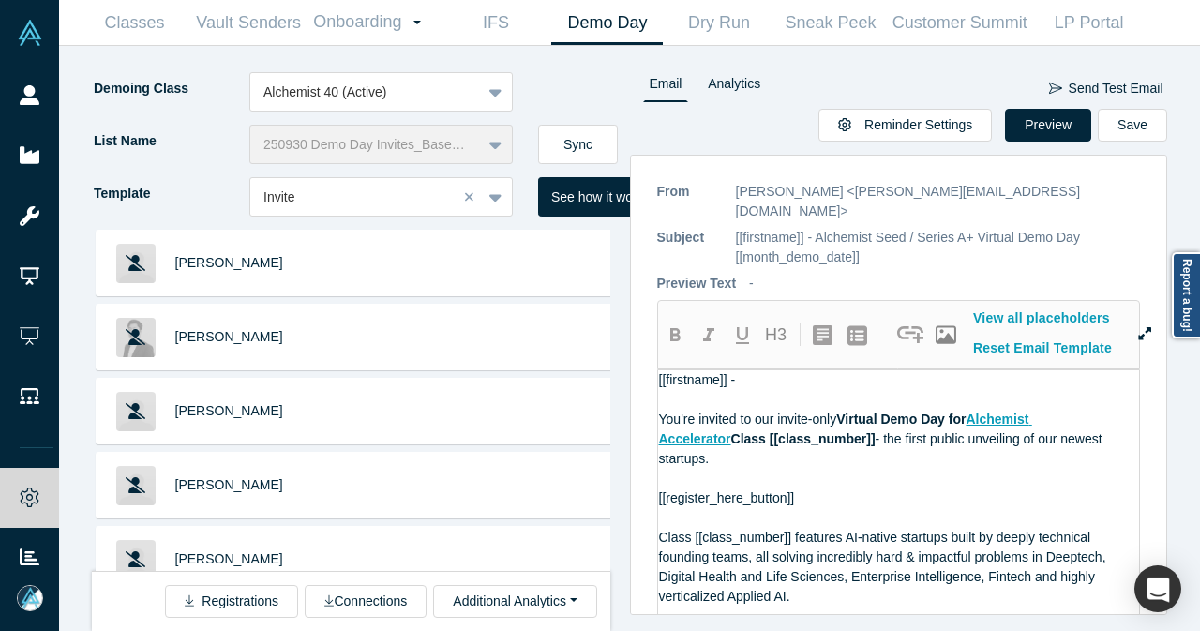
scroll to position [214, 0]
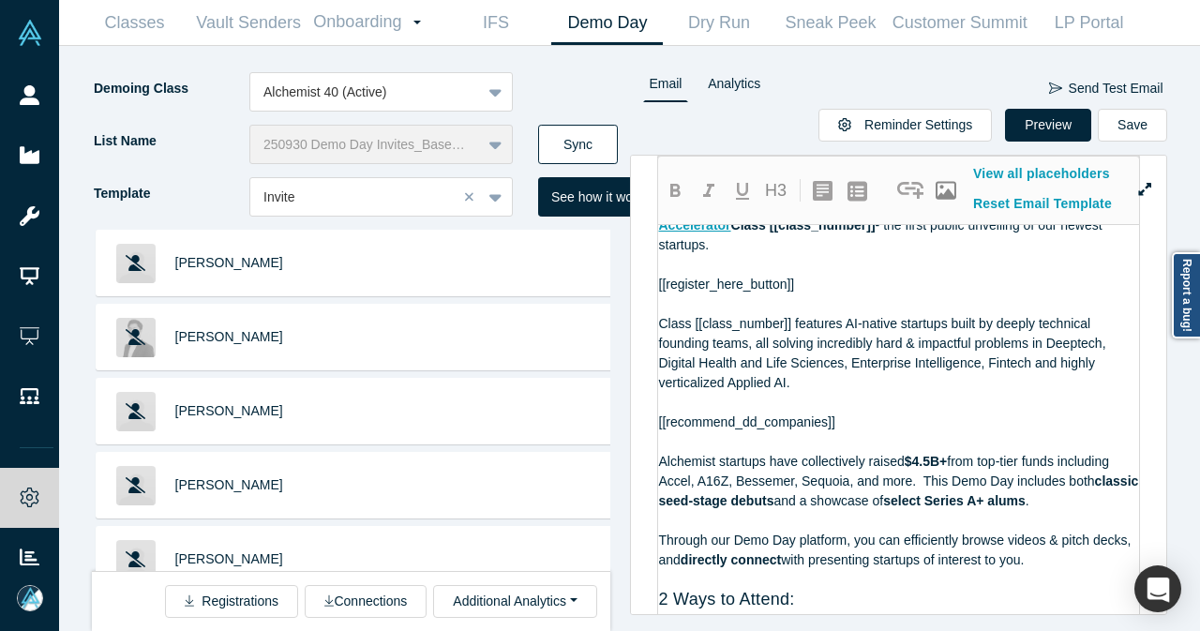
click at [571, 134] on button "Sync" at bounding box center [578, 144] width 80 height 39
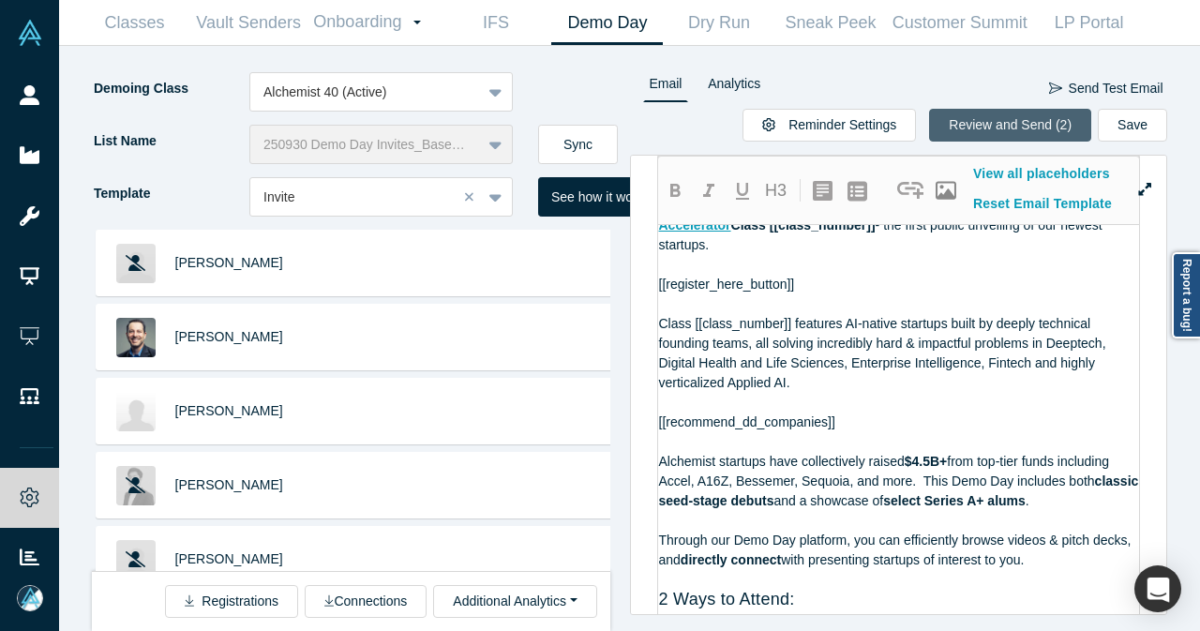
click at [1052, 114] on button "Review and Send (2)" at bounding box center [1010, 125] width 162 height 33
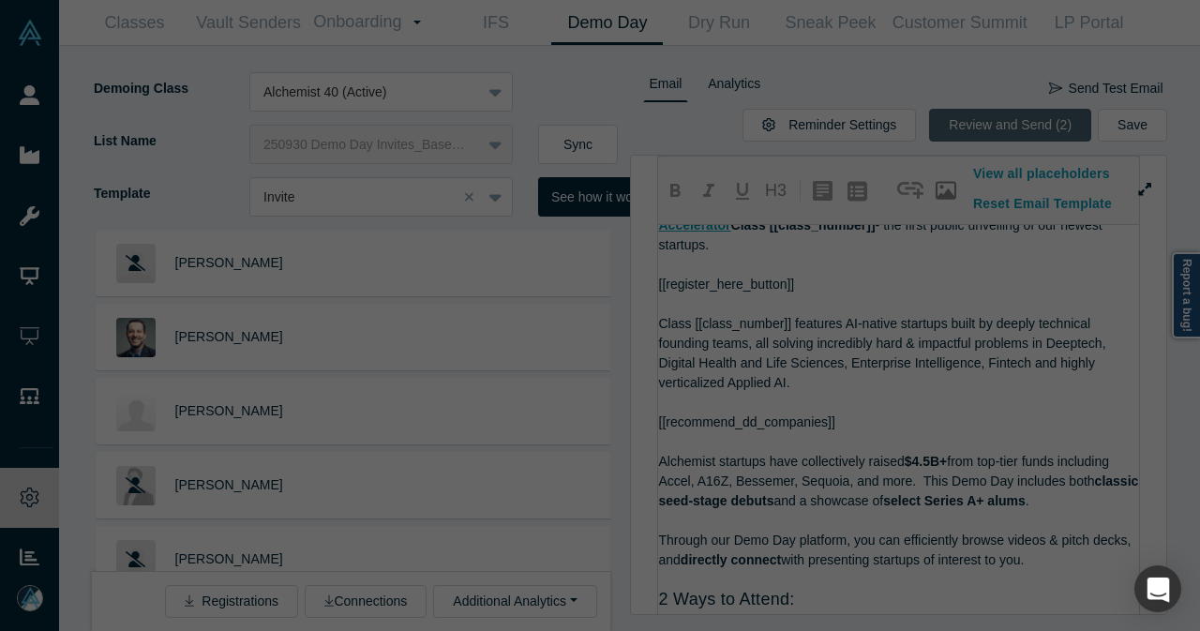
scroll to position [0, 0]
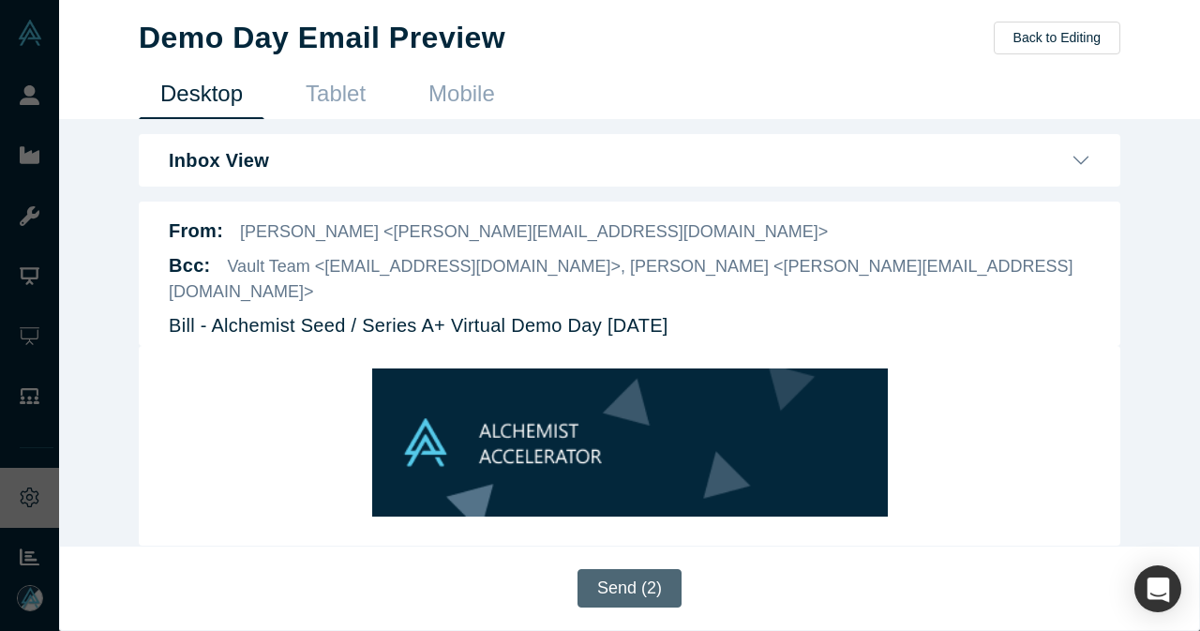
click at [621, 577] on button "Send (2)" at bounding box center [630, 588] width 104 height 38
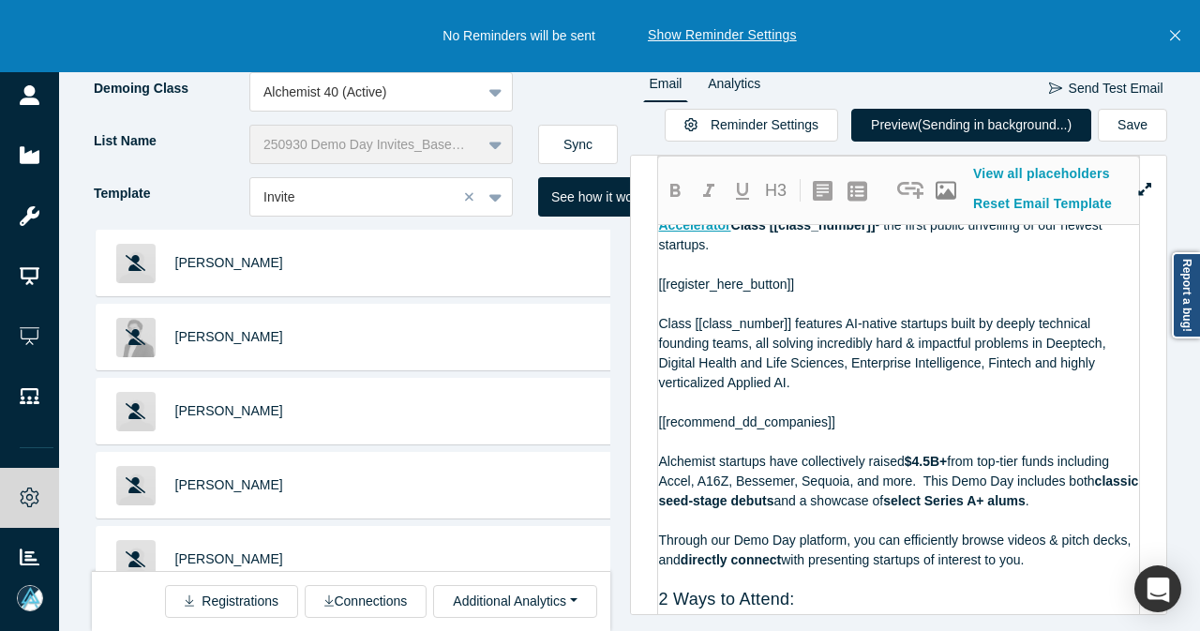
click at [1178, 35] on icon "Close" at bounding box center [1175, 35] width 10 height 17
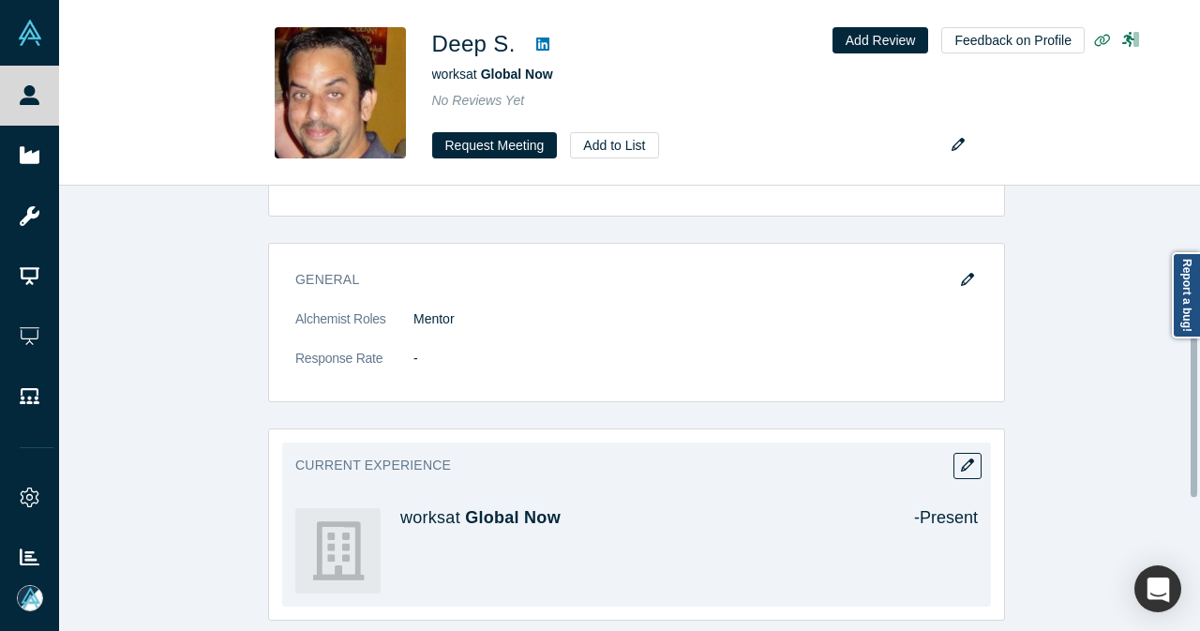
scroll to position [288, 0]
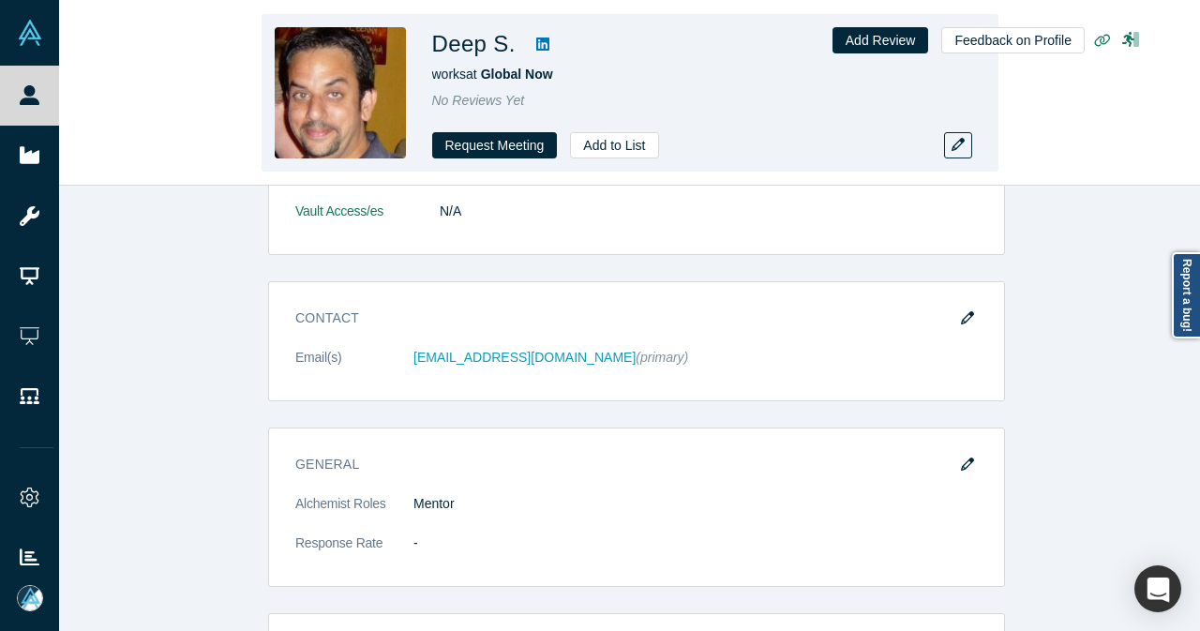
click at [540, 44] on icon at bounding box center [542, 44] width 13 height 13
click at [956, 146] on icon "button" at bounding box center [958, 144] width 13 height 13
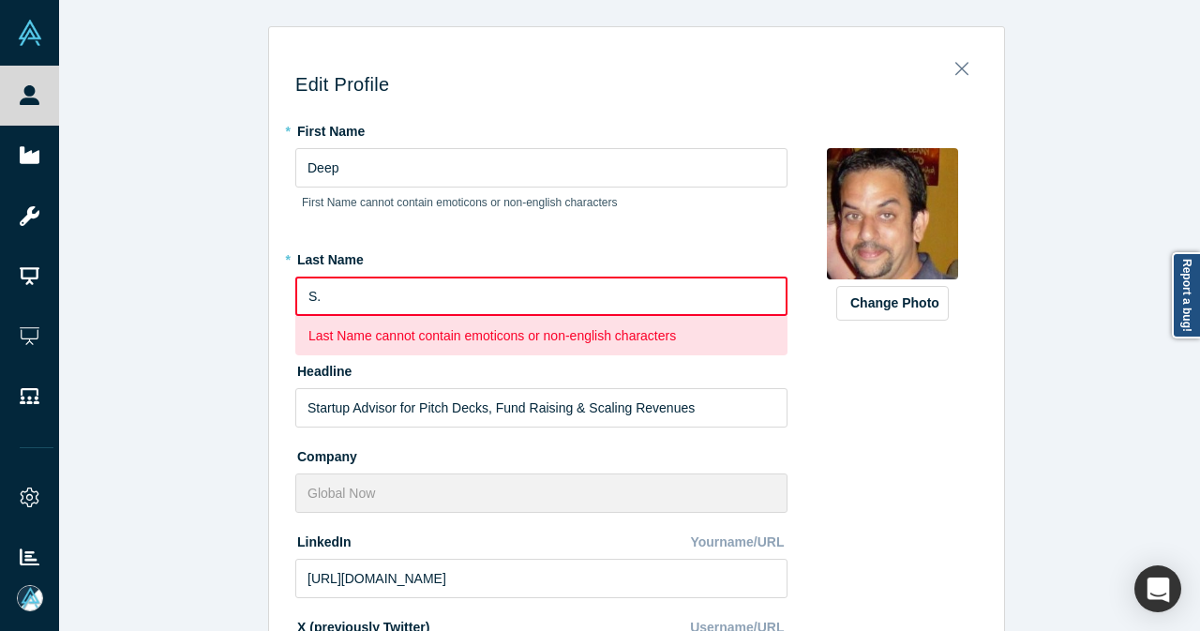
click at [478, 289] on input "S." at bounding box center [541, 296] width 492 height 39
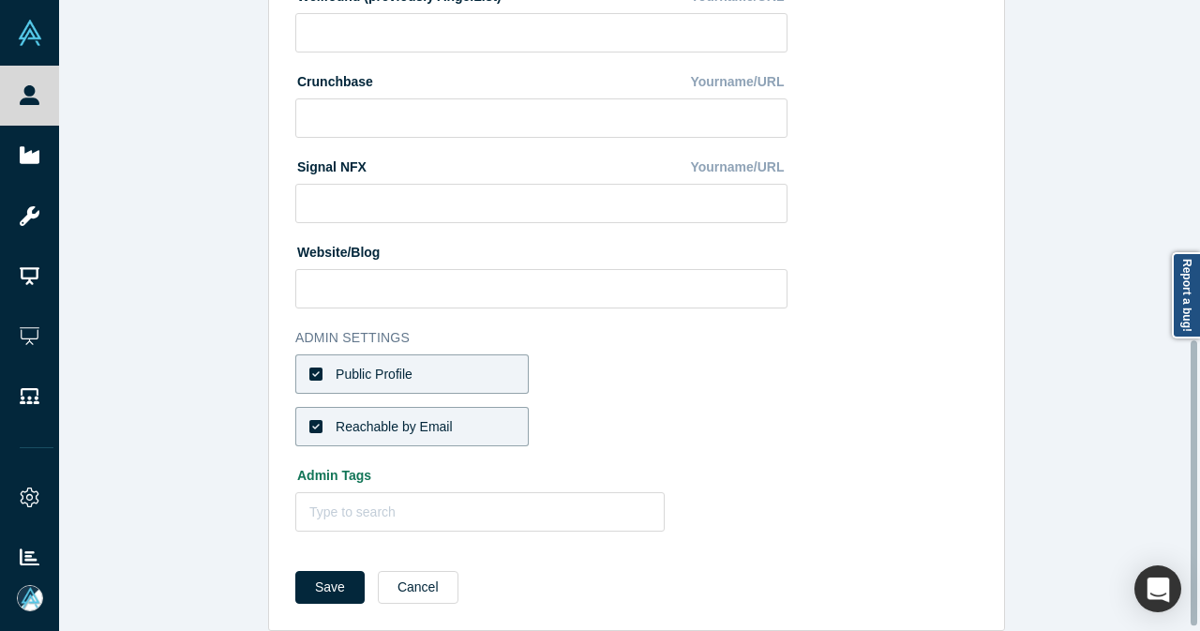
scroll to position [758, 0]
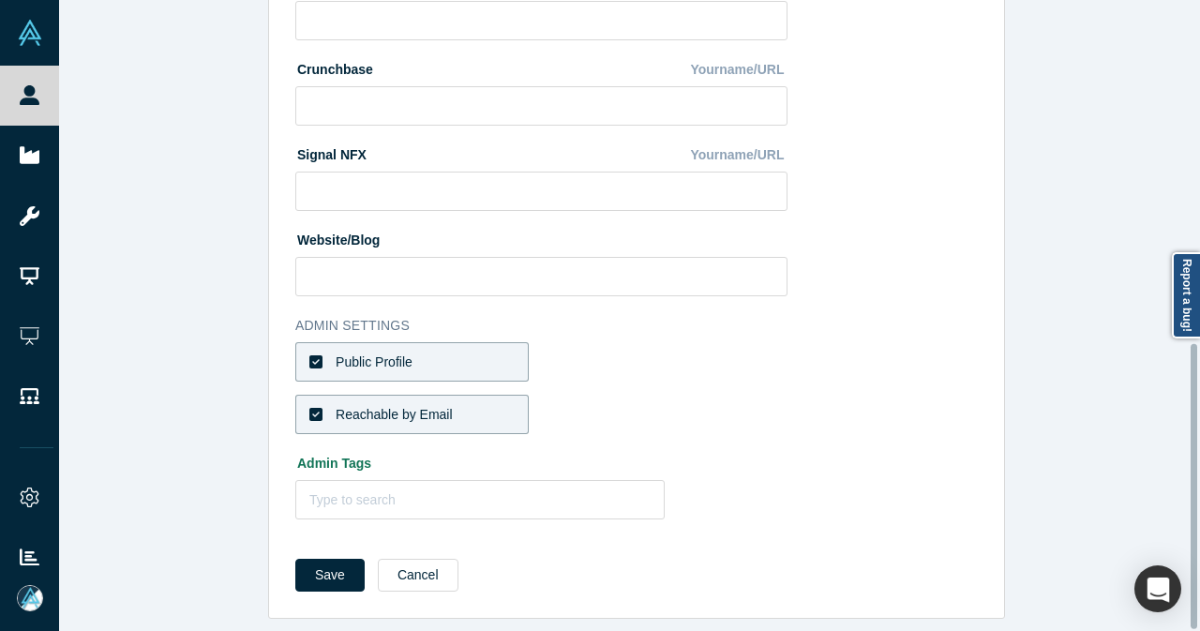
type input "S"
click at [314, 355] on icon at bounding box center [315, 361] width 13 height 13
click at [0, 0] on input "Public Profile" at bounding box center [0, 0] width 0 height 0
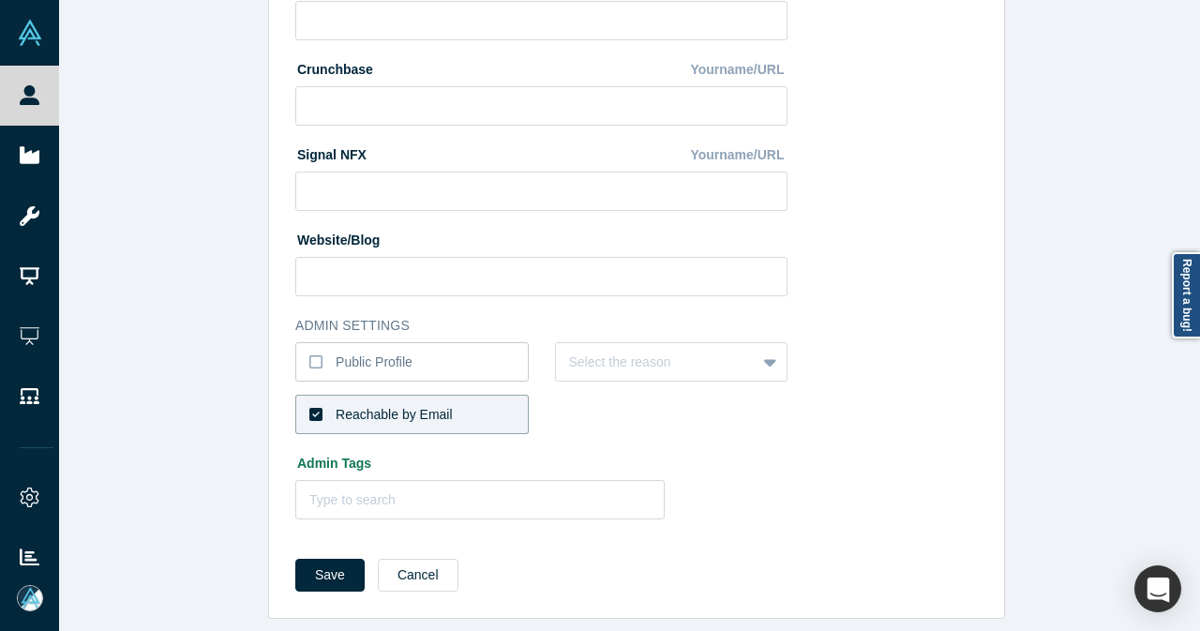
click at [309, 408] on icon at bounding box center [315, 414] width 13 height 13
click at [0, 0] on input "Reachable by Email" at bounding box center [0, 0] width 0 height 0
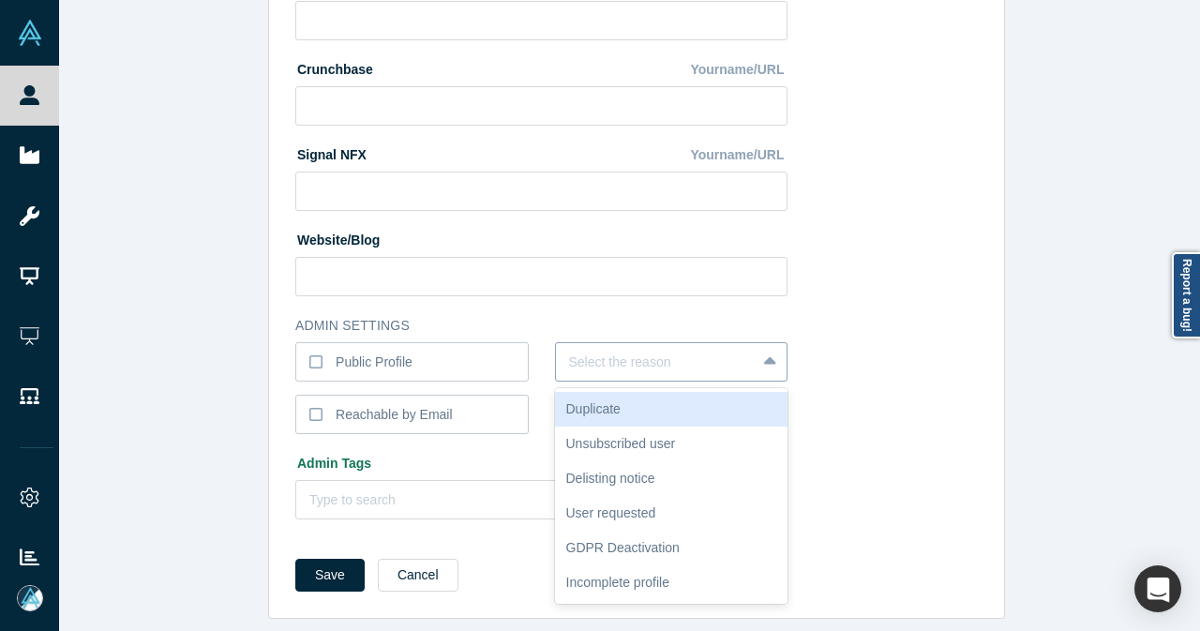
click at [641, 359] on div at bounding box center [656, 362] width 174 height 23
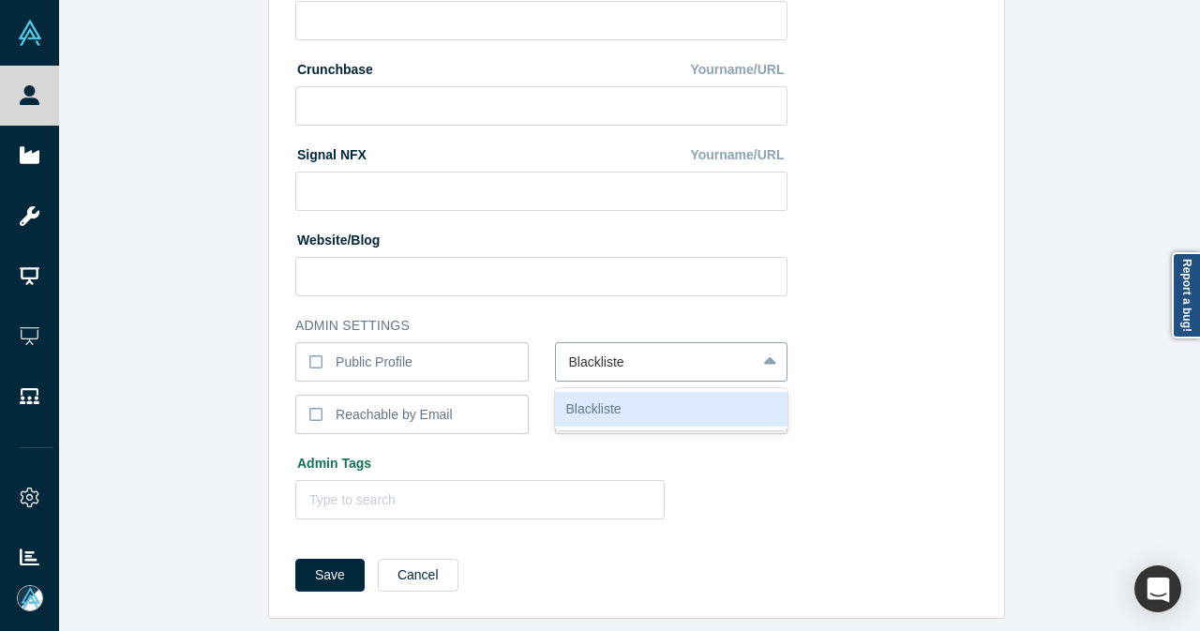
type input "Blacklisted"
click at [626, 408] on div "Blacklisted" at bounding box center [671, 409] width 233 height 35
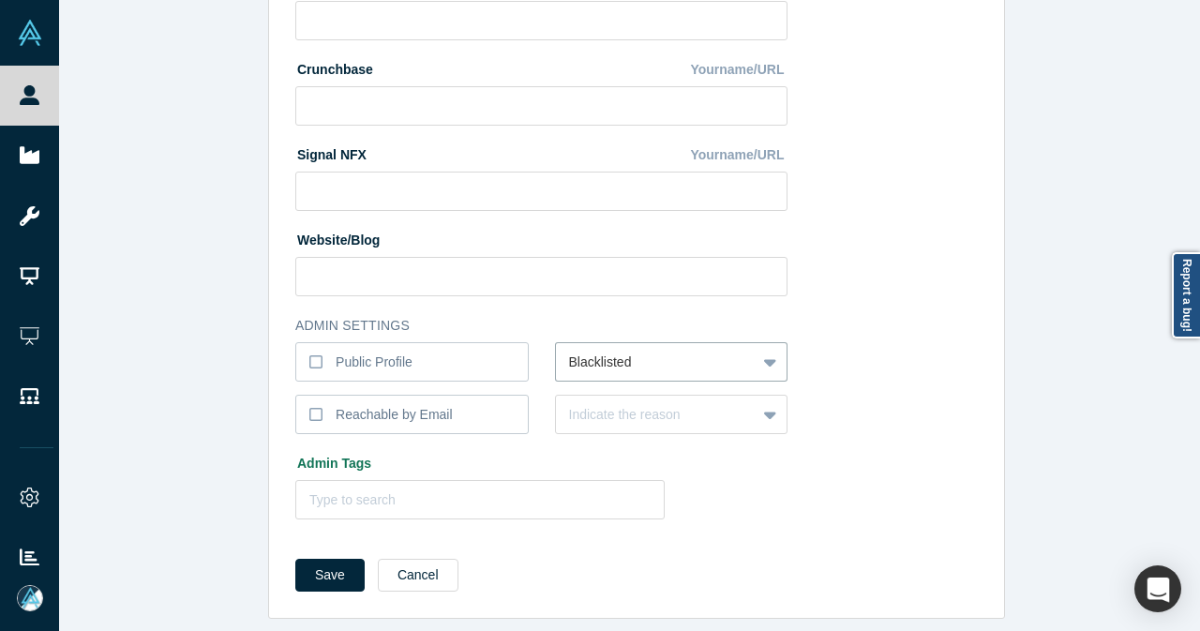
click at [626, 408] on div "Indicate the reason" at bounding box center [671, 414] width 233 height 39
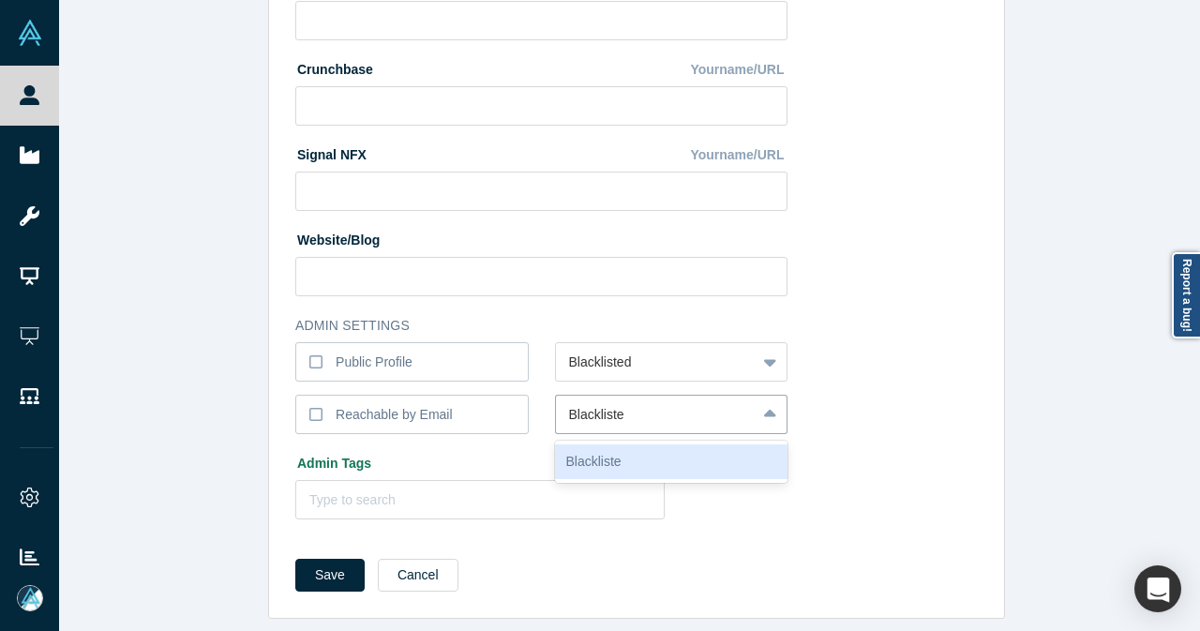
type input "Blacklisted"
click at [617, 444] on div "Blacklisted" at bounding box center [671, 461] width 233 height 35
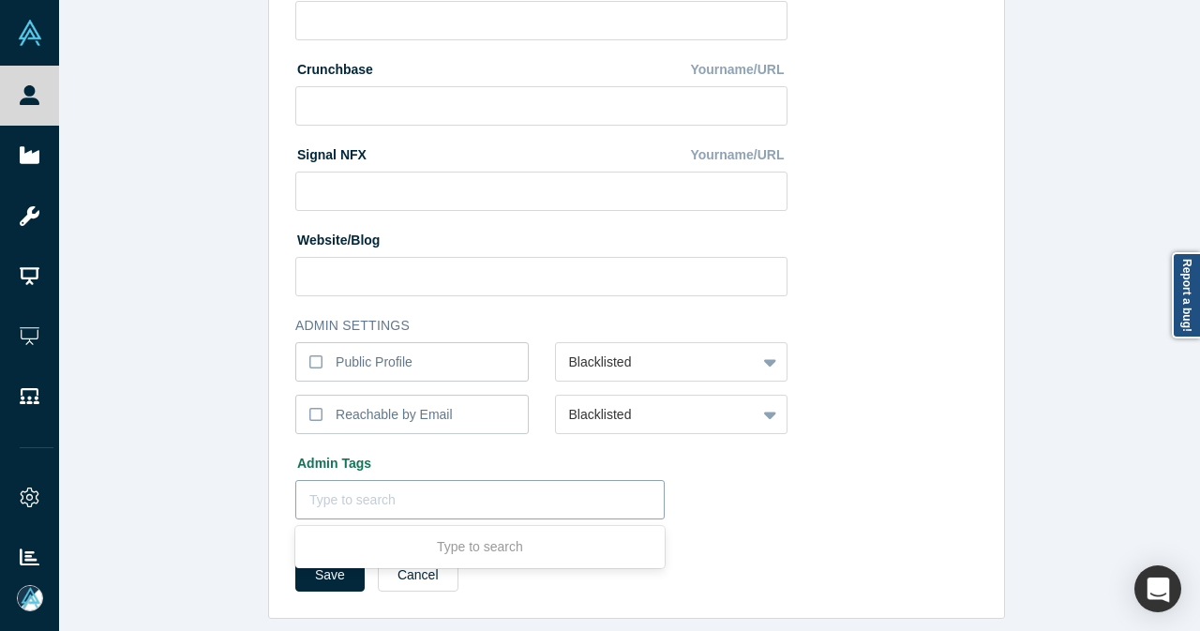
click at [436, 491] on div at bounding box center [479, 500] width 341 height 23
type input "DoNot"
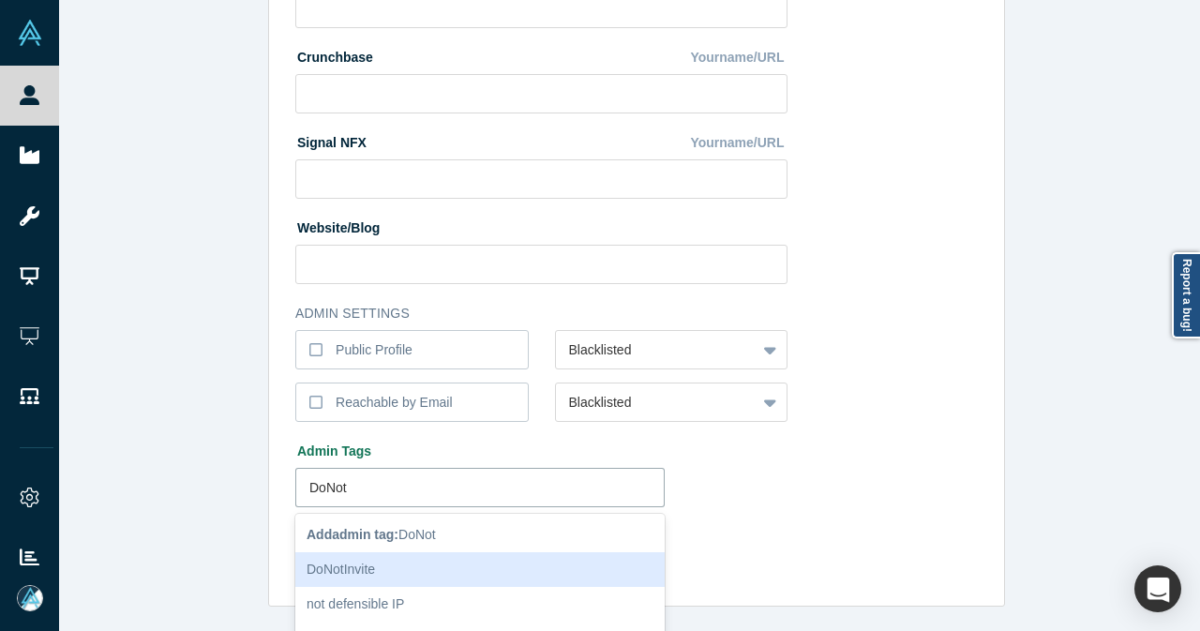
click at [405, 569] on div "DoNotInvite" at bounding box center [479, 569] width 369 height 35
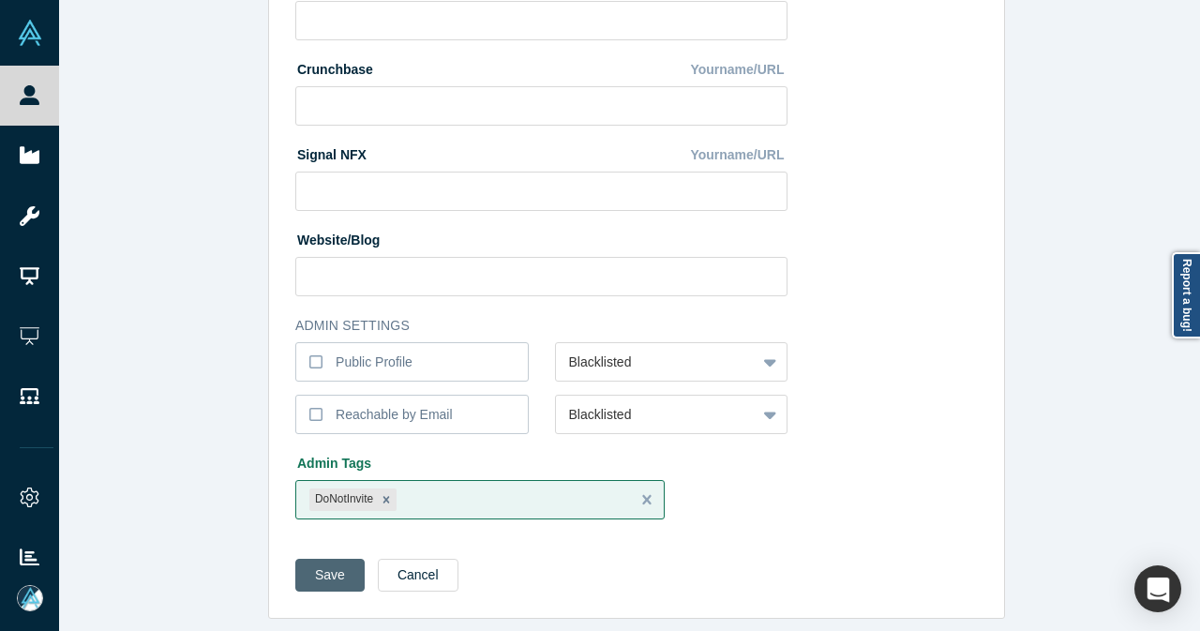
click at [333, 568] on button "Save" at bounding box center [329, 575] width 69 height 33
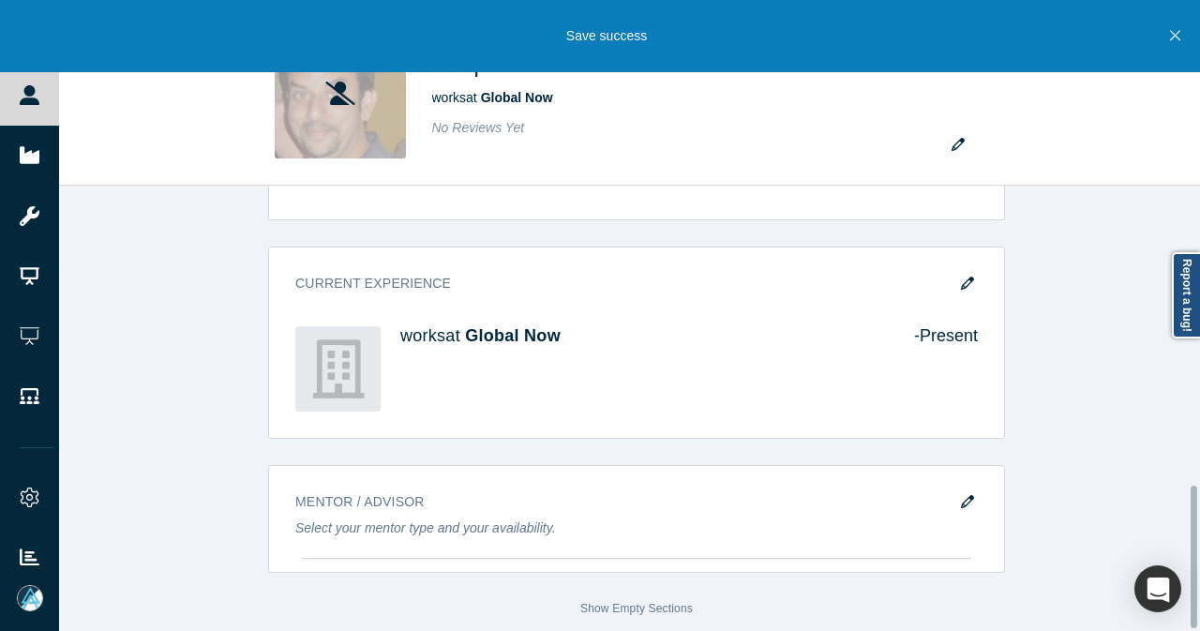
scroll to position [942, 0]
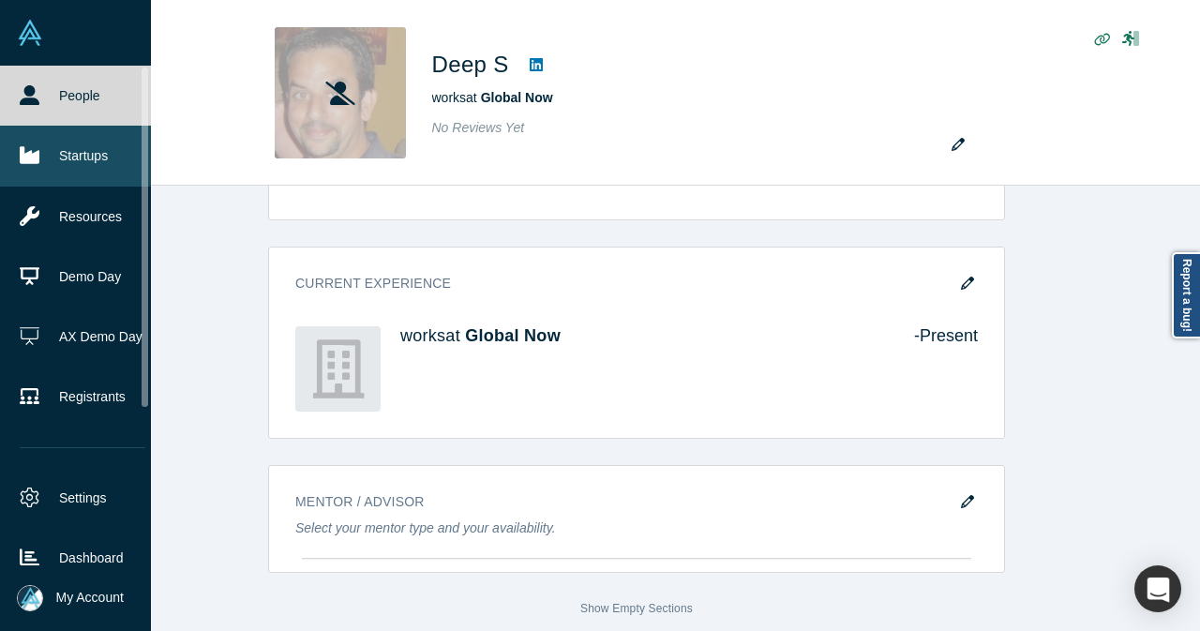
click at [53, 164] on link "Startups" at bounding box center [82, 156] width 165 height 60
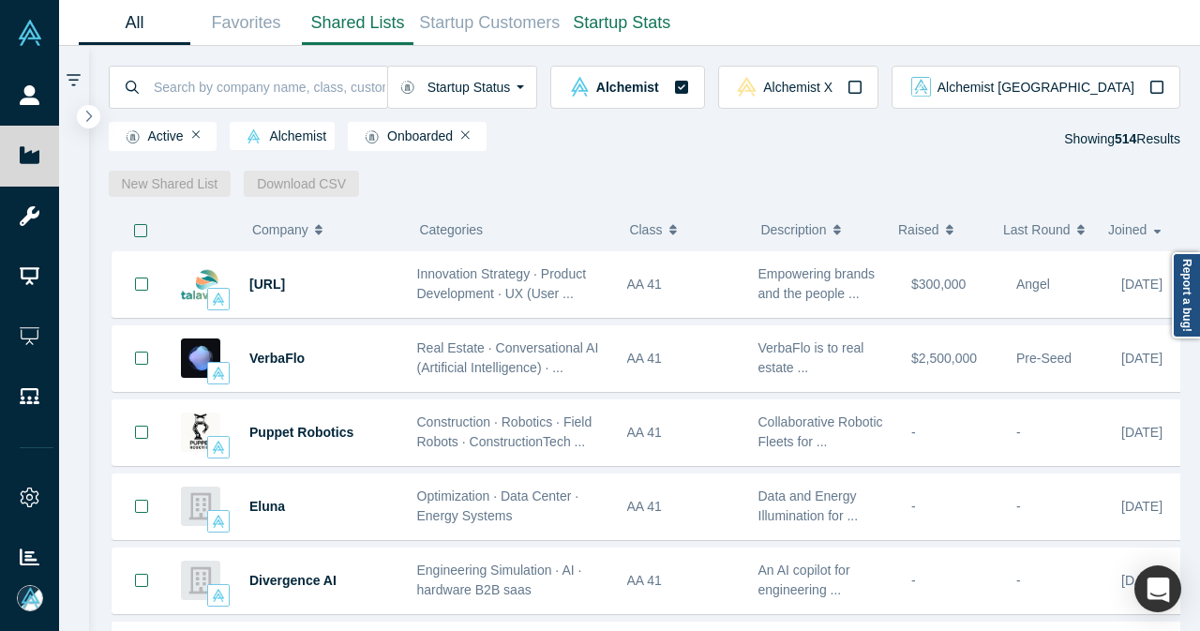
click at [336, 27] on link "Shared Lists" at bounding box center [358, 23] width 112 height 44
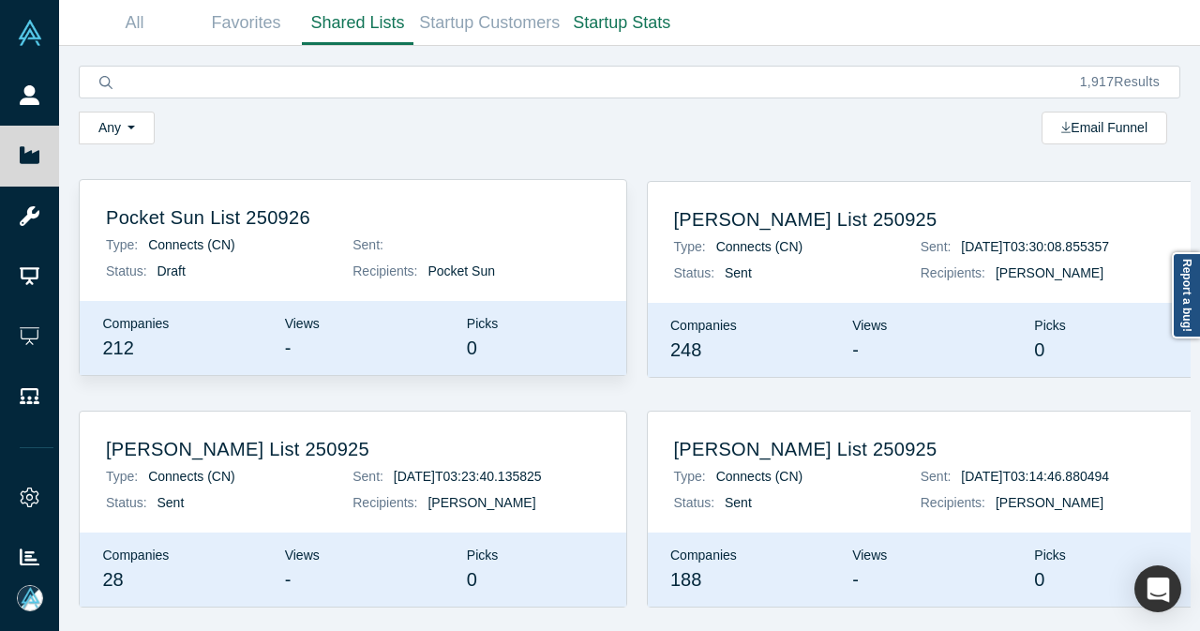
click at [417, 235] on p "Sent:" at bounding box center [476, 245] width 247 height 20
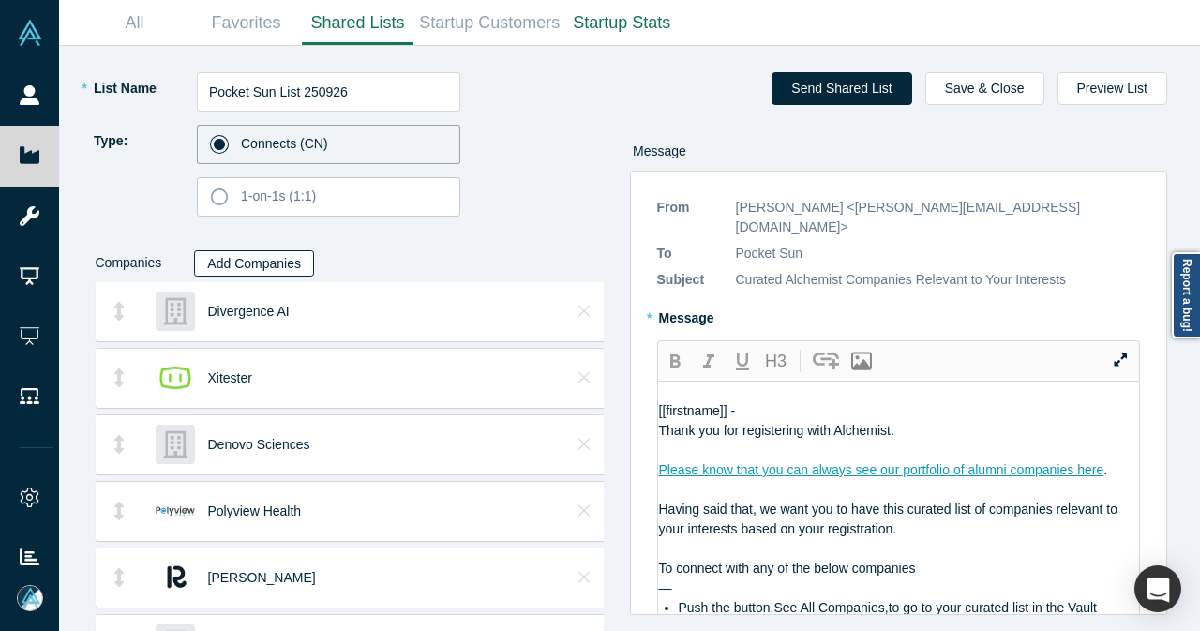
click at [285, 258] on button "Add Companies" at bounding box center [254, 263] width 120 height 26
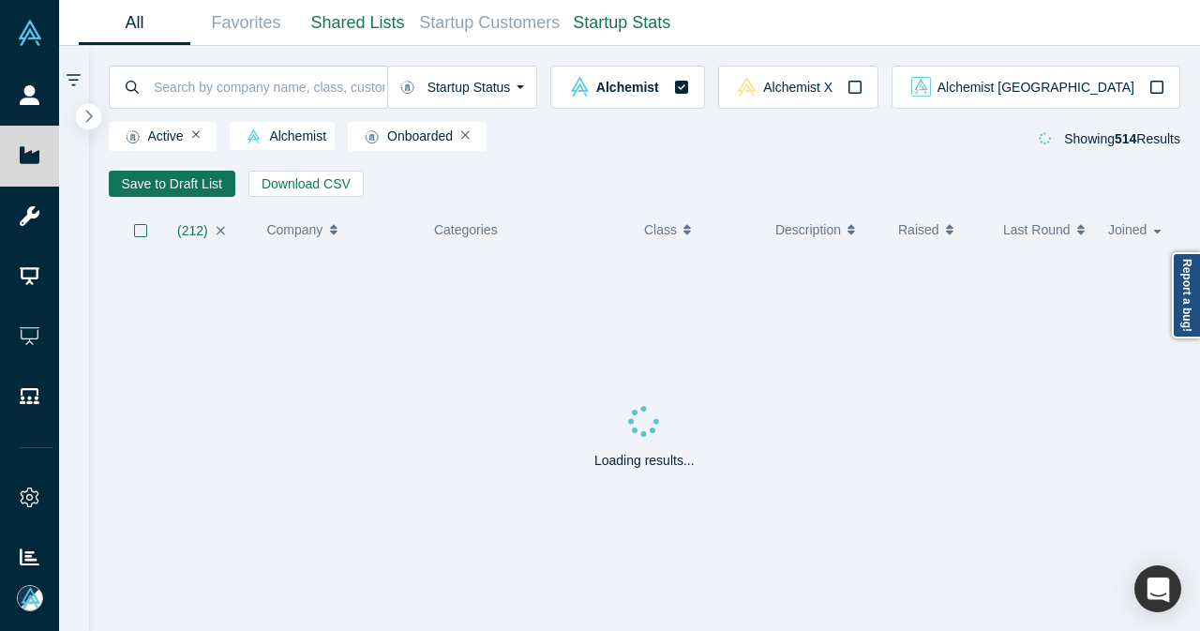
click at [88, 119] on icon "button" at bounding box center [89, 116] width 7 height 12
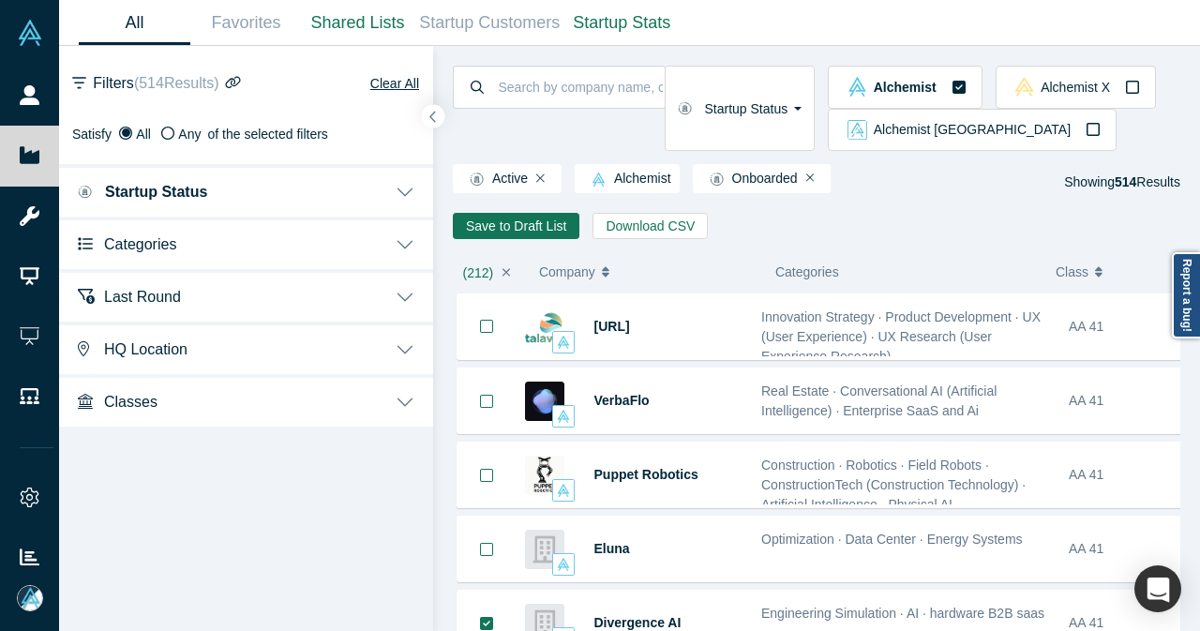
click at [211, 260] on button "Categories" at bounding box center [246, 243] width 374 height 53
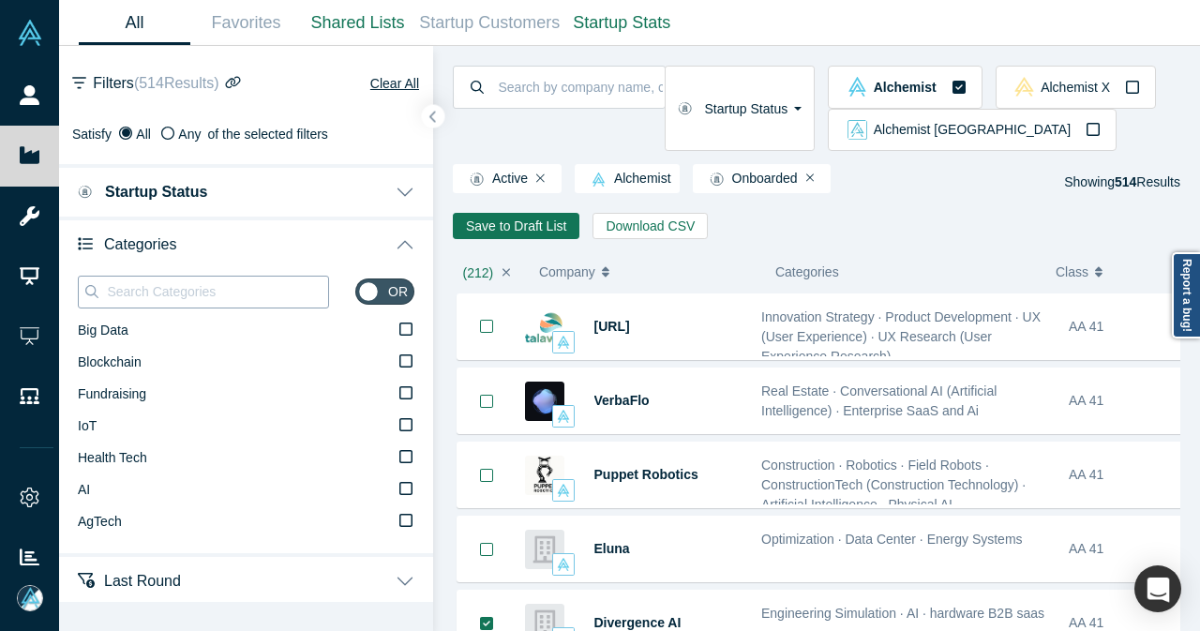
click at [208, 296] on input at bounding box center [216, 291] width 223 height 24
click at [97, 494] on label "AI" at bounding box center [246, 490] width 337 height 32
click at [0, 0] on input "AI" at bounding box center [0, 0] width 0 height 0
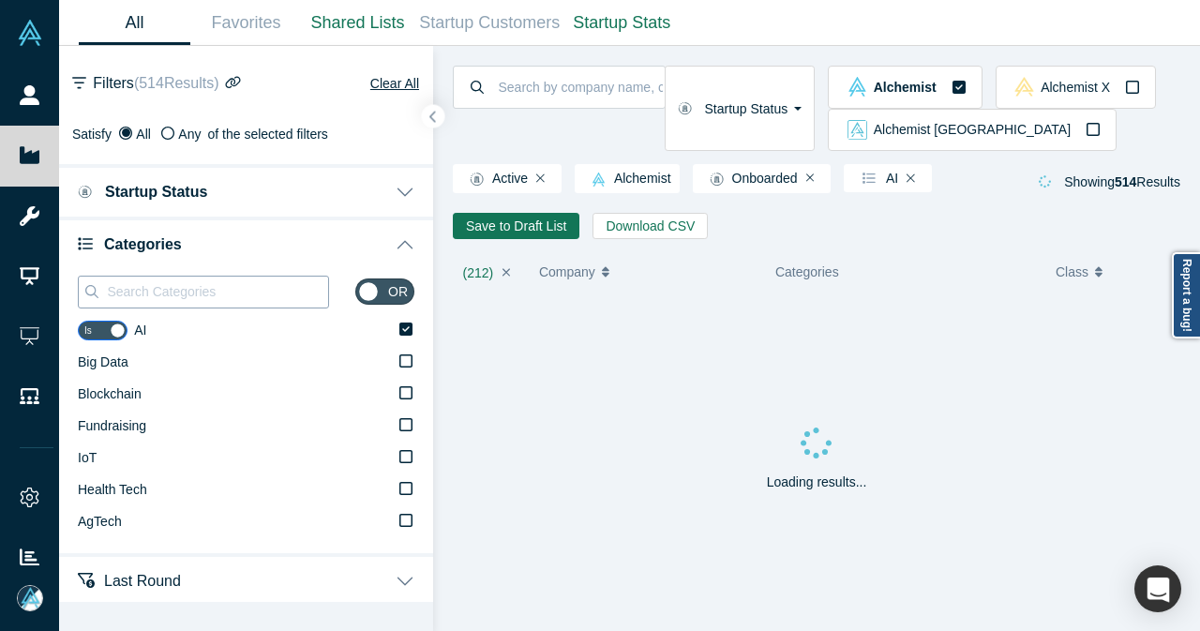
click at [206, 284] on input at bounding box center [216, 291] width 223 height 24
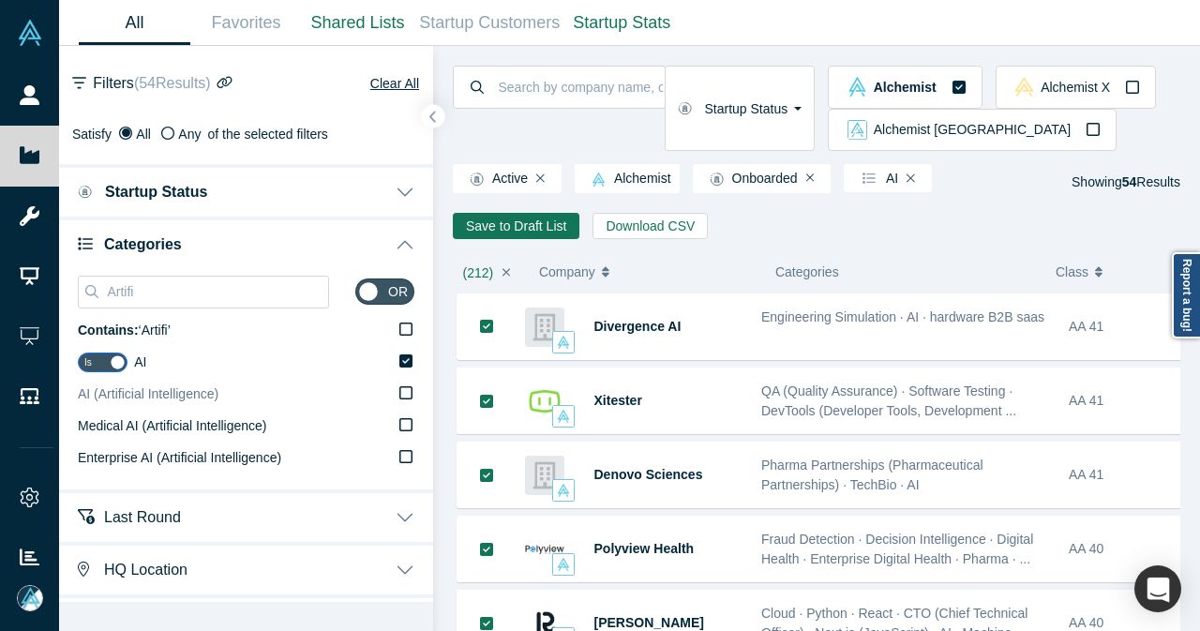
click at [185, 397] on span "AI (Artificial Intelligence)" at bounding box center [148, 393] width 141 height 15
click at [0, 0] on input "AI (Artificial Intelligence)" at bounding box center [0, 0] width 0 height 0
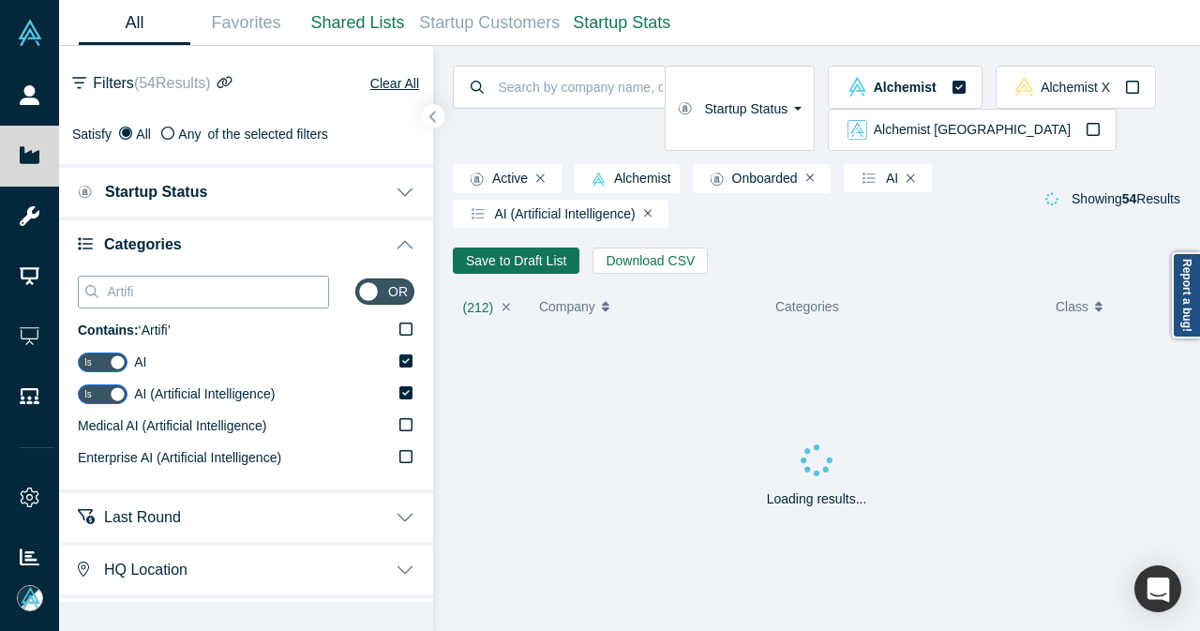
drag, startPoint x: 147, startPoint y: 293, endPoint x: 92, endPoint y: 299, distance: 55.6
click at [92, 299] on div "Artifi" at bounding box center [203, 292] width 251 height 33
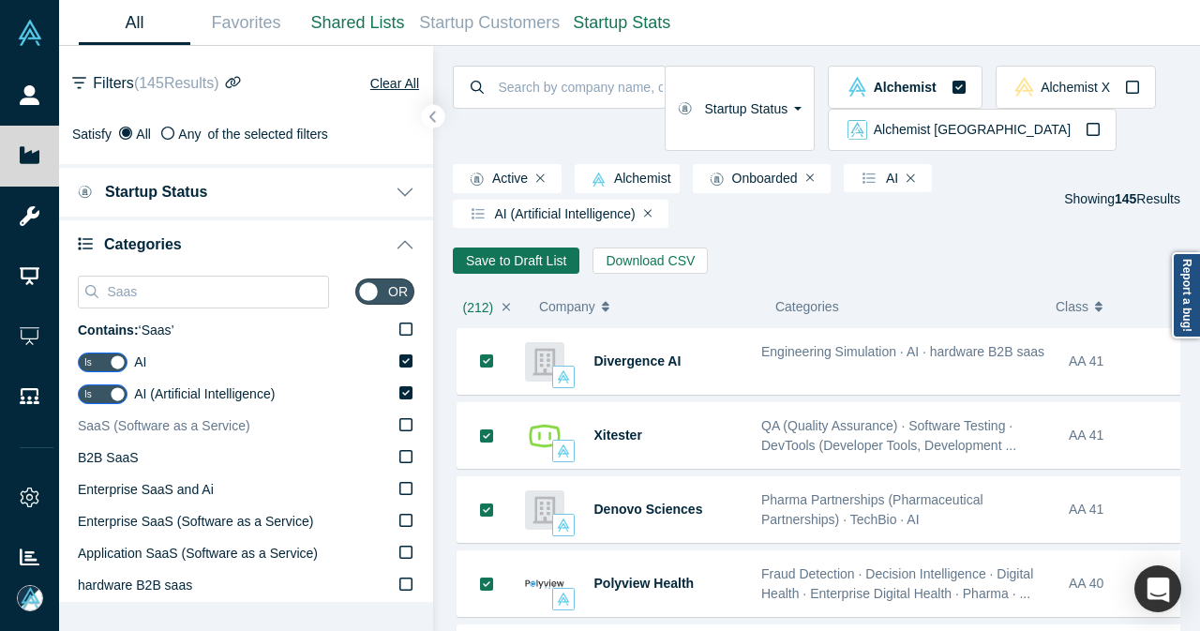
click at [131, 429] on span "SaaS (Software as a Service)" at bounding box center [164, 425] width 173 height 15
click at [0, 0] on input "SaaS (Software as a Service)" at bounding box center [0, 0] width 0 height 0
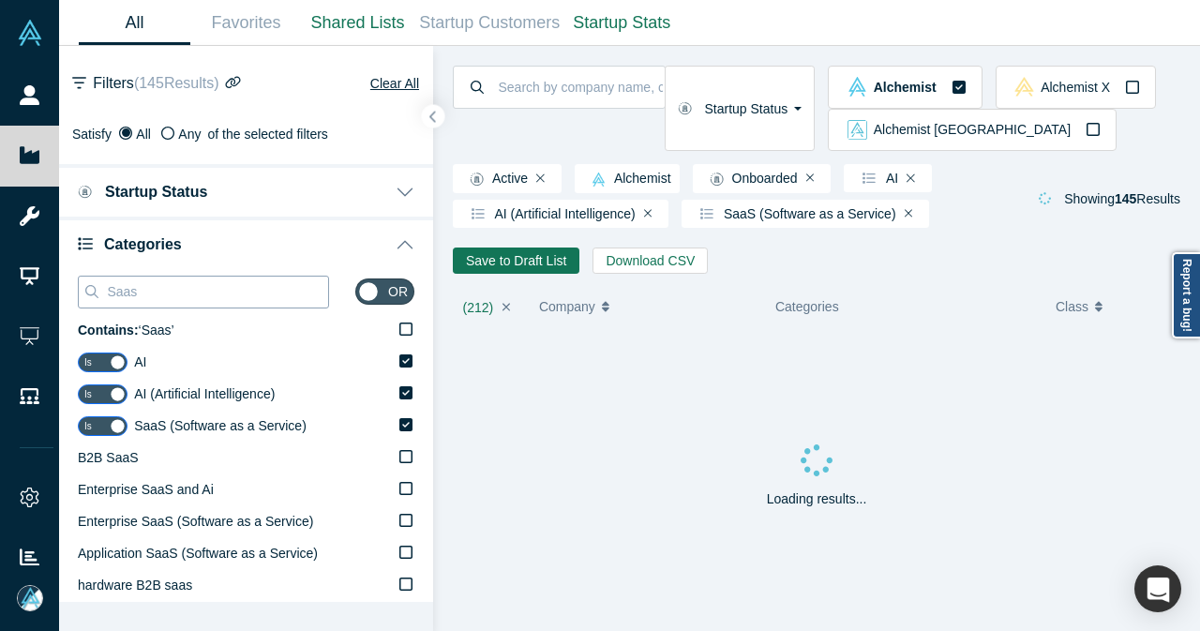
drag, startPoint x: 176, startPoint y: 298, endPoint x: 98, endPoint y: 298, distance: 78.8
click at [98, 298] on div "Saas" at bounding box center [203, 292] width 251 height 33
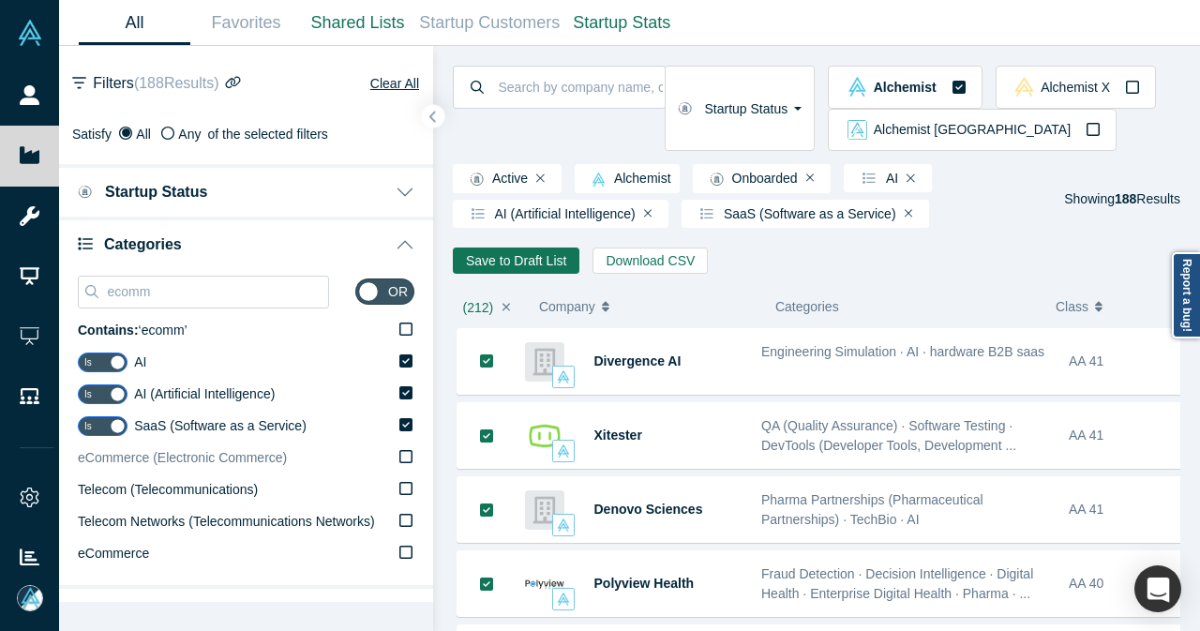
click at [160, 464] on span "eCommerce (Electronic Commerce)" at bounding box center [182, 457] width 209 height 15
click at [0, 0] on input "eCommerce (Electronic Commerce)" at bounding box center [0, 0] width 0 height 0
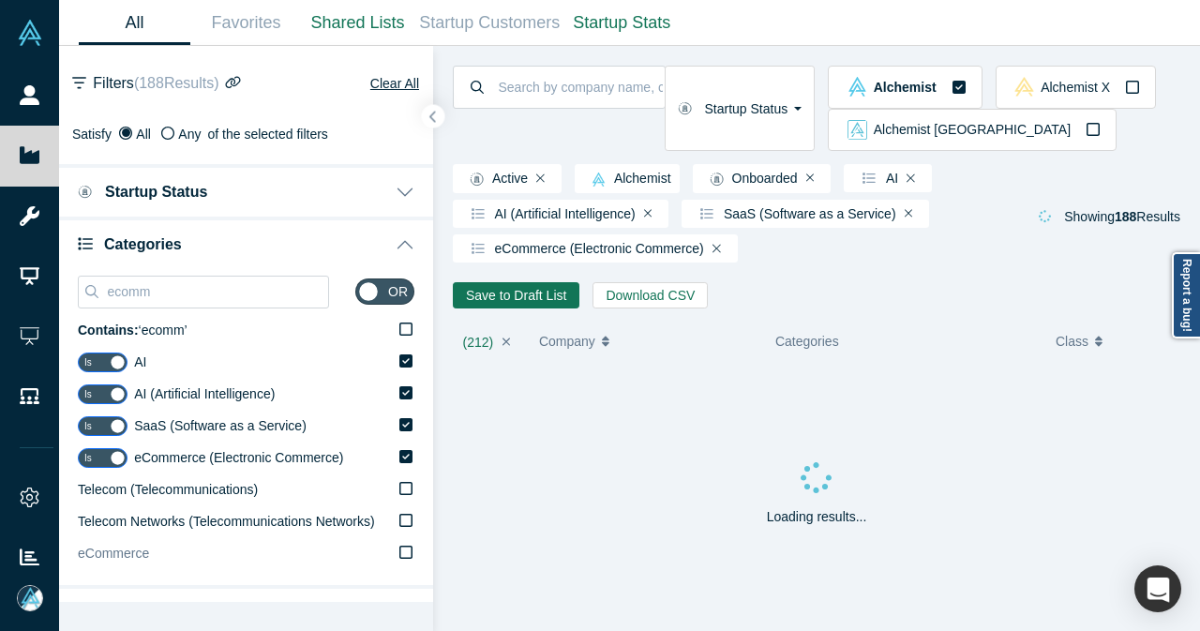
click at [146, 560] on span "eCommerce" at bounding box center [113, 553] width 71 height 15
click at [0, 0] on input "eCommerce" at bounding box center [0, 0] width 0 height 0
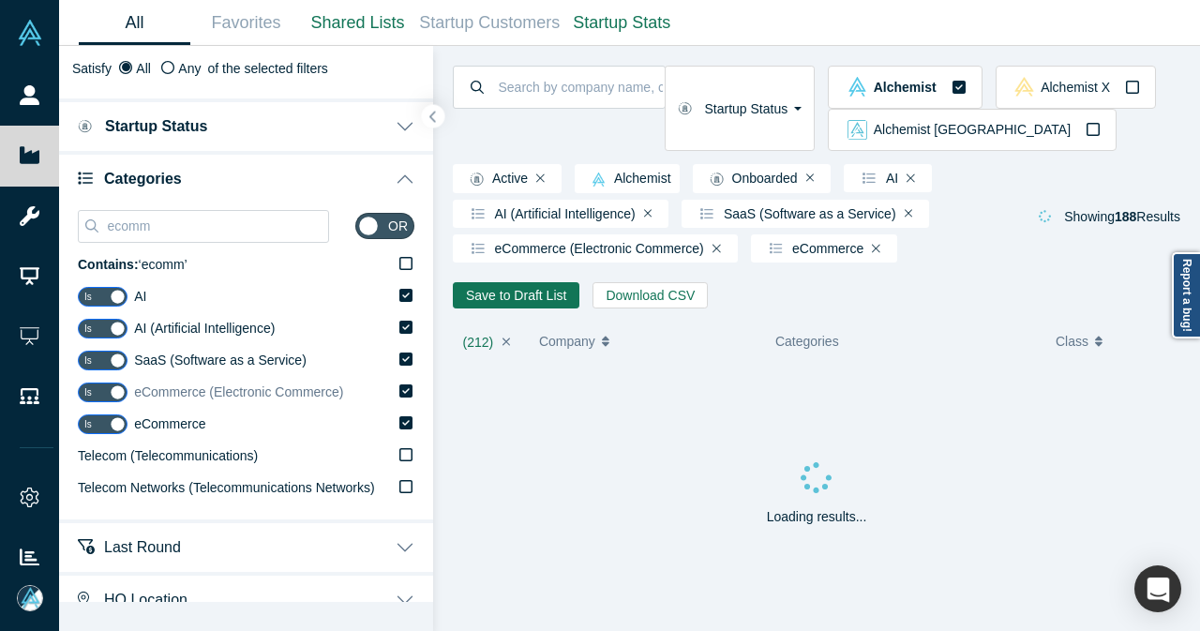
scroll to position [94, 0]
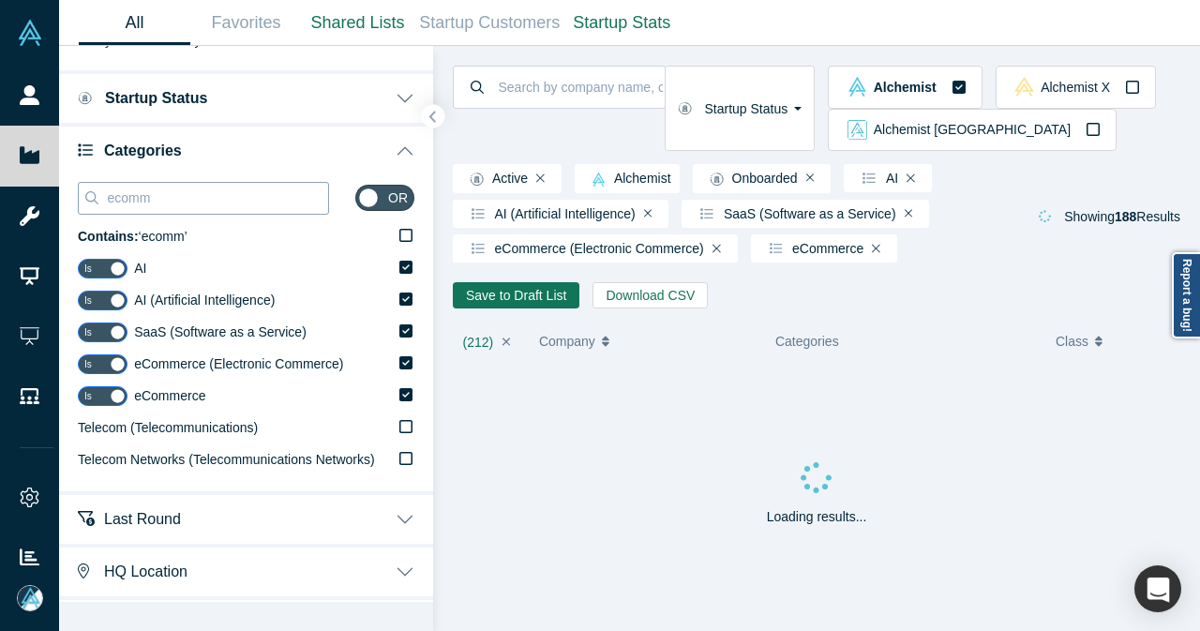
click at [111, 198] on input "ecomm" at bounding box center [216, 198] width 223 height 24
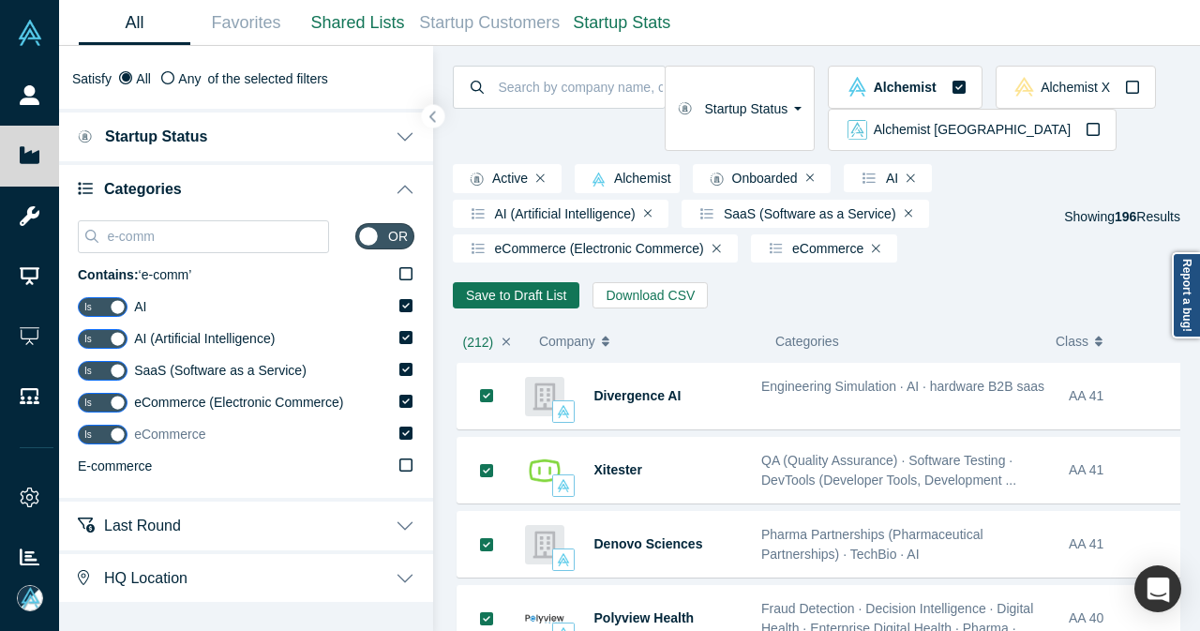
scroll to position [94, 0]
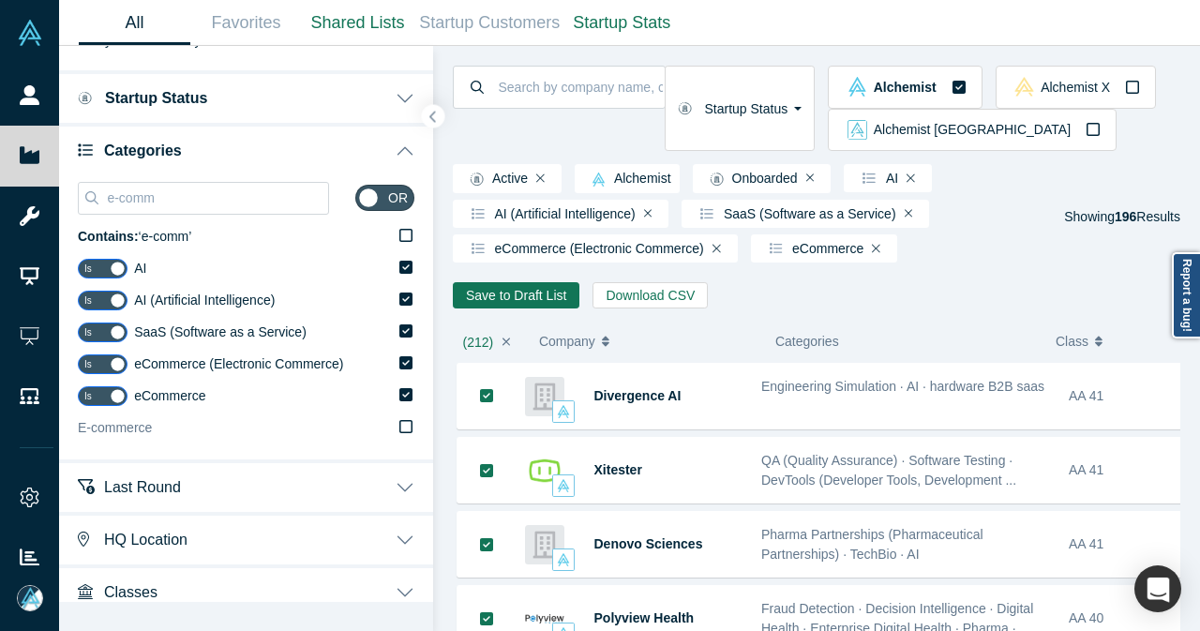
click at [144, 437] on div "E-commerce" at bounding box center [115, 428] width 74 height 20
click at [0, 0] on input "E-commerce" at bounding box center [0, 0] width 0 height 0
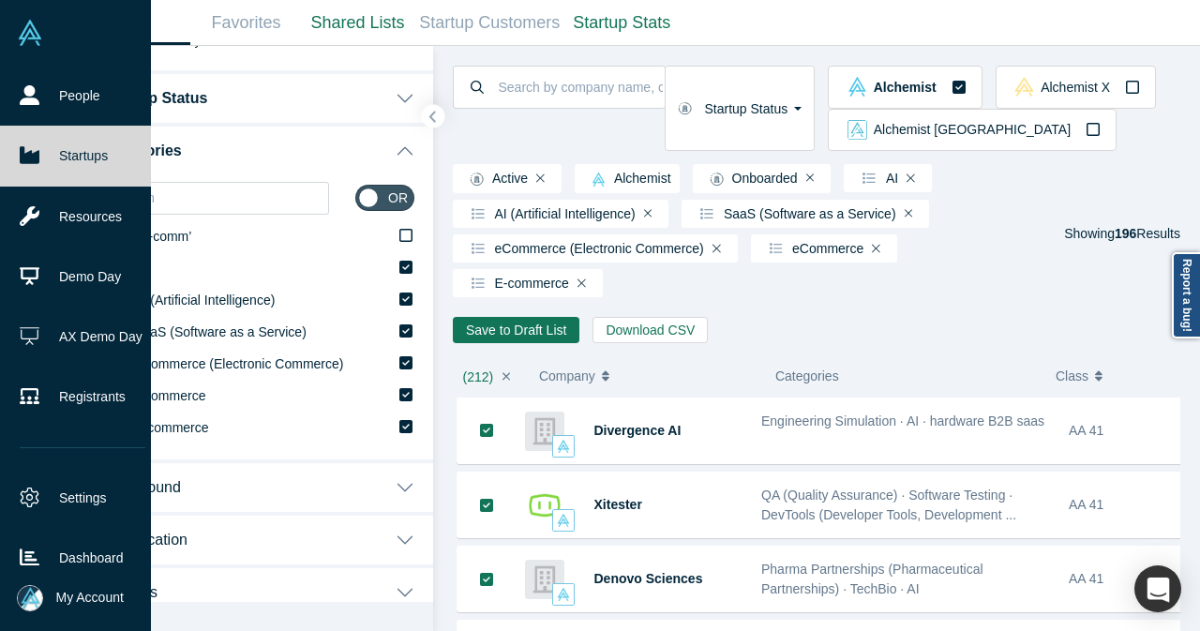
click at [63, 203] on div "e-comm or Contains: ‘ e-comm ’ Is AI Is AI (Artificial Intelligence) Is SaaS (S…" at bounding box center [246, 317] width 374 height 284
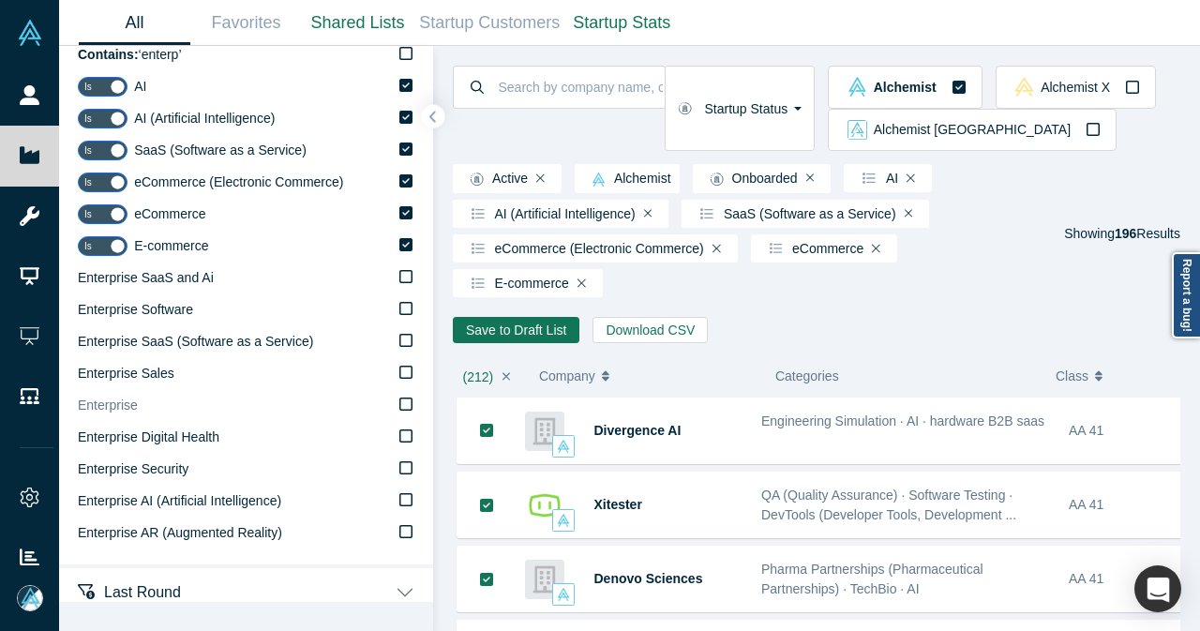
scroll to position [281, 0]
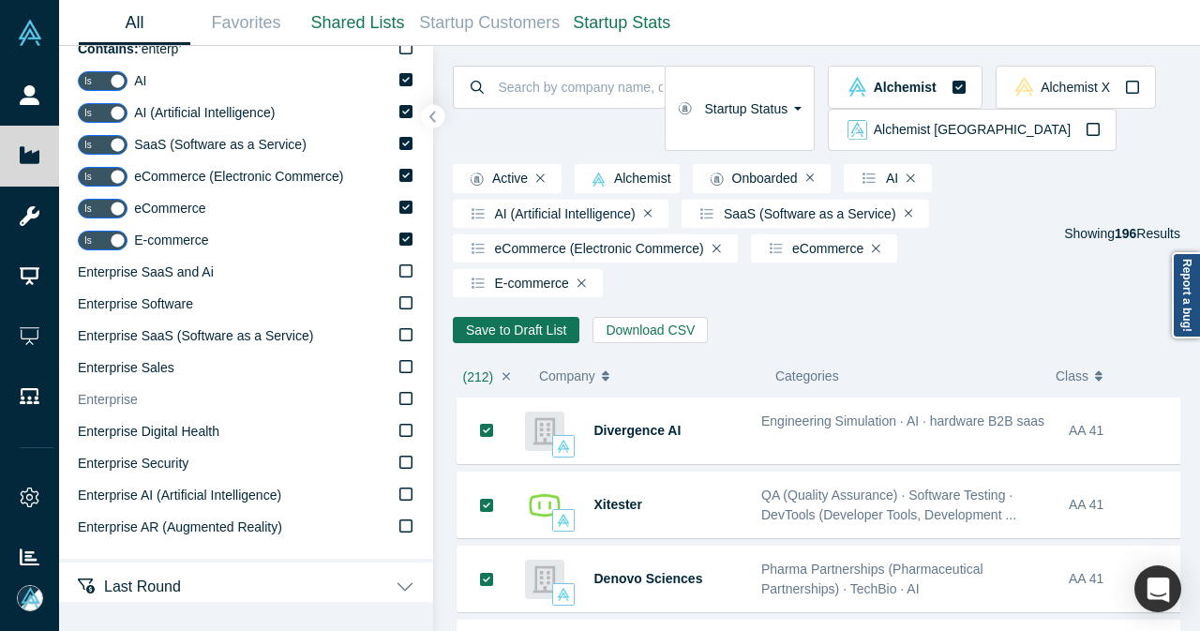
click at [189, 413] on label "Enterprise" at bounding box center [246, 400] width 337 height 32
click at [0, 0] on input "Enterprise" at bounding box center [0, 0] width 0 height 0
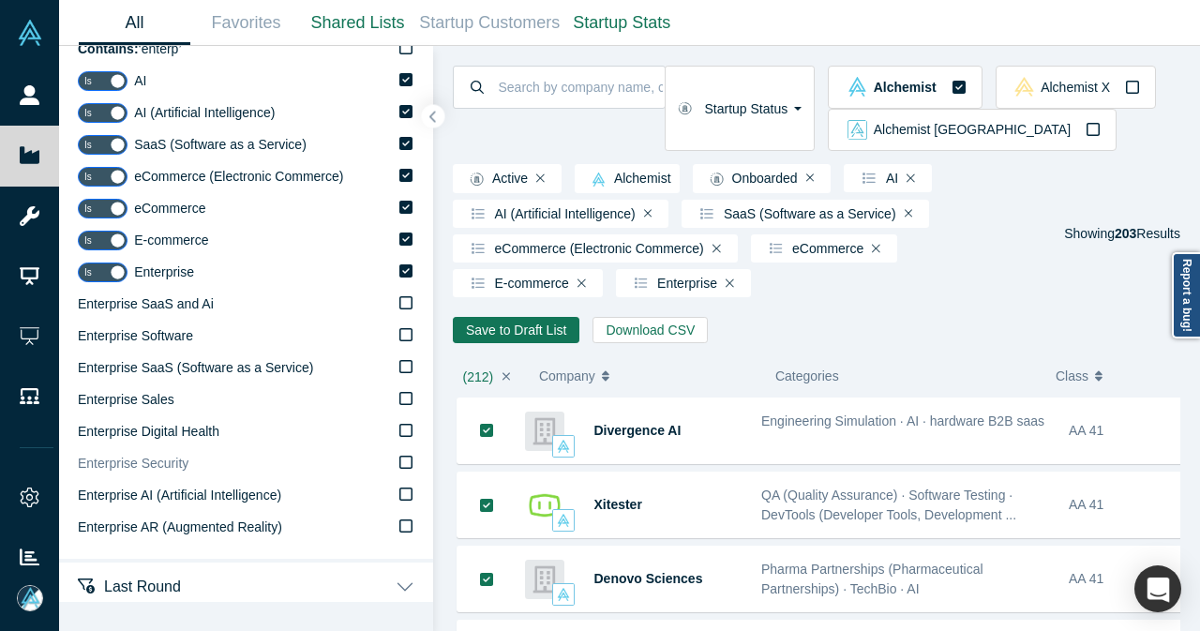
scroll to position [188, 0]
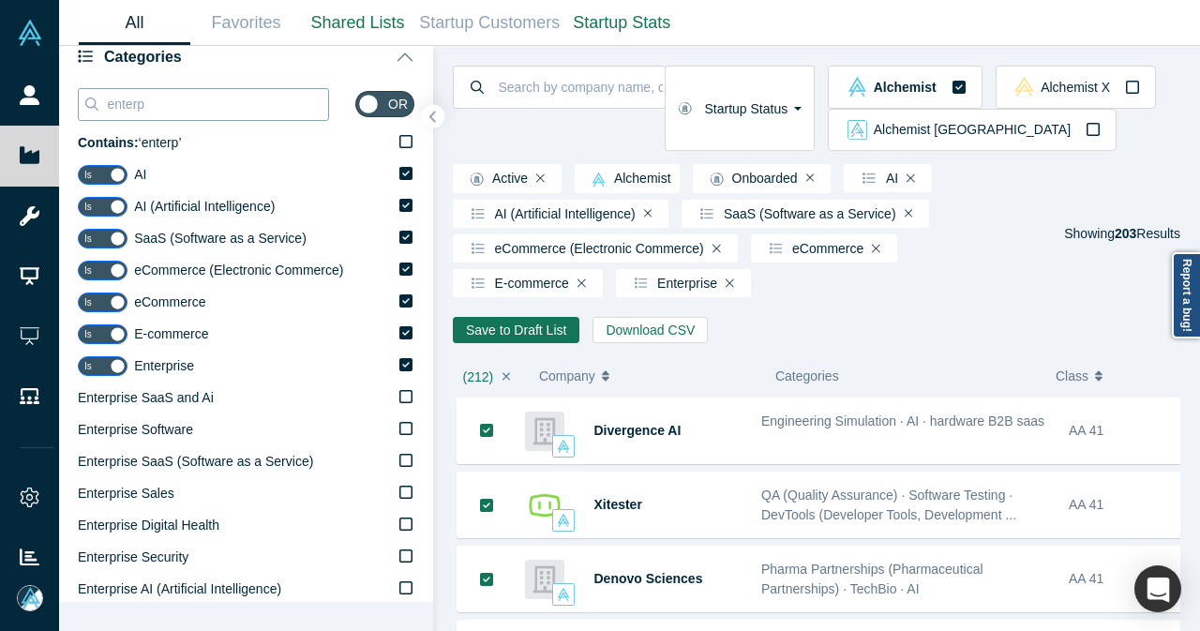
drag, startPoint x: 207, startPoint y: 102, endPoint x: 86, endPoint y: 113, distance: 121.5
click at [88, 113] on div "enterp" at bounding box center [203, 104] width 251 height 33
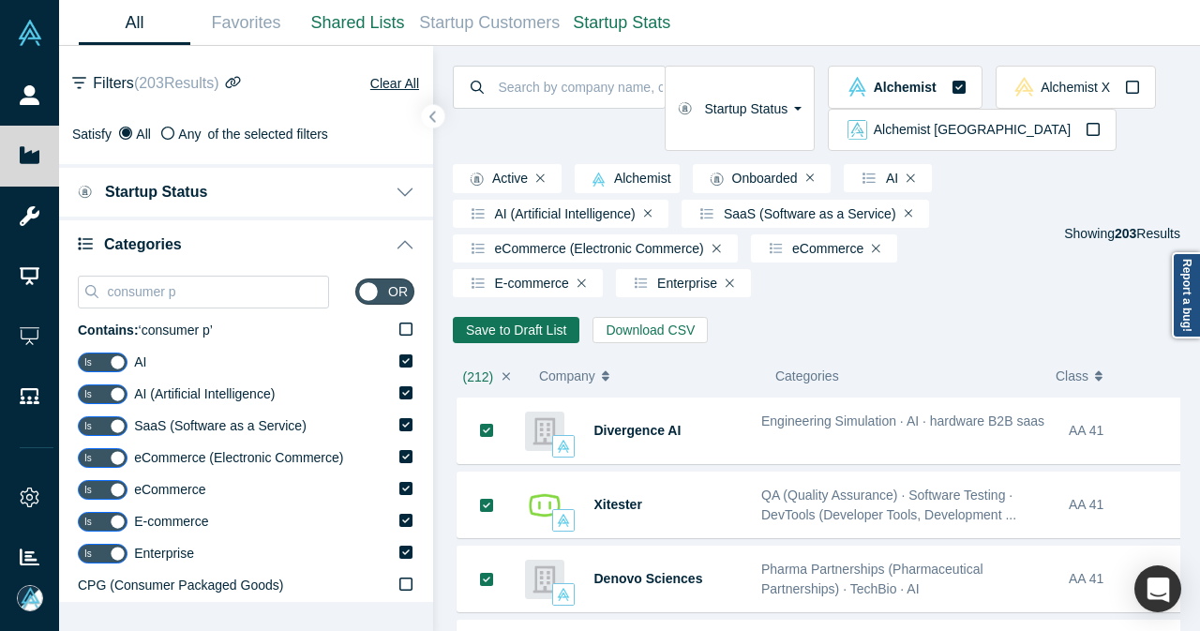
scroll to position [94, 0]
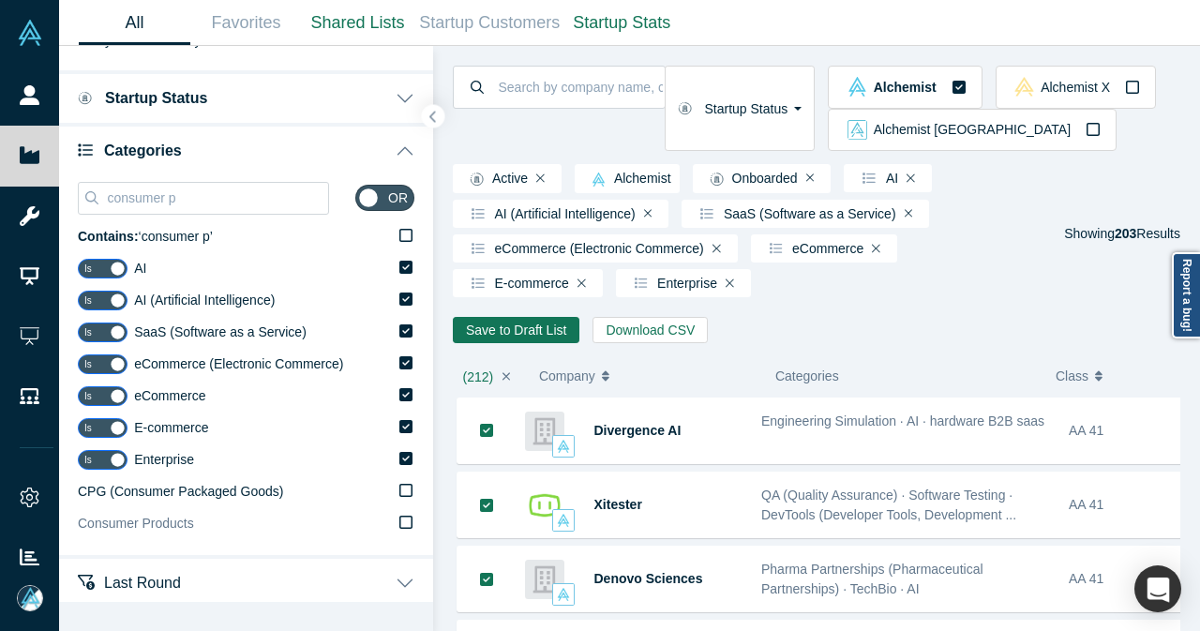
click at [399, 524] on icon at bounding box center [405, 522] width 13 height 15
click at [0, 0] on input "Consumer Products" at bounding box center [0, 0] width 0 height 0
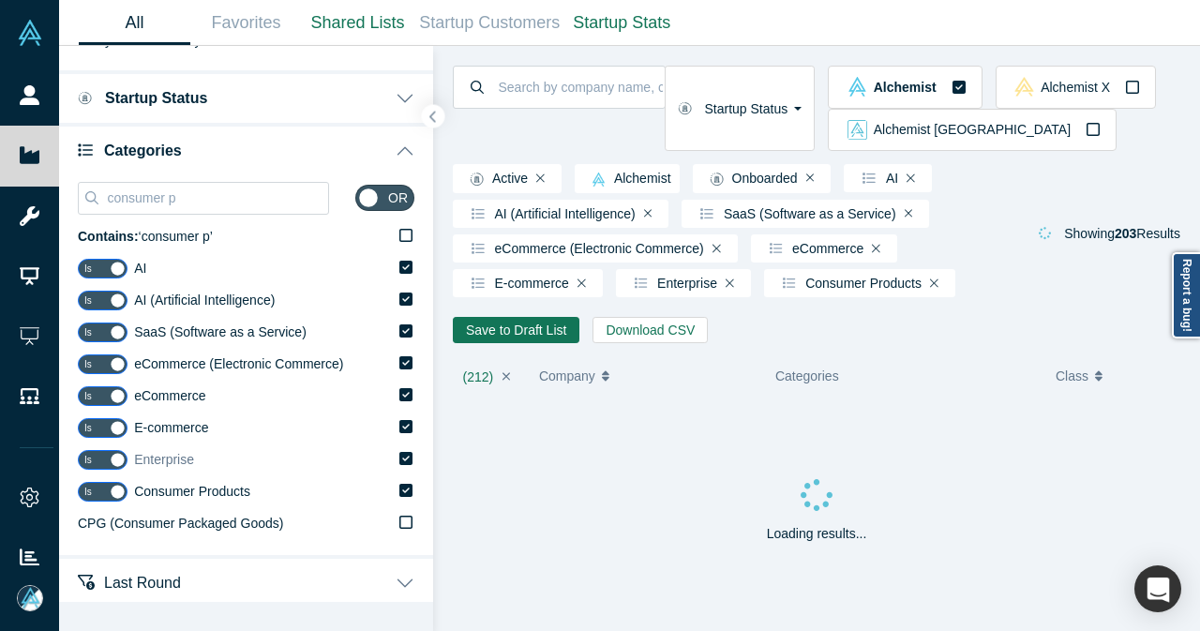
scroll to position [203, 0]
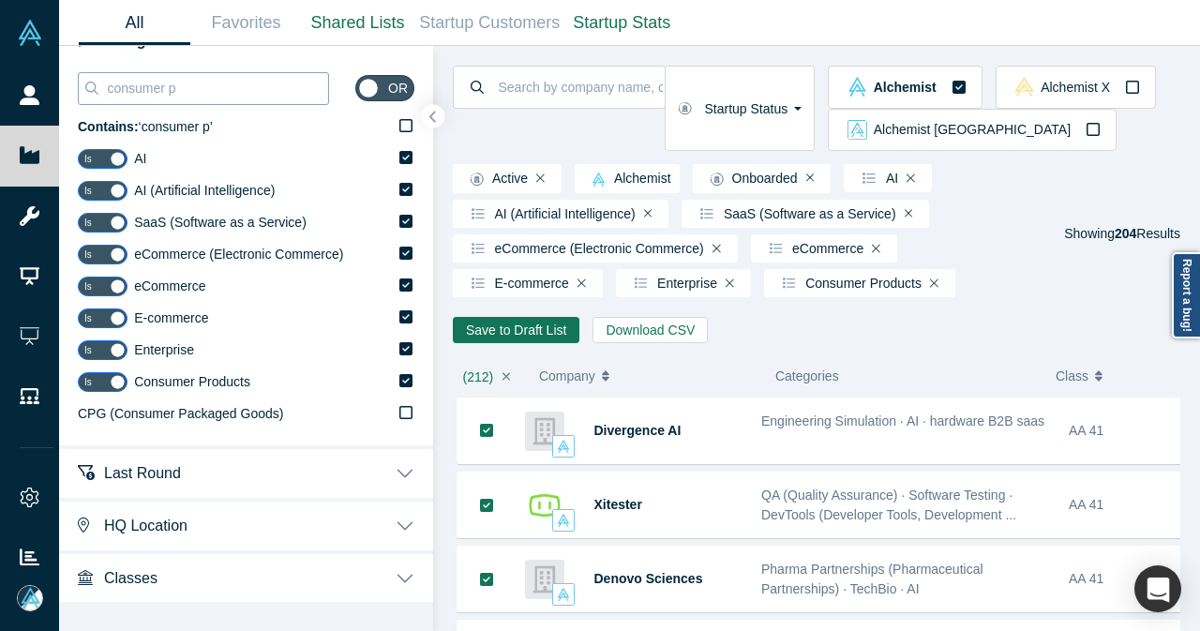
click at [174, 90] on input "consumer p" at bounding box center [216, 88] width 223 height 24
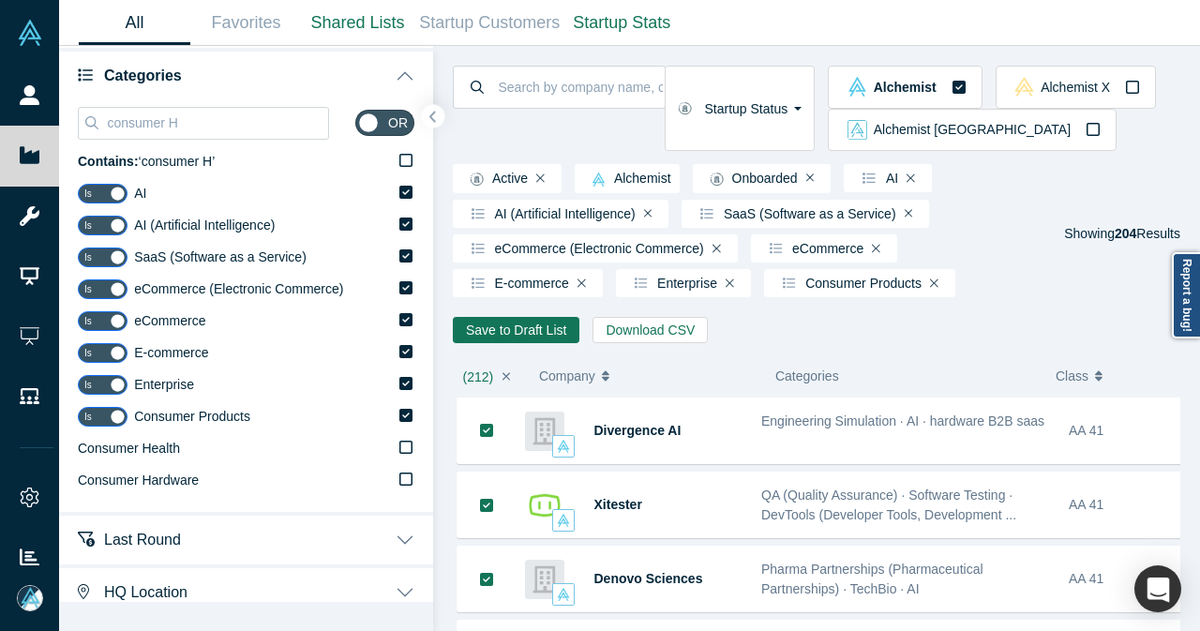
scroll to position [188, 0]
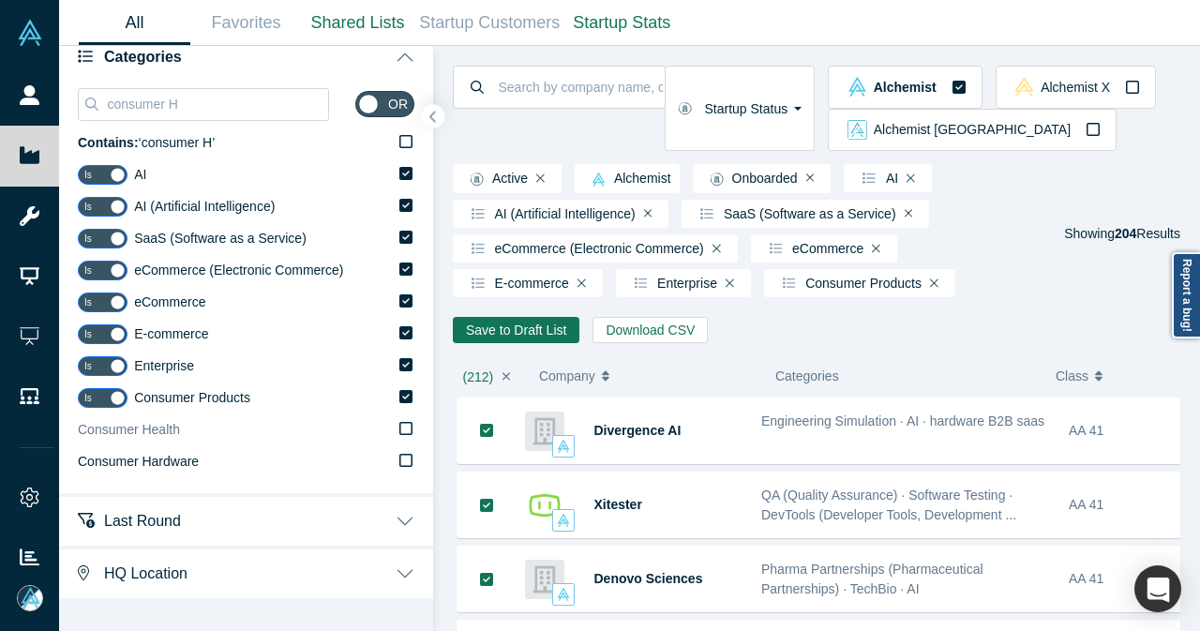
click at [399, 429] on icon at bounding box center [405, 428] width 13 height 15
click at [0, 0] on input "Consumer Health" at bounding box center [0, 0] width 0 height 0
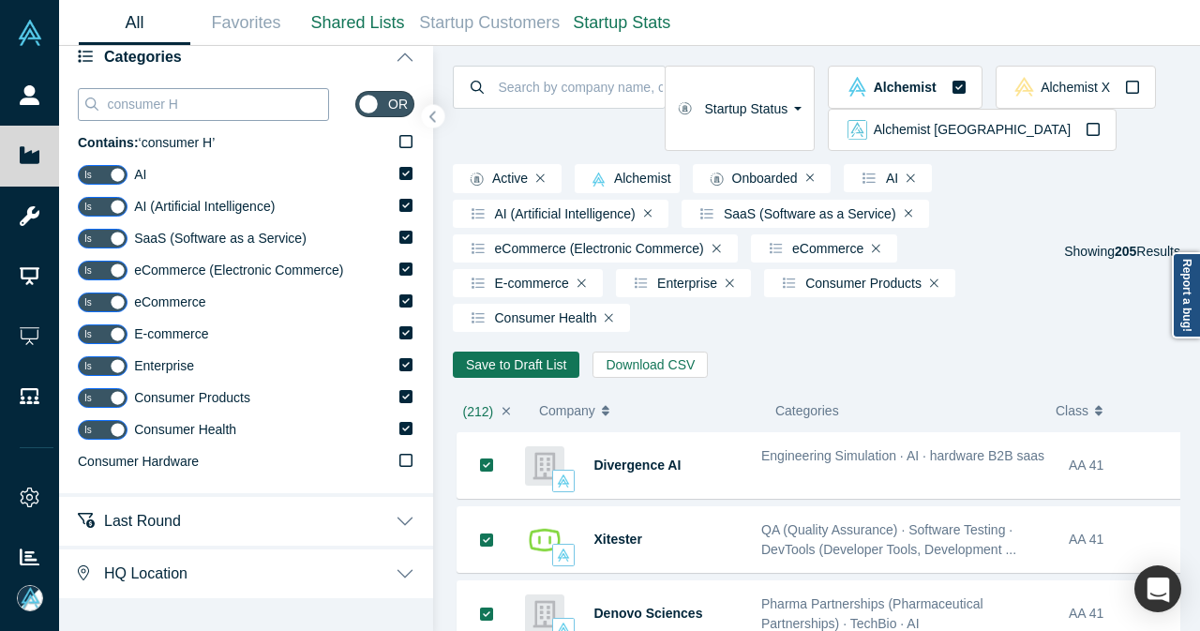
drag, startPoint x: 227, startPoint y: 99, endPoint x: 98, endPoint y: 95, distance: 128.5
click at [105, 106] on input "consumer H" at bounding box center [216, 104] width 223 height 24
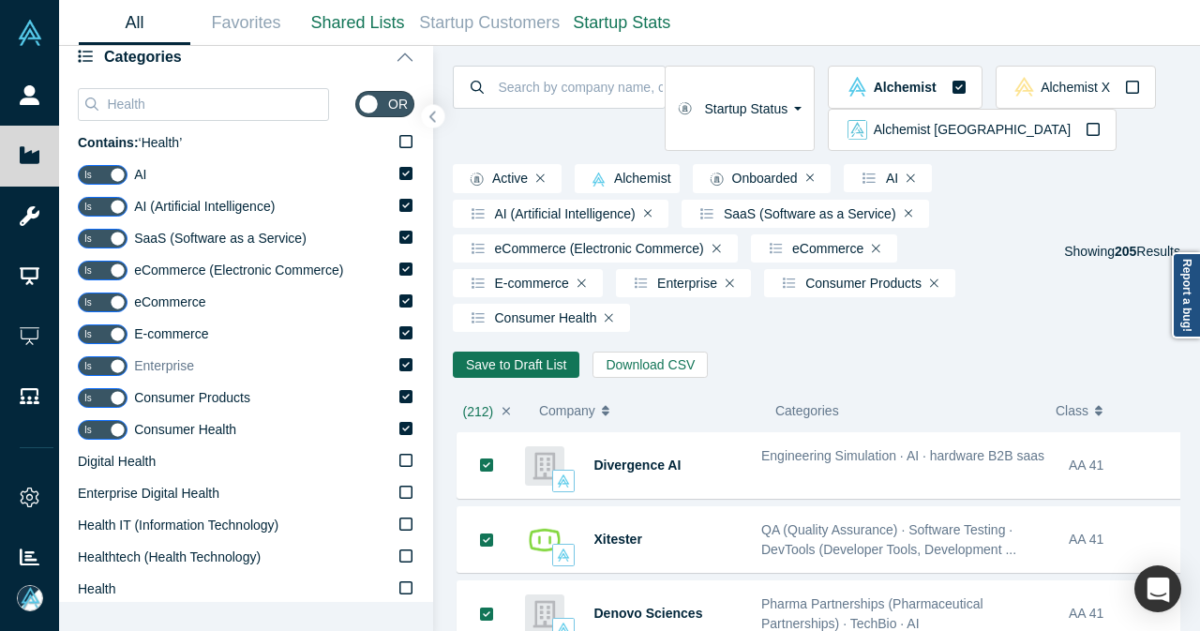
scroll to position [281, 0]
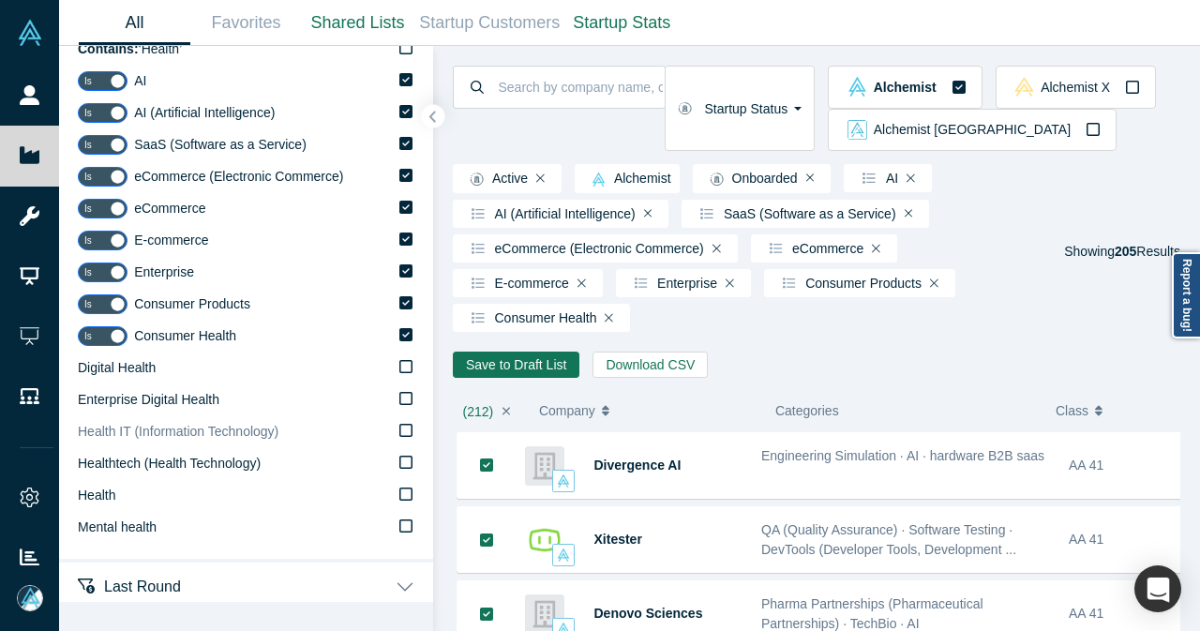
click at [399, 430] on icon at bounding box center [405, 430] width 13 height 13
click at [0, 0] on input "Health IT (Information Technology)" at bounding box center [0, 0] width 0 height 0
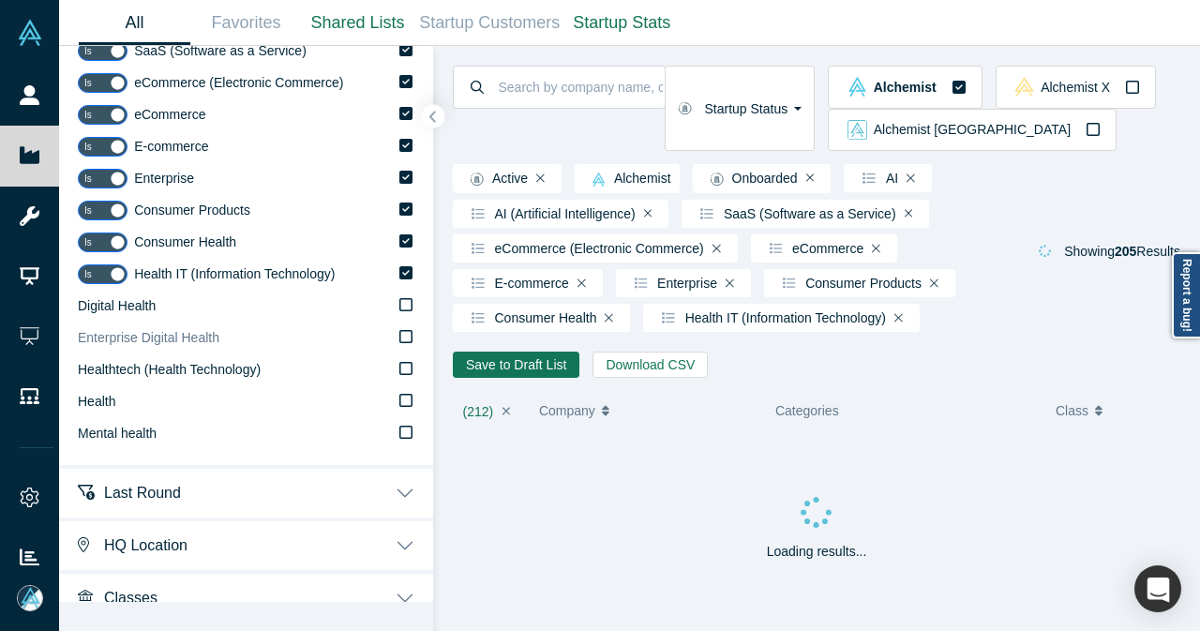
scroll to position [94, 0]
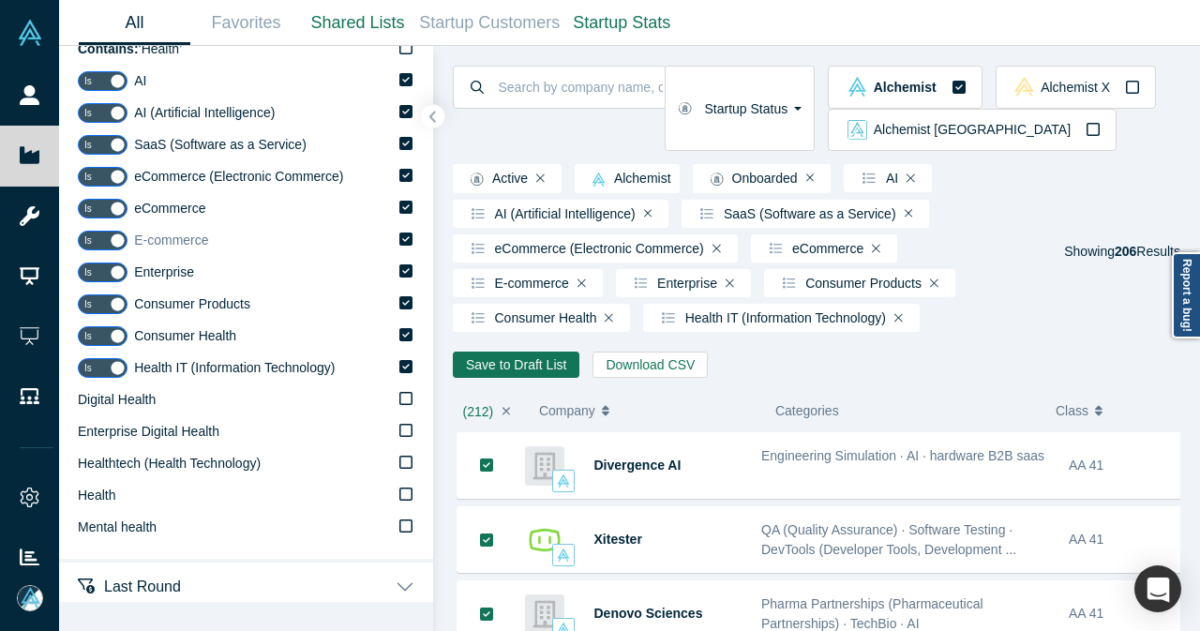
scroll to position [188, 0]
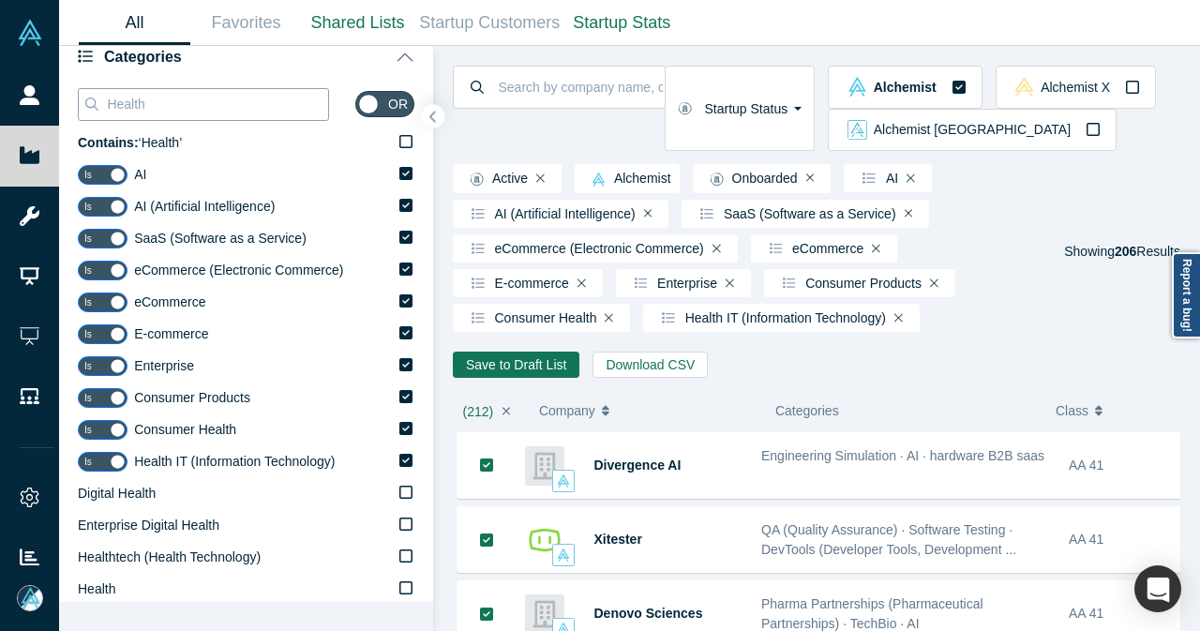
drag, startPoint x: 251, startPoint y: 101, endPoint x: 96, endPoint y: 118, distance: 156.6
click at [98, 118] on div "Health" at bounding box center [203, 104] width 251 height 33
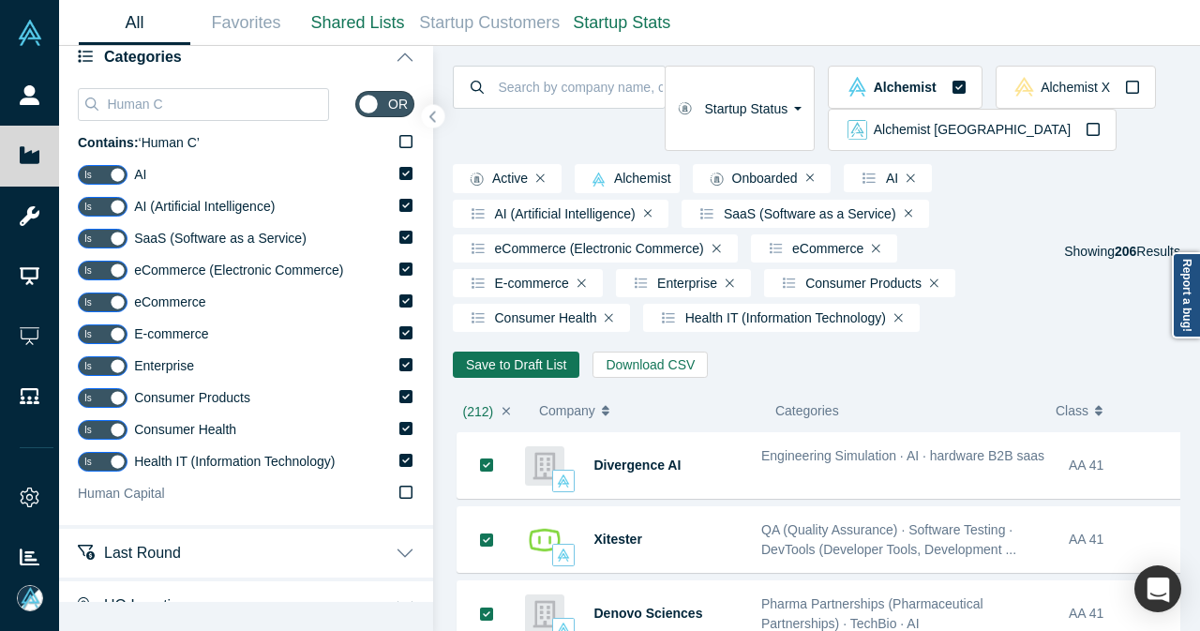
click at [399, 496] on icon at bounding box center [405, 492] width 13 height 15
click at [0, 0] on input "Human Capital" at bounding box center [0, 0] width 0 height 0
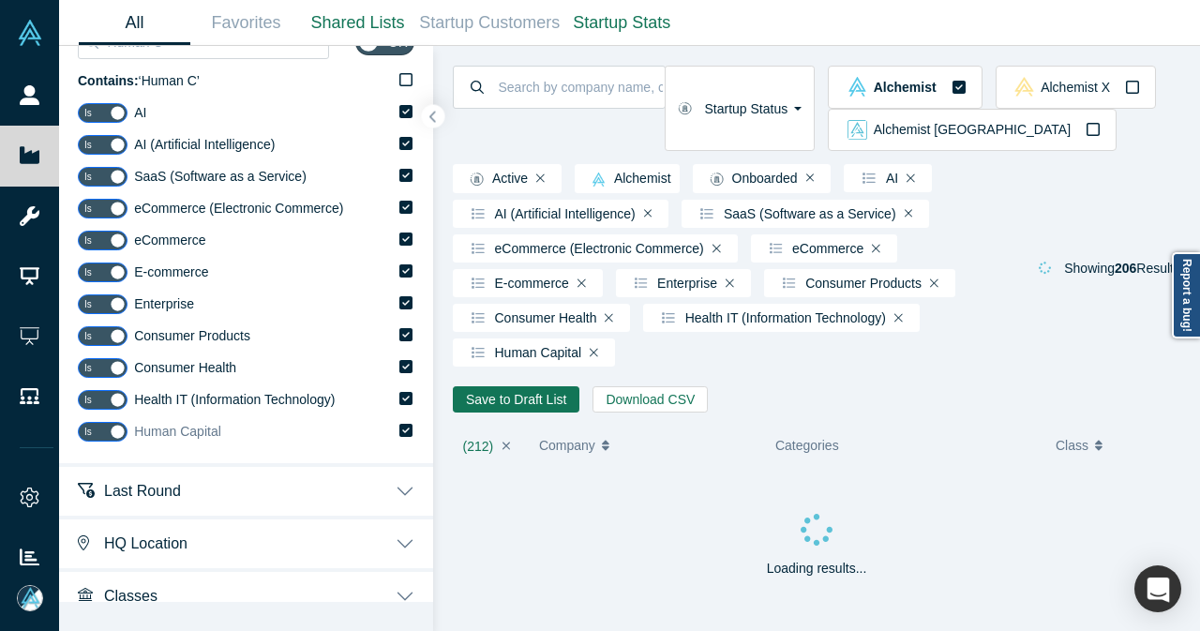
scroll to position [267, 0]
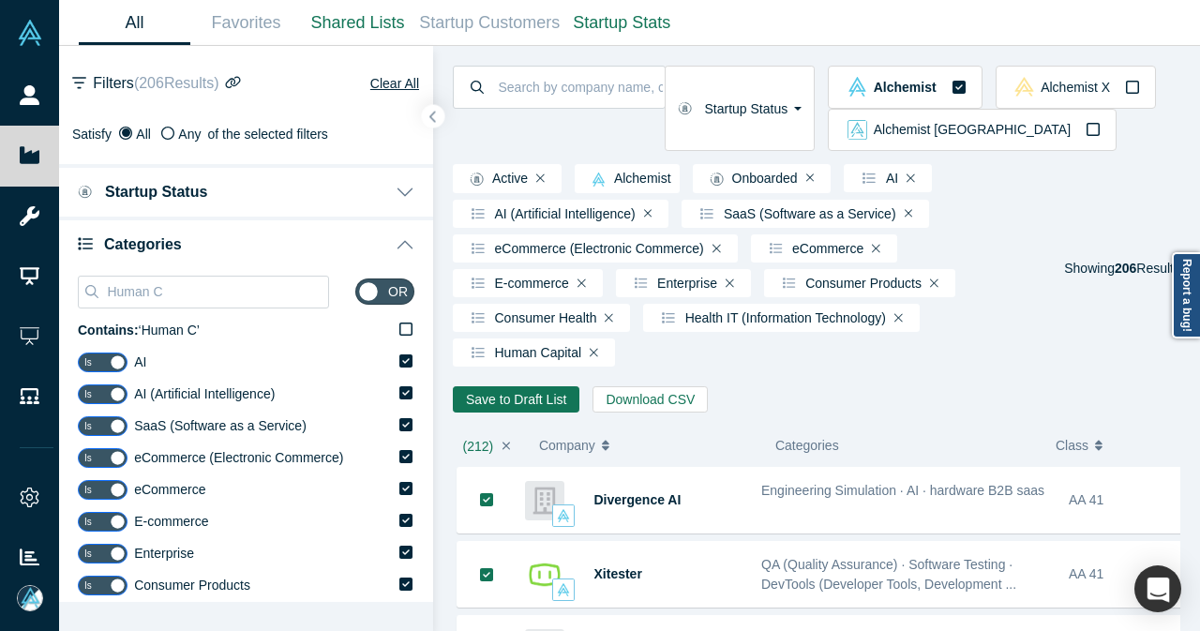
click at [398, 195] on button "Startup Status" at bounding box center [246, 190] width 374 height 53
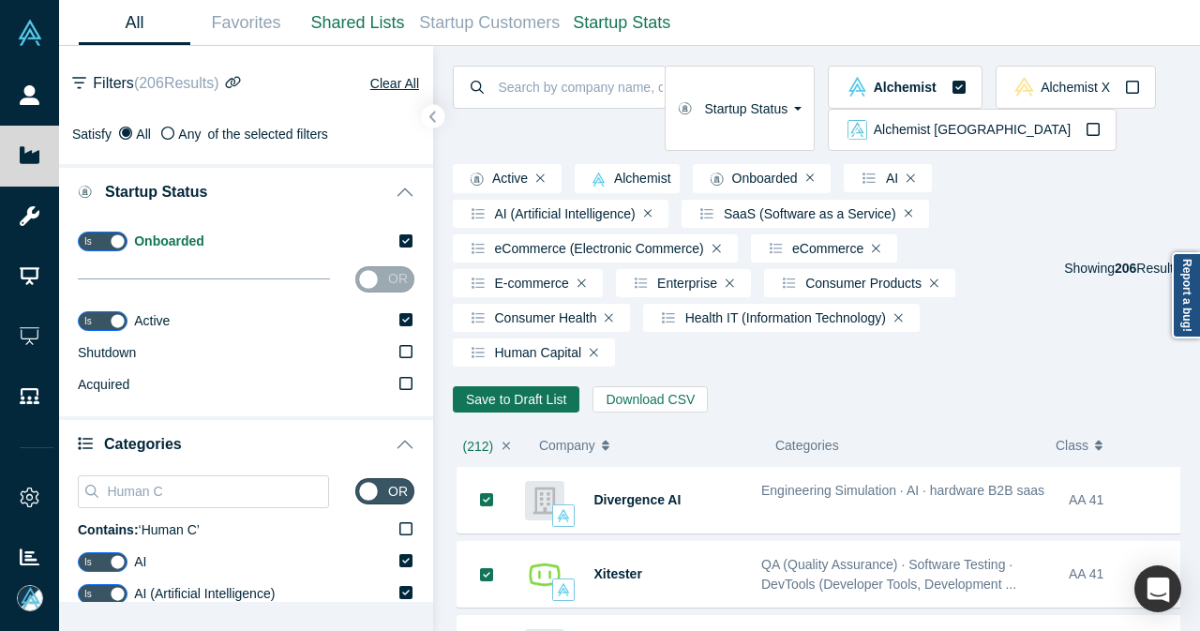
click at [389, 188] on button "Startup Status" at bounding box center [246, 190] width 374 height 53
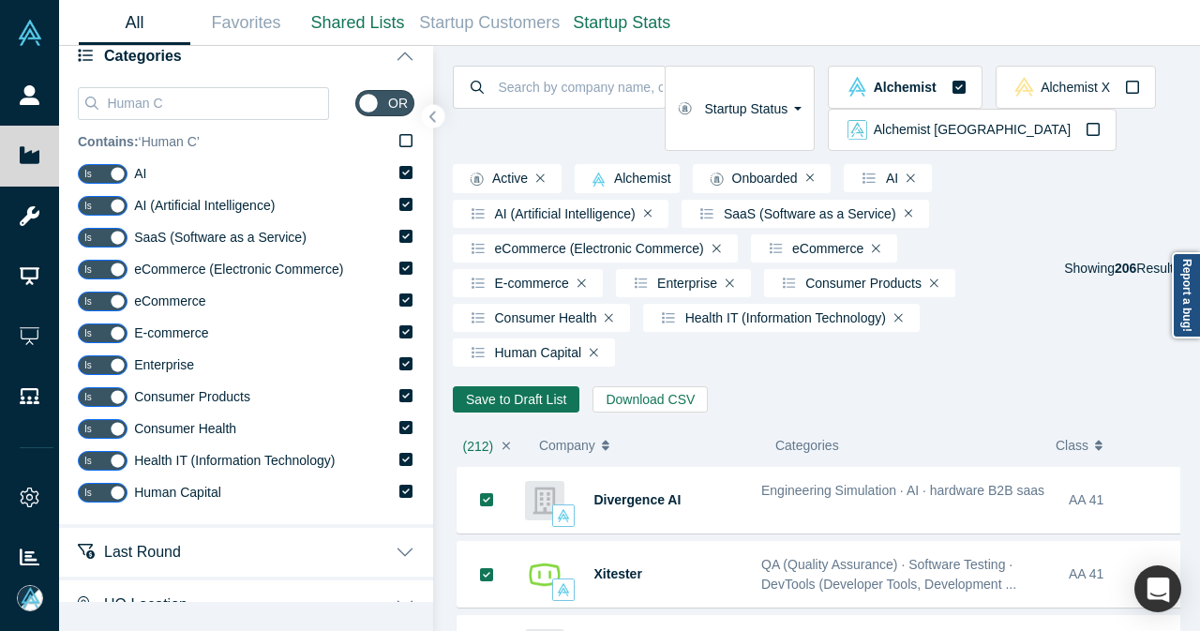
scroll to position [80, 0]
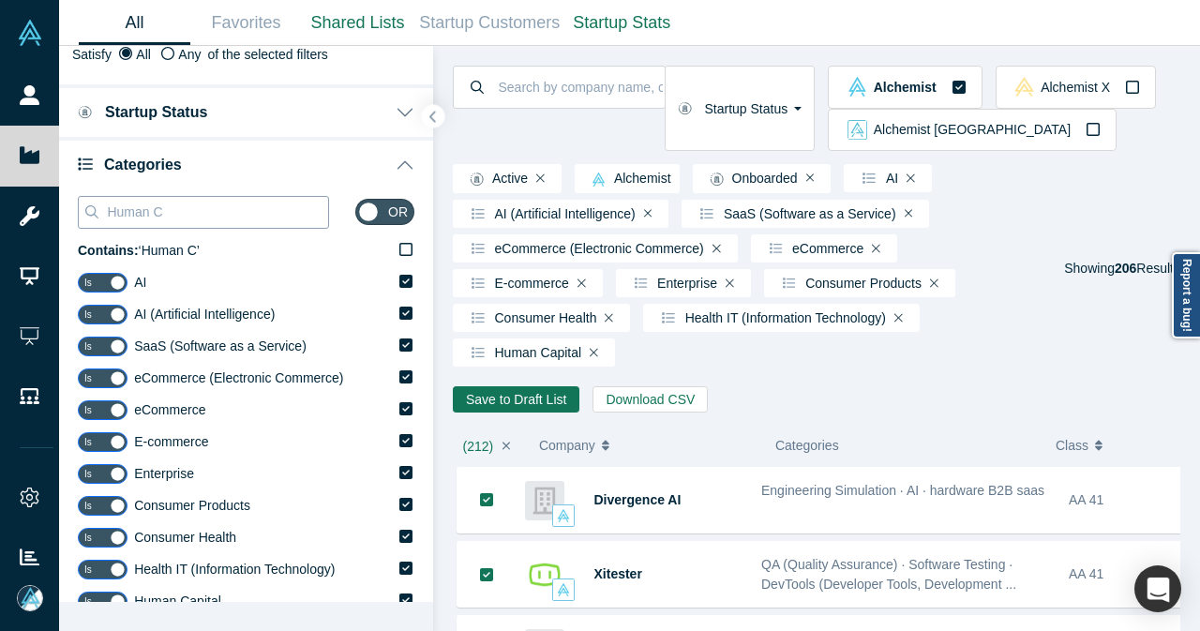
click at [204, 227] on div "Human C" at bounding box center [203, 212] width 251 height 33
drag, startPoint x: 209, startPoint y: 209, endPoint x: 92, endPoint y: 224, distance: 118.2
click at [92, 224] on div "Human C" at bounding box center [203, 212] width 251 height 33
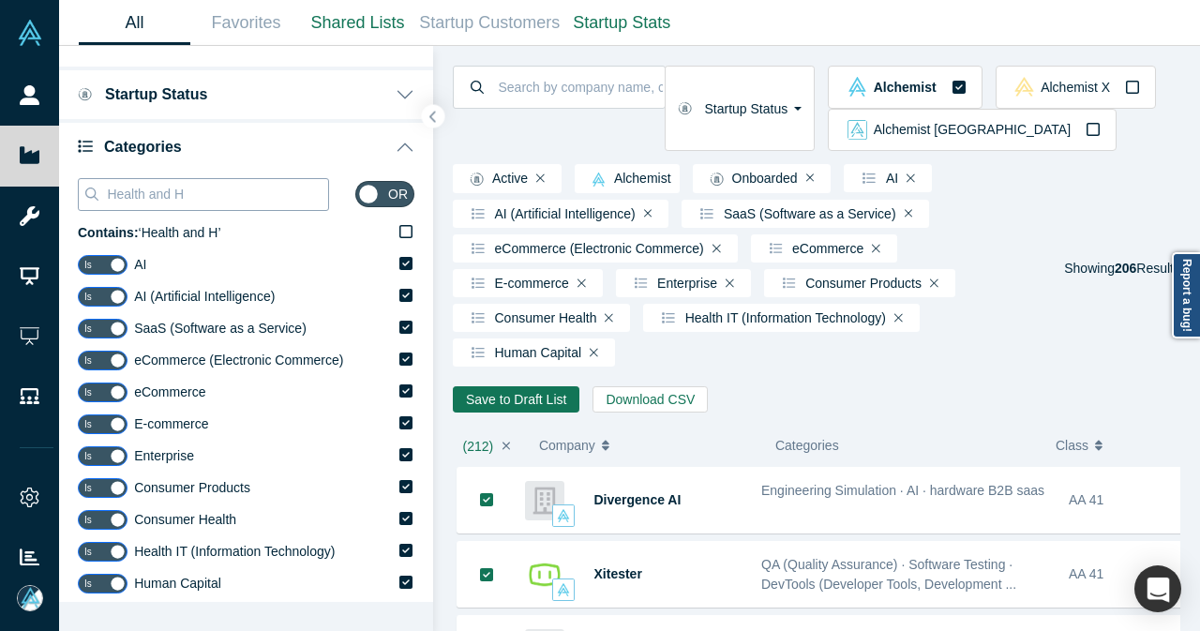
scroll to position [0, 0]
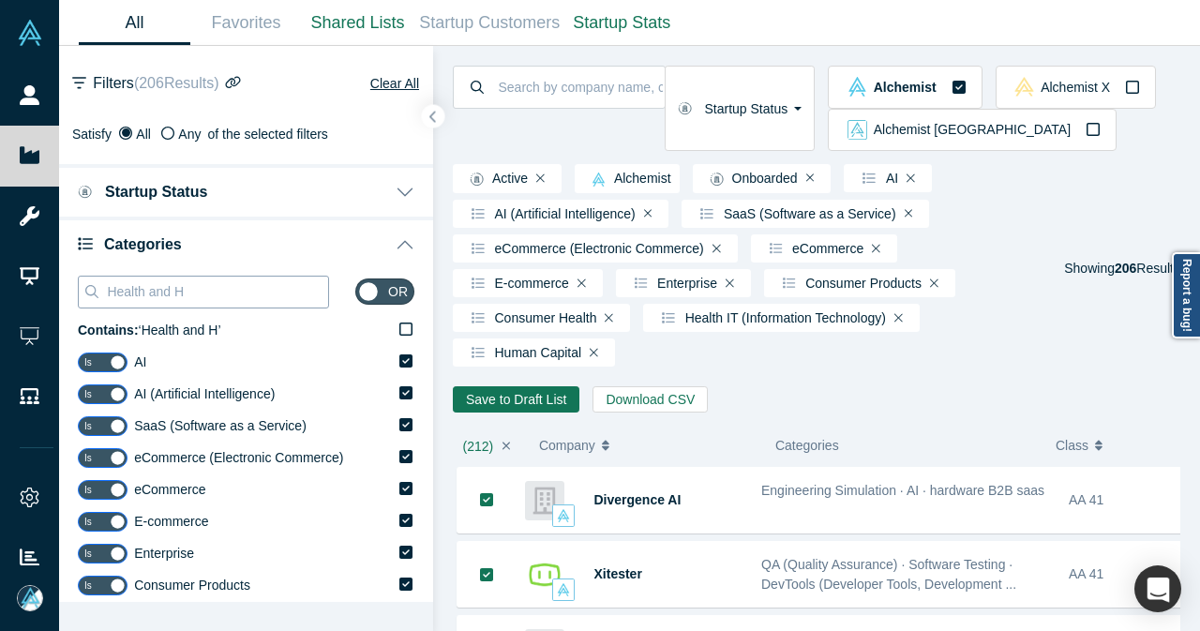
drag, startPoint x: 165, startPoint y: 292, endPoint x: 95, endPoint y: 297, distance: 70.6
click at [95, 297] on div "Health and H" at bounding box center [203, 292] width 251 height 33
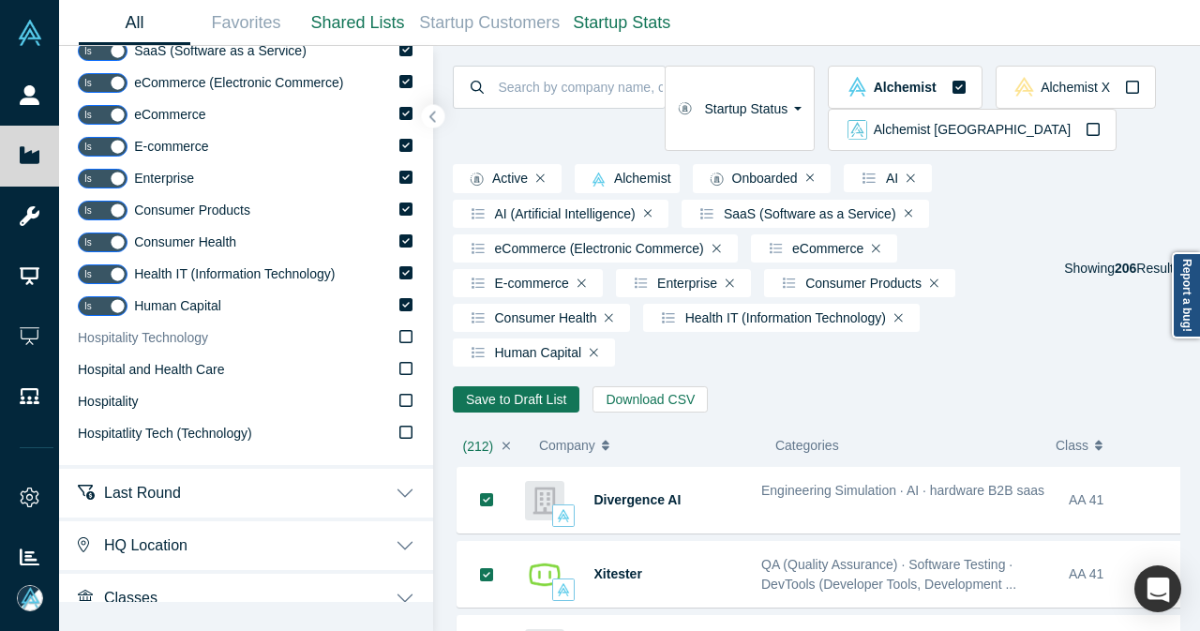
scroll to position [395, 0]
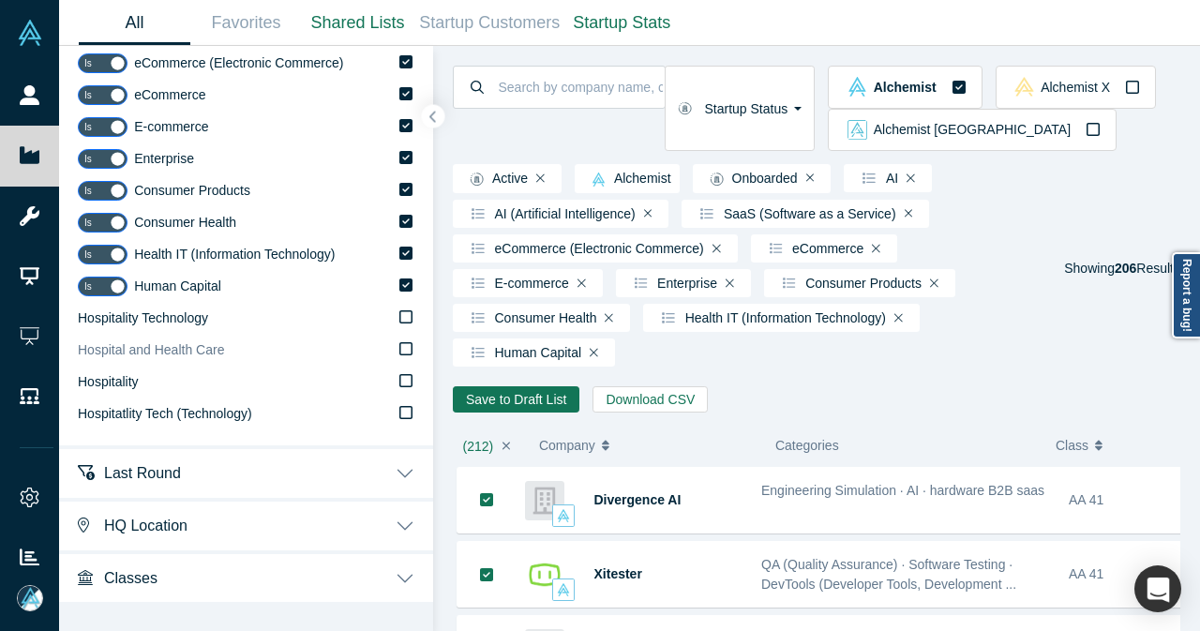
click at [399, 349] on icon at bounding box center [405, 348] width 13 height 13
click at [0, 0] on input "Hospital and Health Care" at bounding box center [0, 0] width 0 height 0
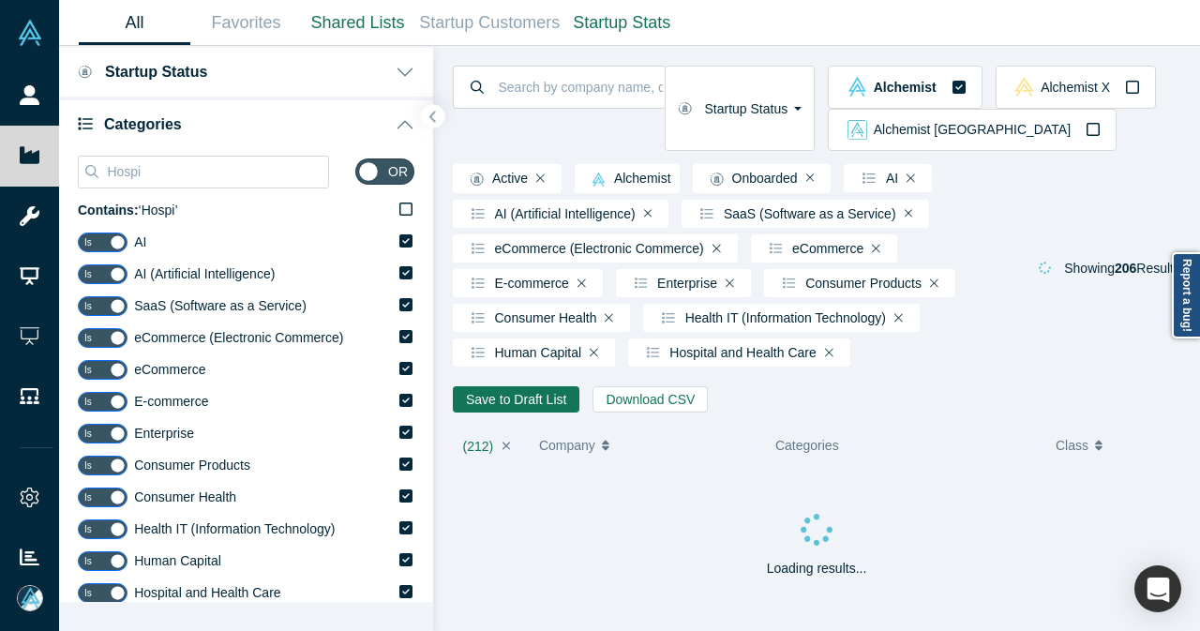
scroll to position [113, 0]
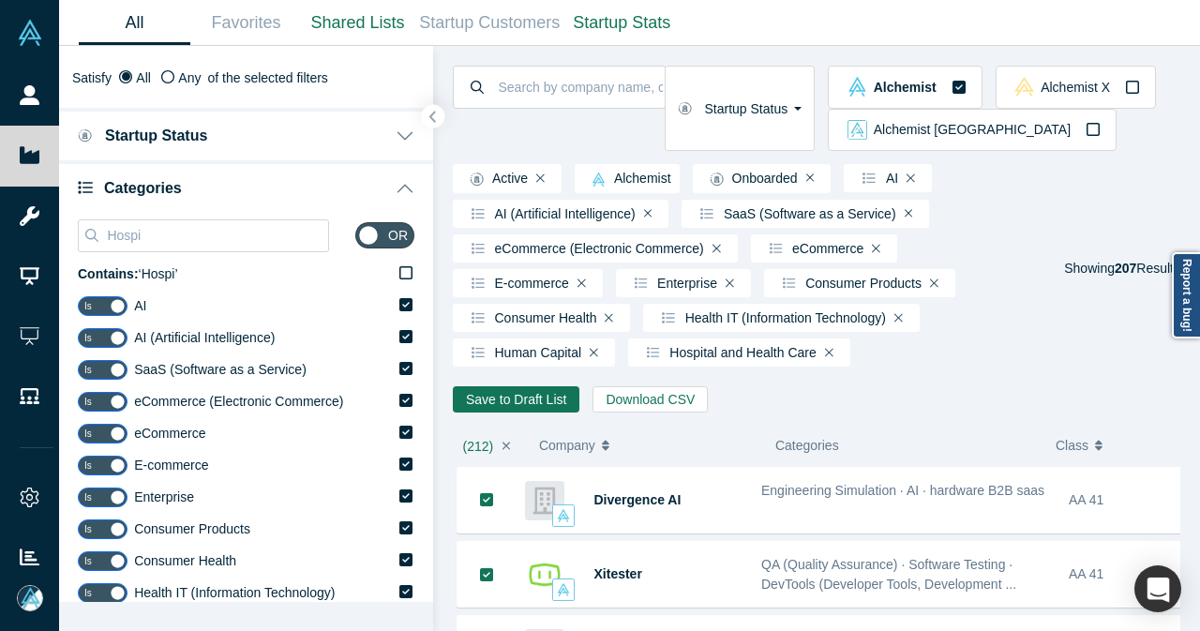
scroll to position [94, 0]
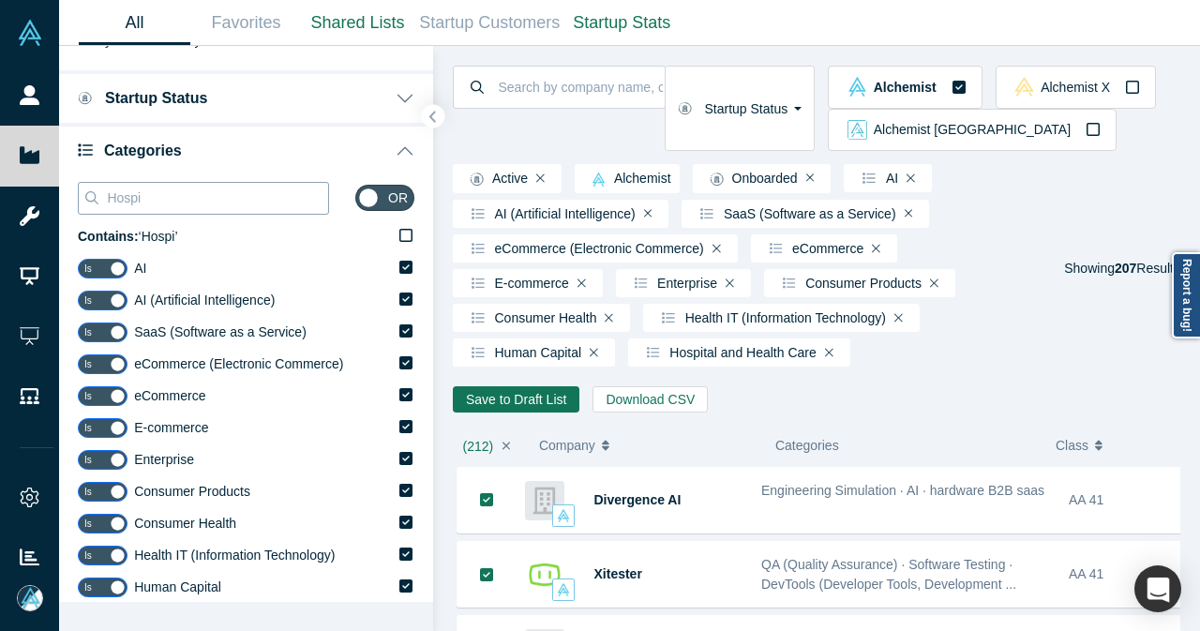
drag, startPoint x: 165, startPoint y: 202, endPoint x: 105, endPoint y: 203, distance: 60.0
click at [105, 203] on input "Hospi" at bounding box center [216, 198] width 223 height 24
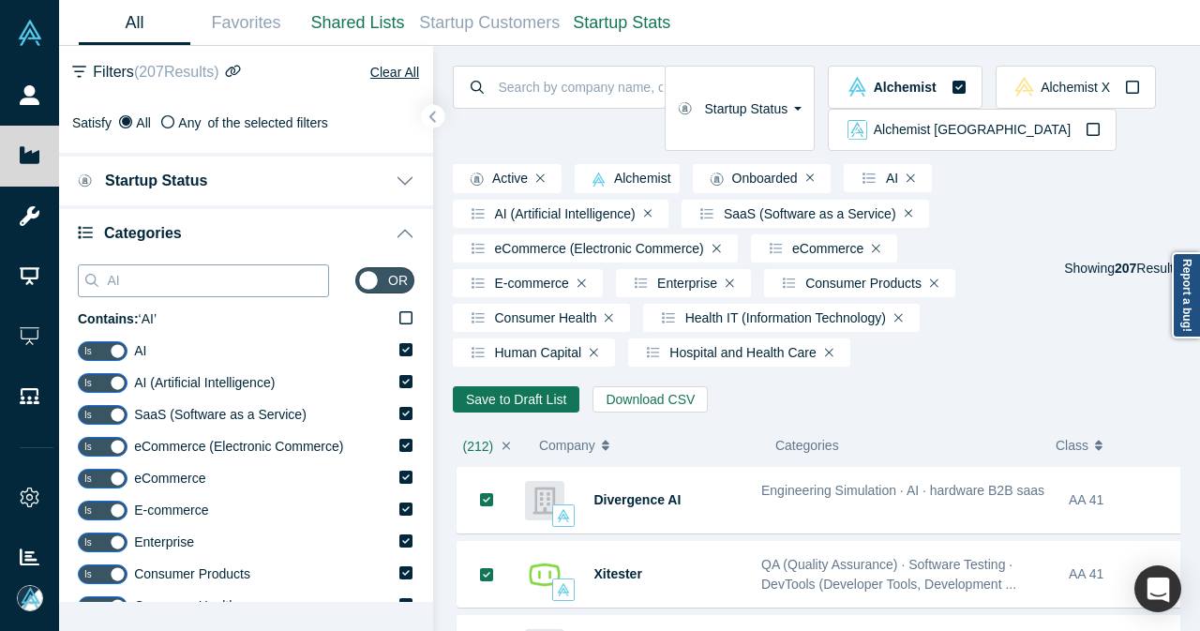
scroll to position [0, 0]
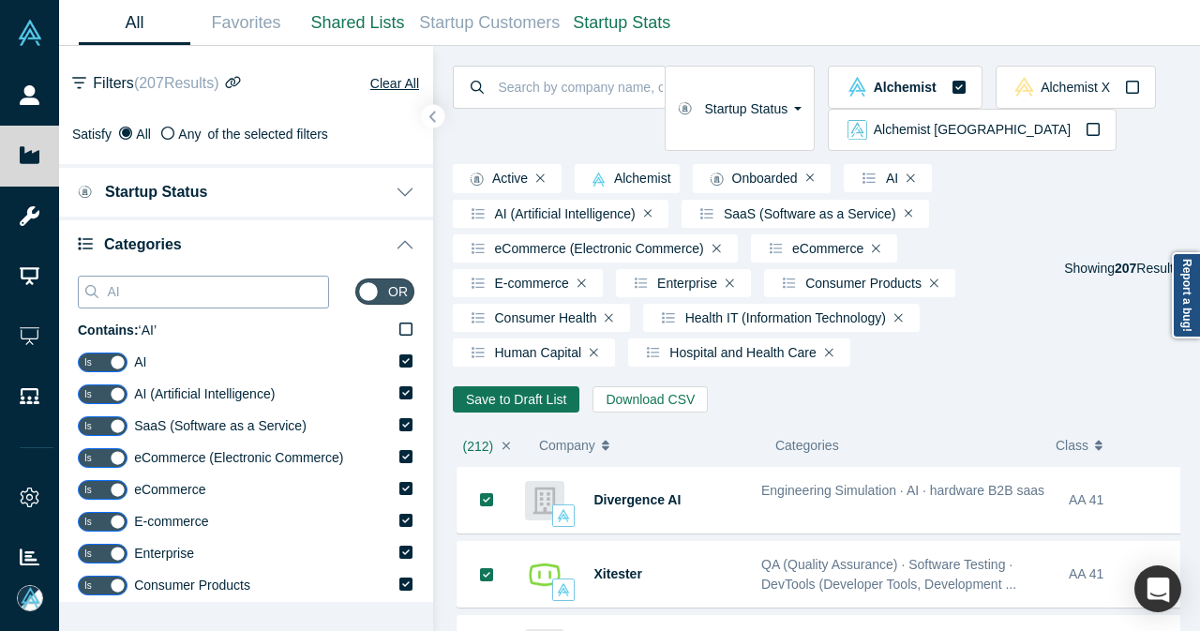
drag, startPoint x: 162, startPoint y: 289, endPoint x: 80, endPoint y: 290, distance: 82.5
click at [80, 290] on div "AI" at bounding box center [203, 292] width 251 height 33
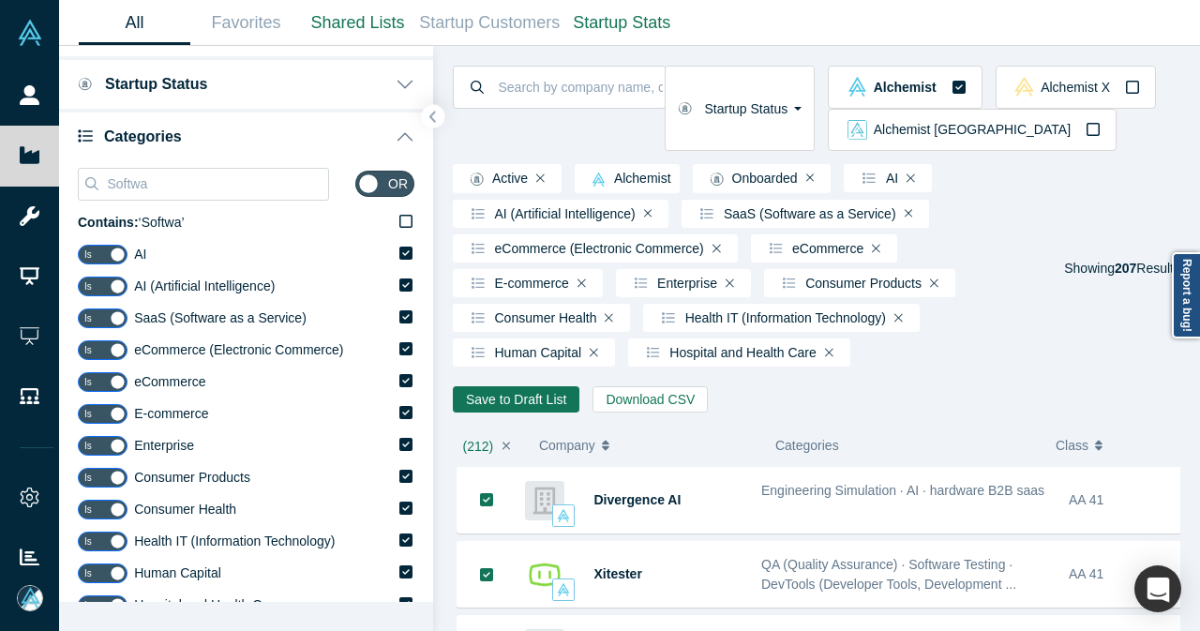
scroll to position [94, 0]
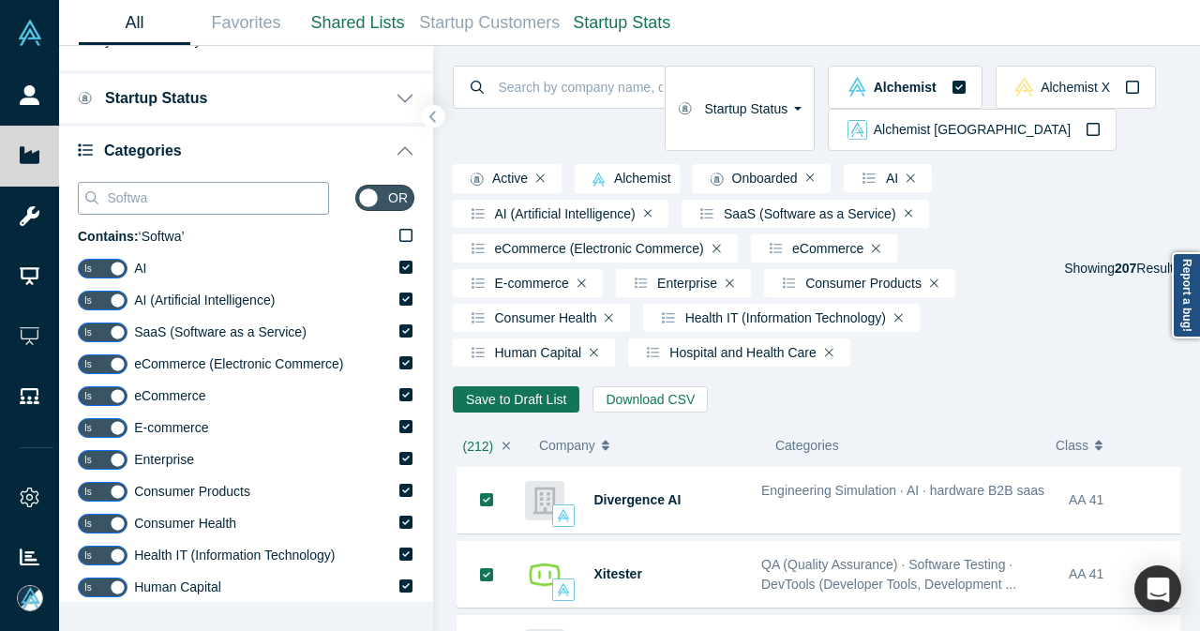
drag, startPoint x: 109, startPoint y: 194, endPoint x: 182, endPoint y: 193, distance: 73.1
click at [182, 193] on input "Softwa" at bounding box center [216, 198] width 223 height 24
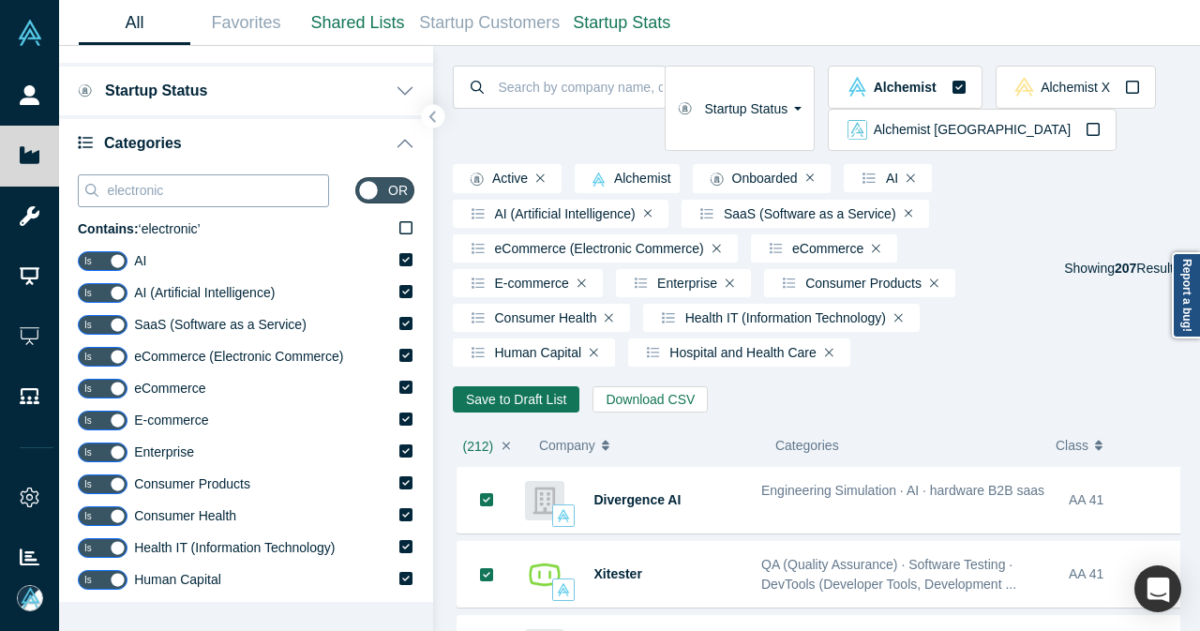
scroll to position [0, 0]
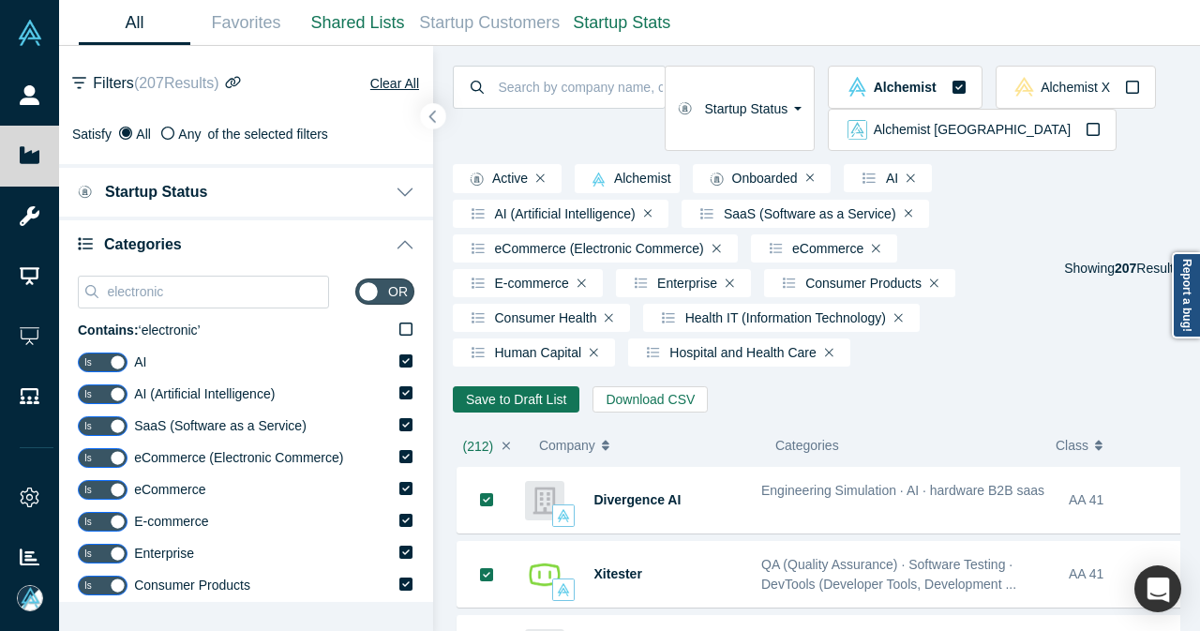
type input "electronic"
click at [431, 114] on icon "button" at bounding box center [433, 117] width 9 height 14
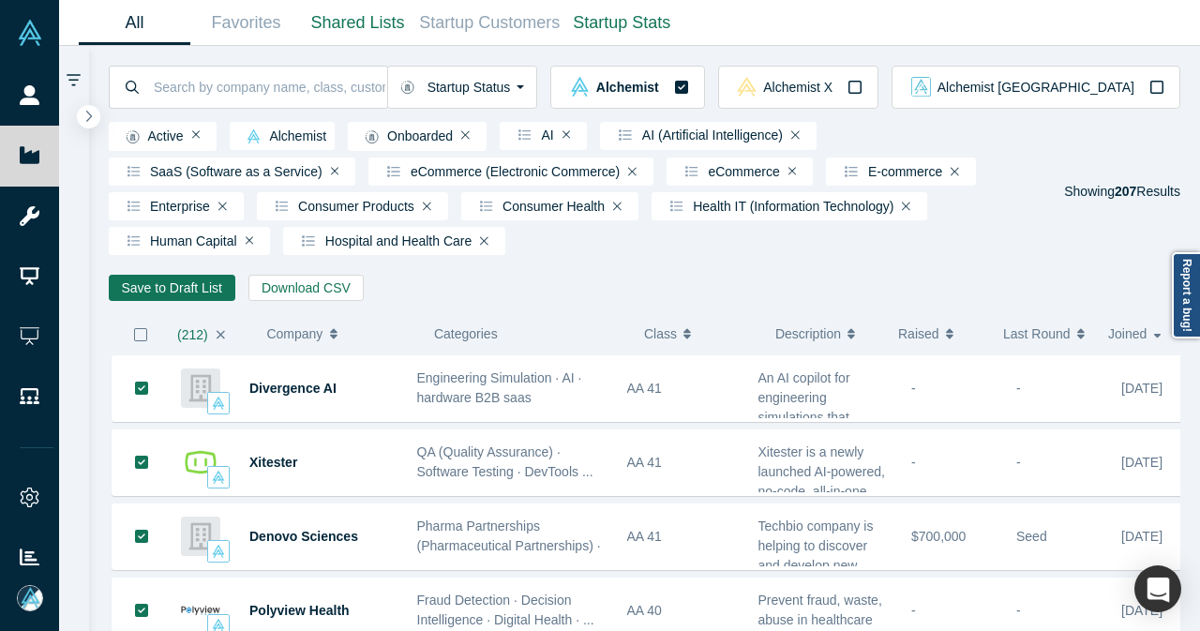
click at [134, 342] on icon "button" at bounding box center [140, 334] width 15 height 15
click at [220, 339] on icon "button" at bounding box center [221, 334] width 8 height 8
click at [143, 342] on icon "button" at bounding box center [140, 334] width 15 height 15
click at [483, 248] on icon "Remove Filter" at bounding box center [484, 240] width 8 height 13
click at [145, 342] on icon "button" at bounding box center [140, 334] width 15 height 15
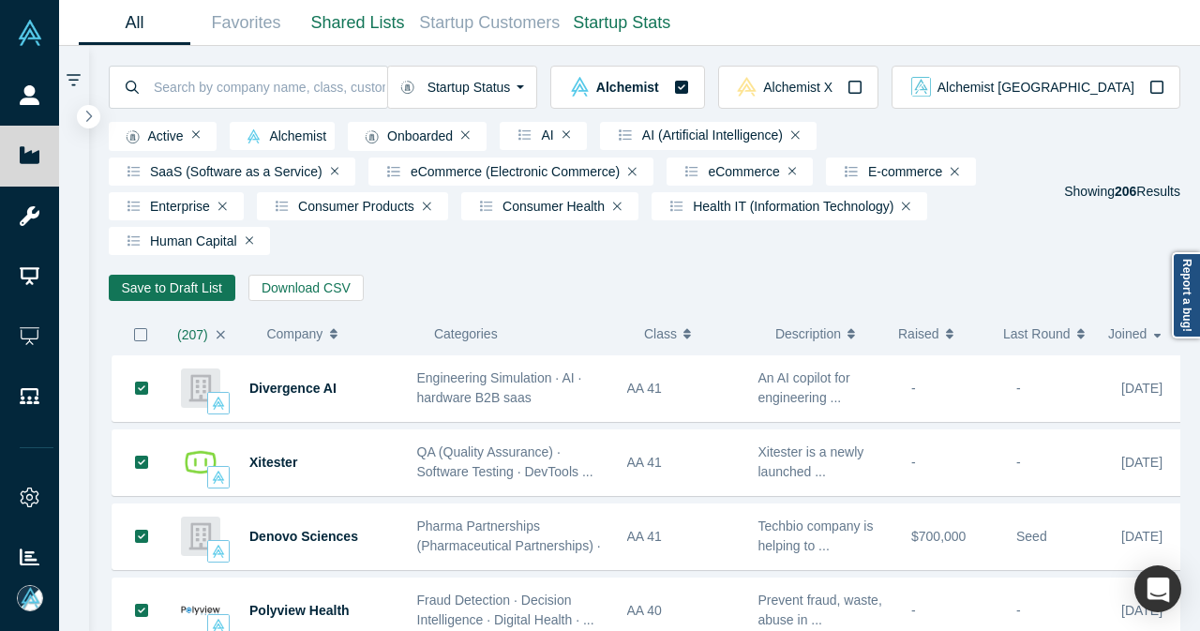
click at [136, 342] on icon "button" at bounding box center [140, 334] width 15 height 15
click at [193, 298] on button "Save to Draft List" at bounding box center [172, 288] width 127 height 26
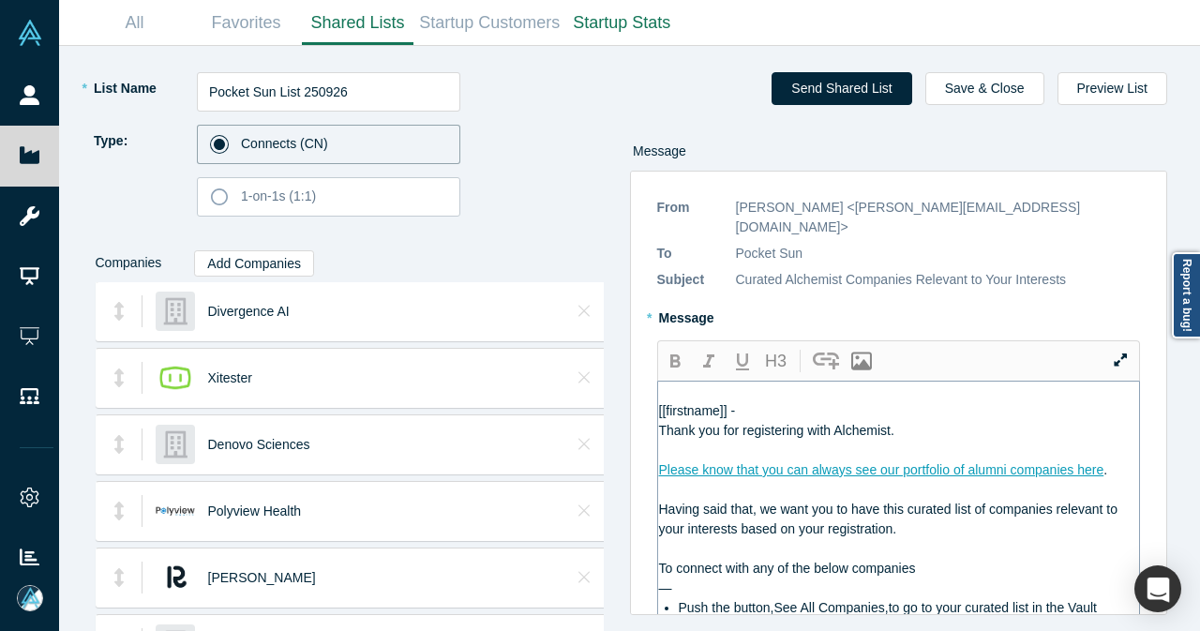
click at [778, 401] on div "[[firstname]] -" at bounding box center [899, 411] width 481 height 20
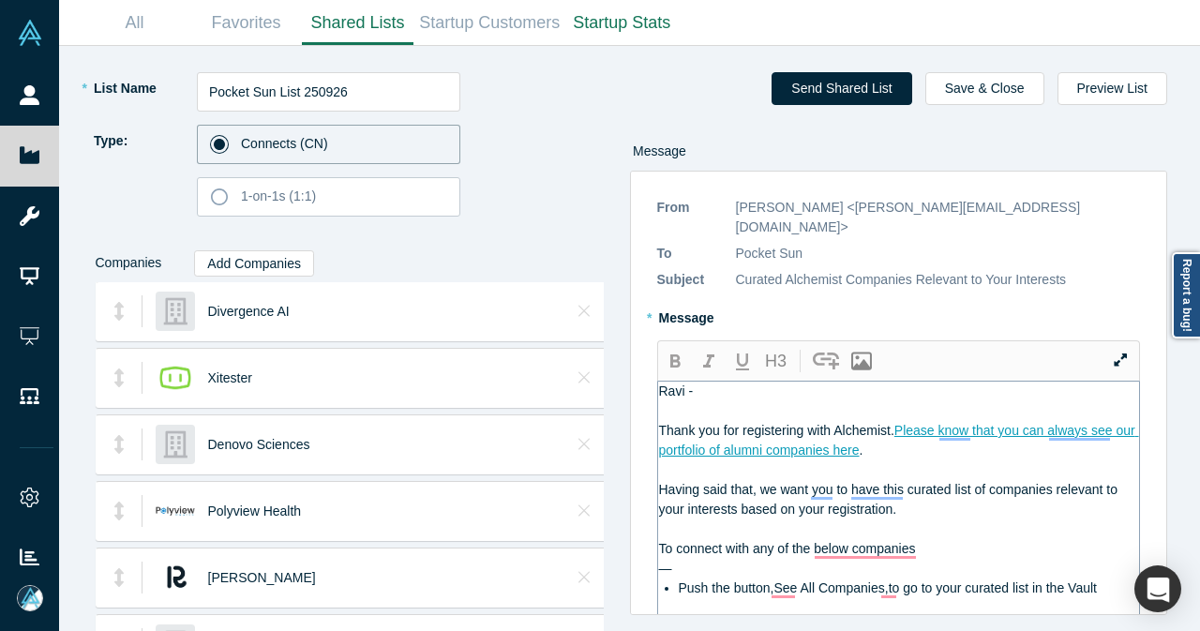
scroll to position [94, 0]
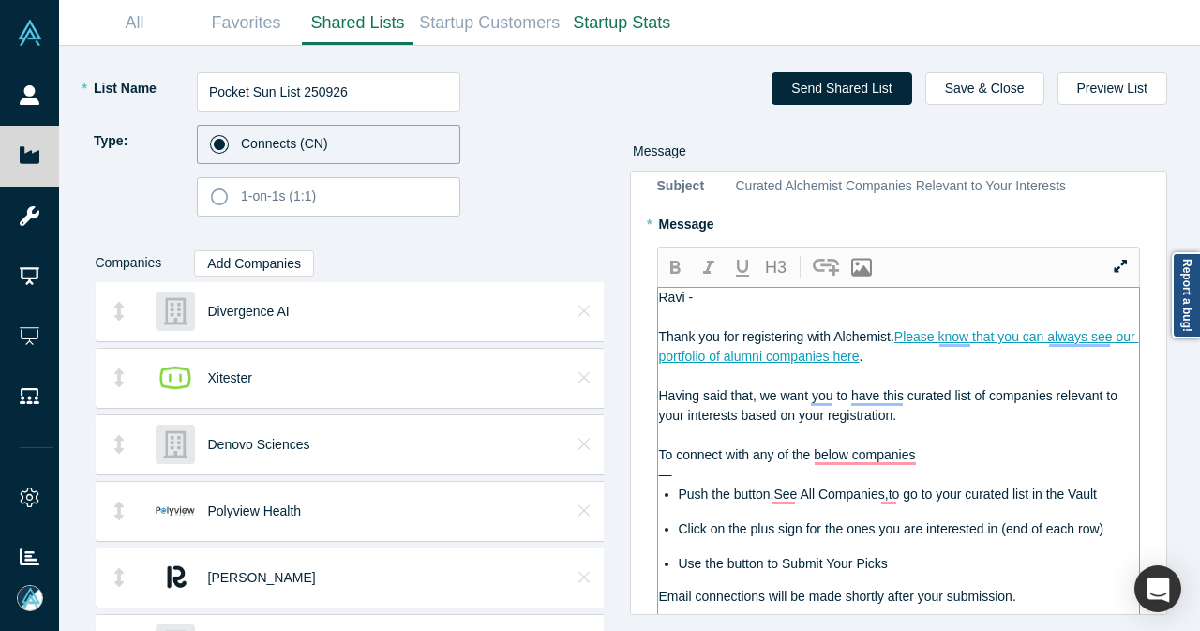
click at [660, 447] on span "To connect with any of the below companies" at bounding box center [787, 454] width 257 height 15
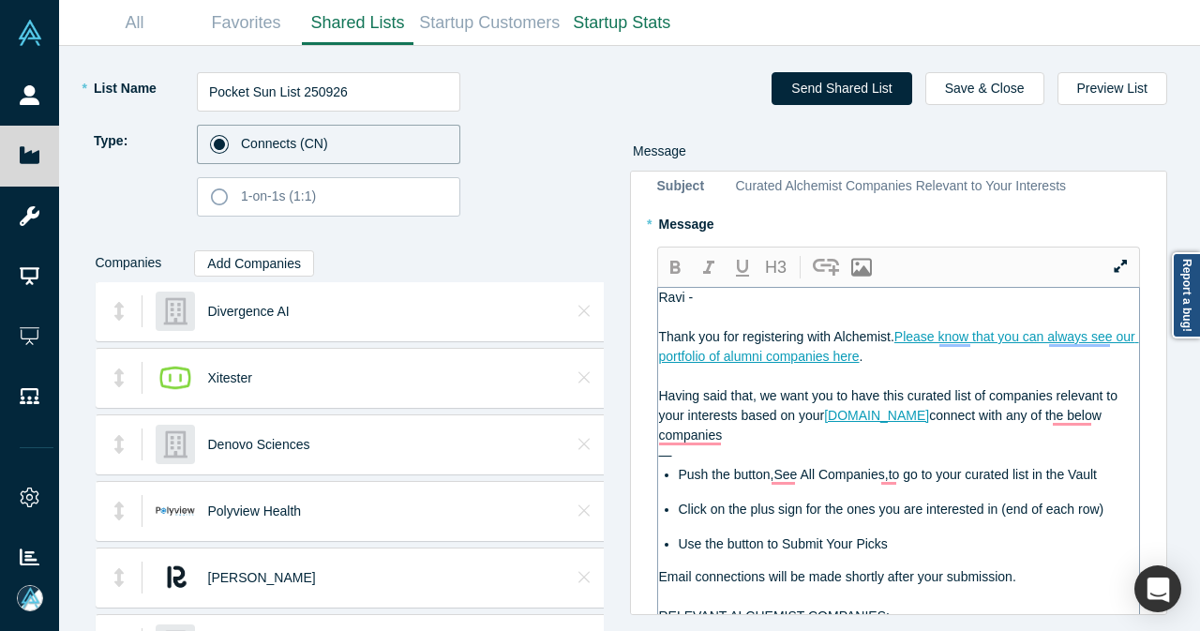
click at [910, 408] on span "connect with any of the below companies" at bounding box center [882, 425] width 446 height 35
click at [910, 445] on div "—" at bounding box center [899, 455] width 481 height 20
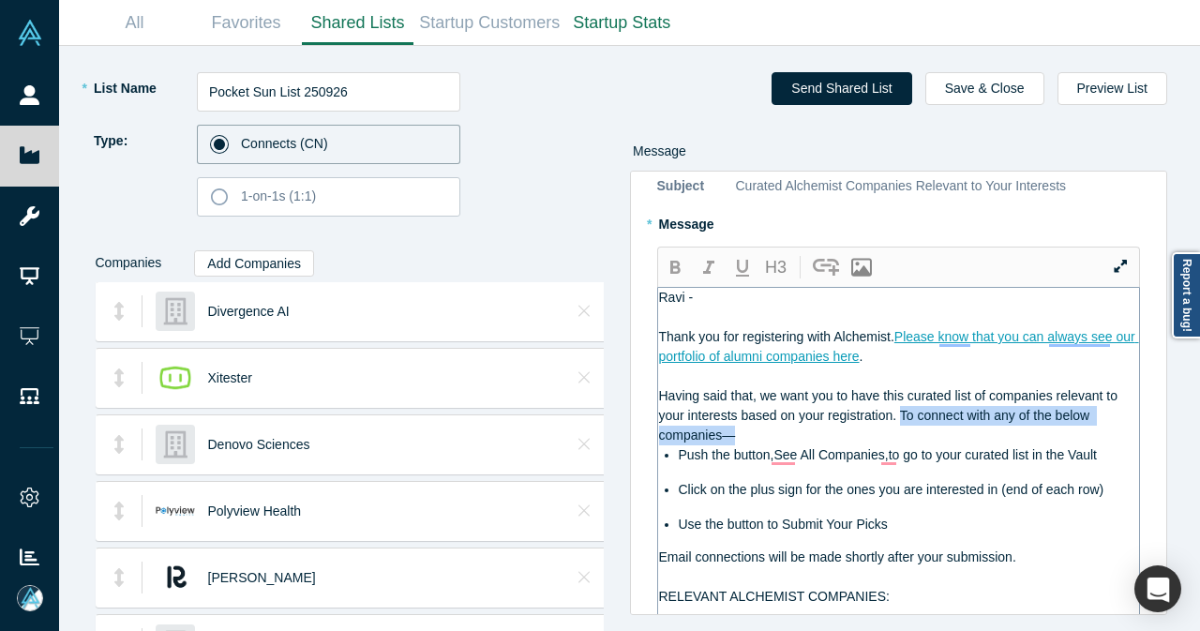
click at [901, 391] on span "Having said that, we want you to have this curated list of companies relevant t…" at bounding box center [890, 415] width 462 height 54
click at [668, 257] on icon "button" at bounding box center [675, 268] width 23 height 23
click at [782, 447] on span "Push the button,See All Companies,to go to your curated list in the Vault" at bounding box center [888, 454] width 418 height 15
click at [881, 447] on span "Push the button, See All Companies,to go to your curated list in the Vault" at bounding box center [890, 454] width 422 height 15
click at [671, 261] on icon "button" at bounding box center [675, 267] width 10 height 13
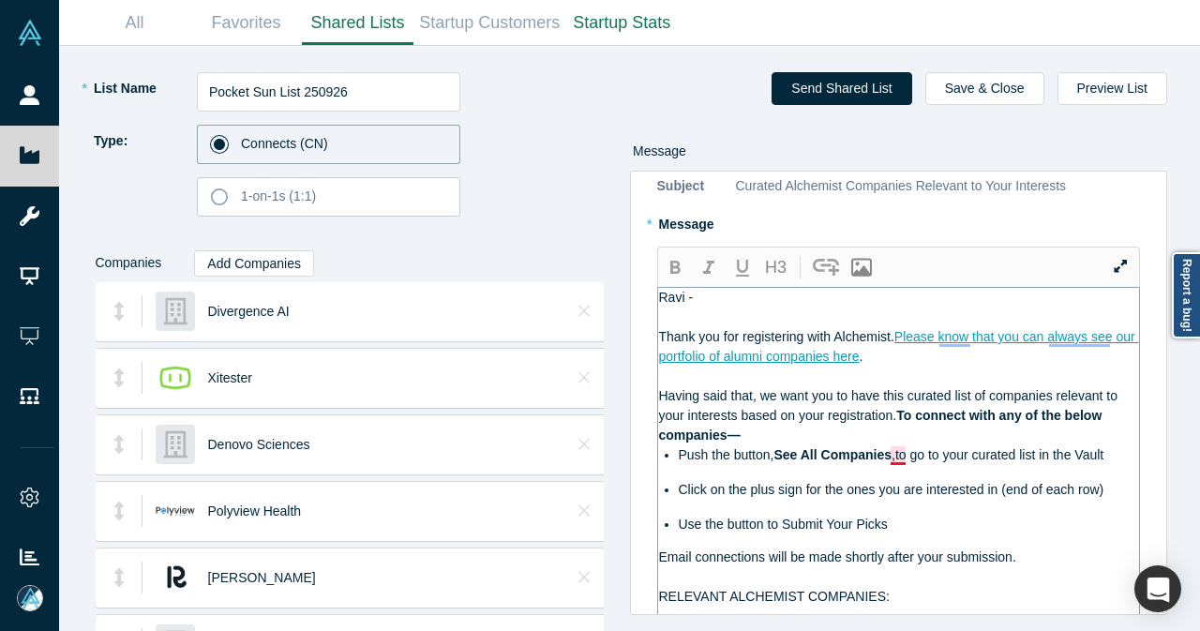
click at [896, 447] on span ",to go to your curated list in the Vault" at bounding box center [998, 454] width 212 height 15
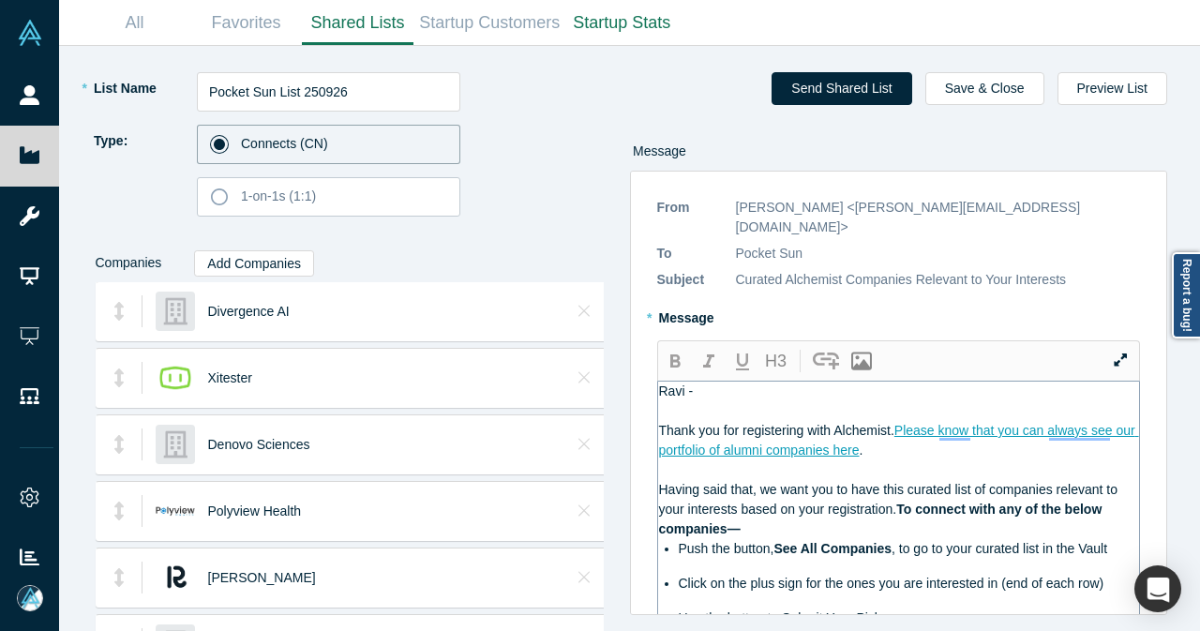
click at [861, 382] on div "Ravi -" at bounding box center [899, 392] width 481 height 20
click at [735, 382] on div "Pocket -" at bounding box center [899, 392] width 481 height 20
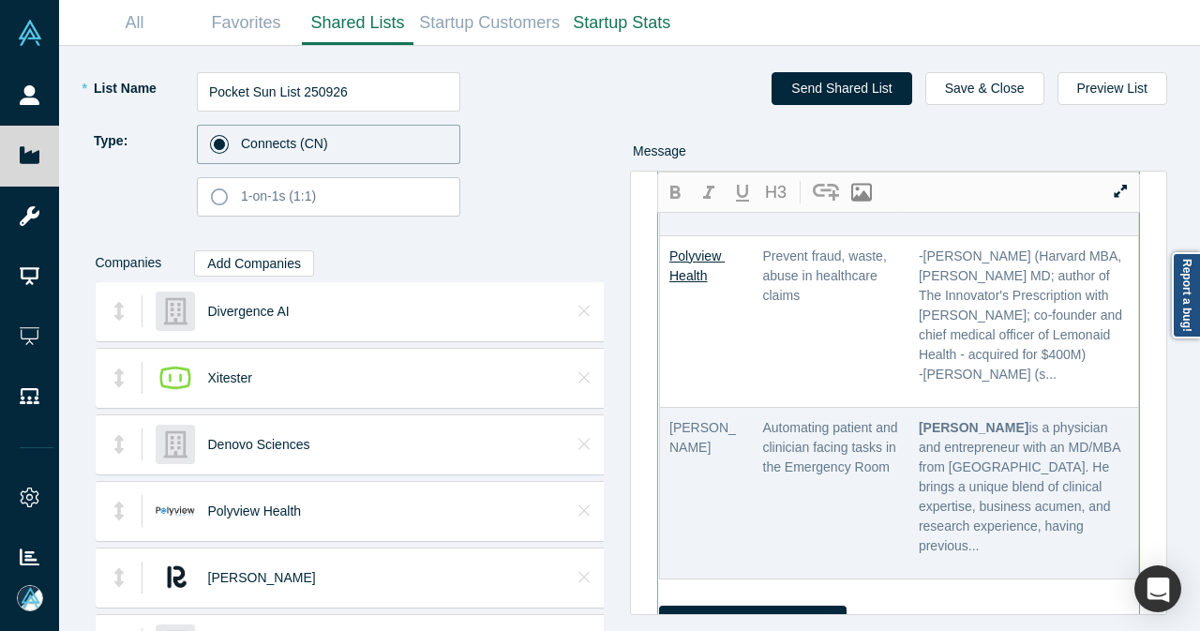
scroll to position [1688, 0]
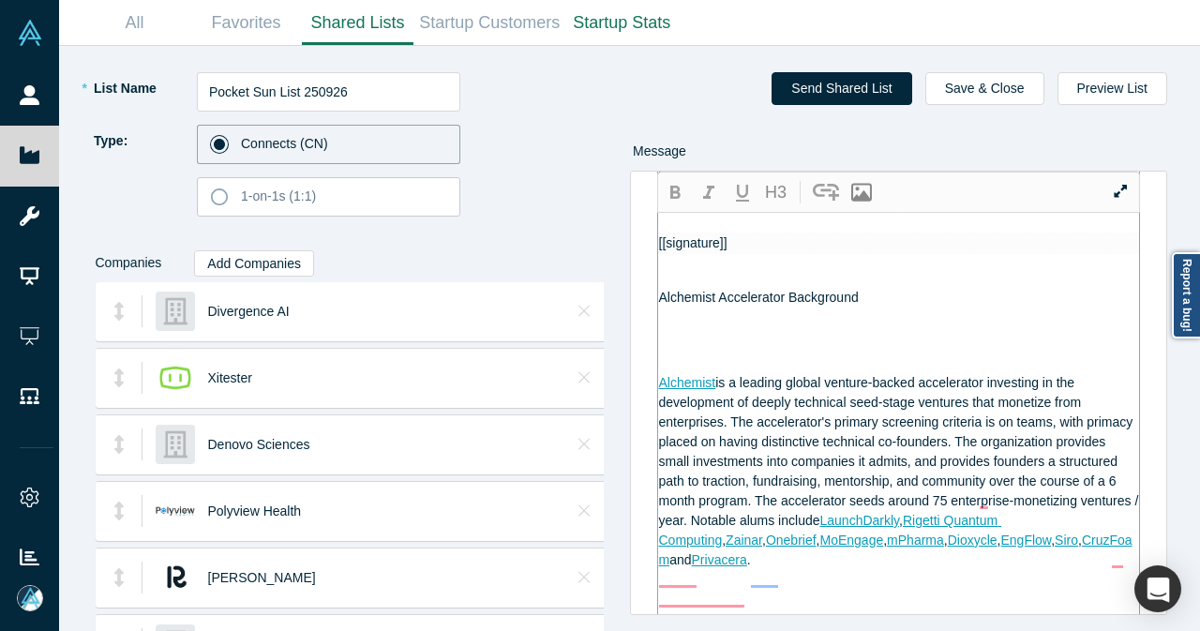
click at [945, 214] on div "If we can help in any other way, reach out." at bounding box center [899, 204] width 481 height 20
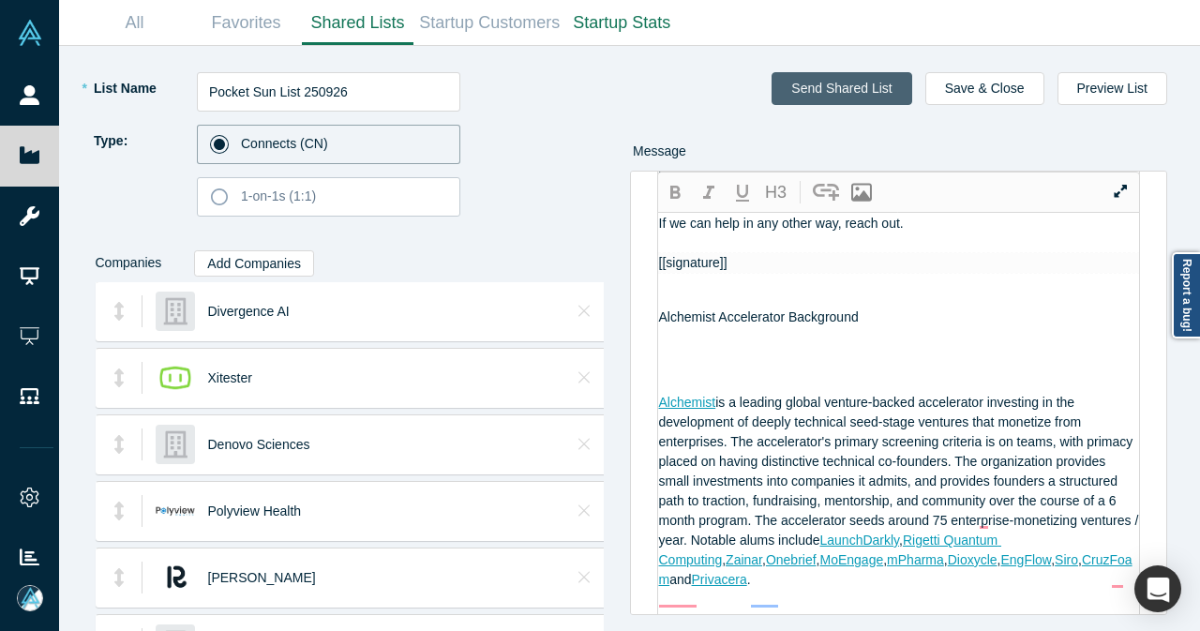
click at [851, 89] on button "Send Shared List" at bounding box center [842, 88] width 140 height 33
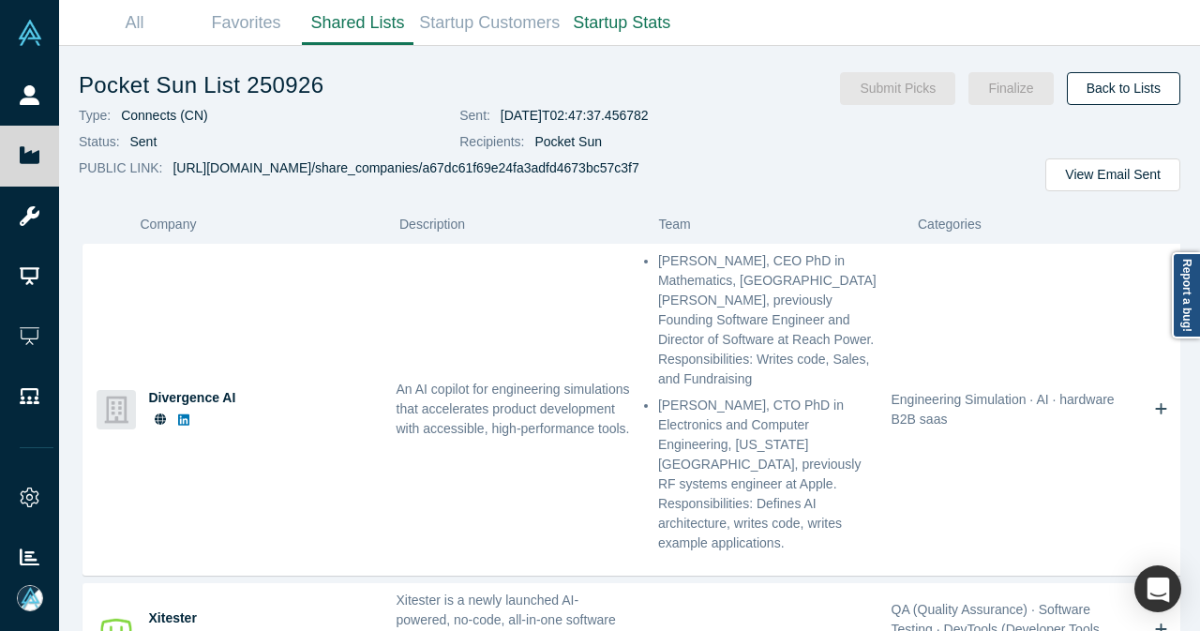
click at [1139, 93] on link "Back to Lists" at bounding box center [1123, 88] width 113 height 33
